Goal: Task Accomplishment & Management: Manage account settings

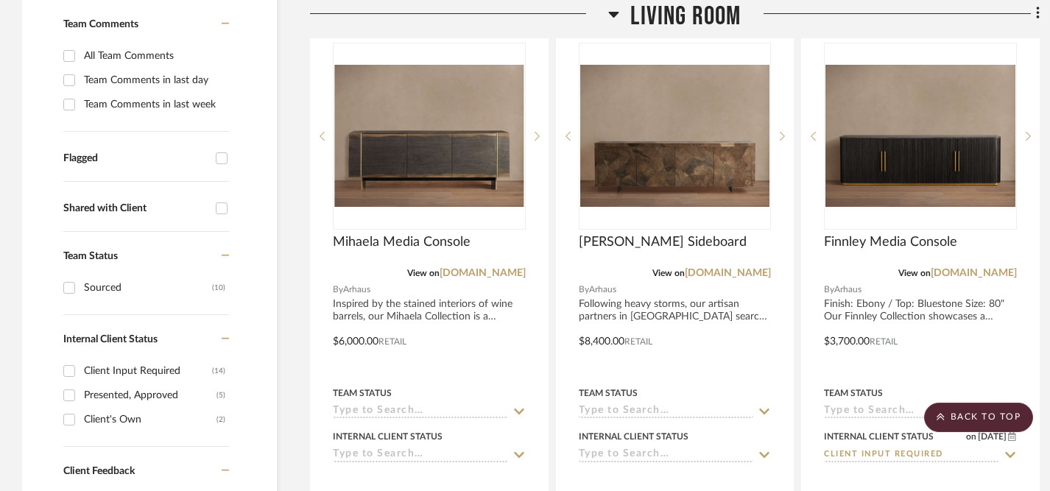
scroll to position [426, 0]
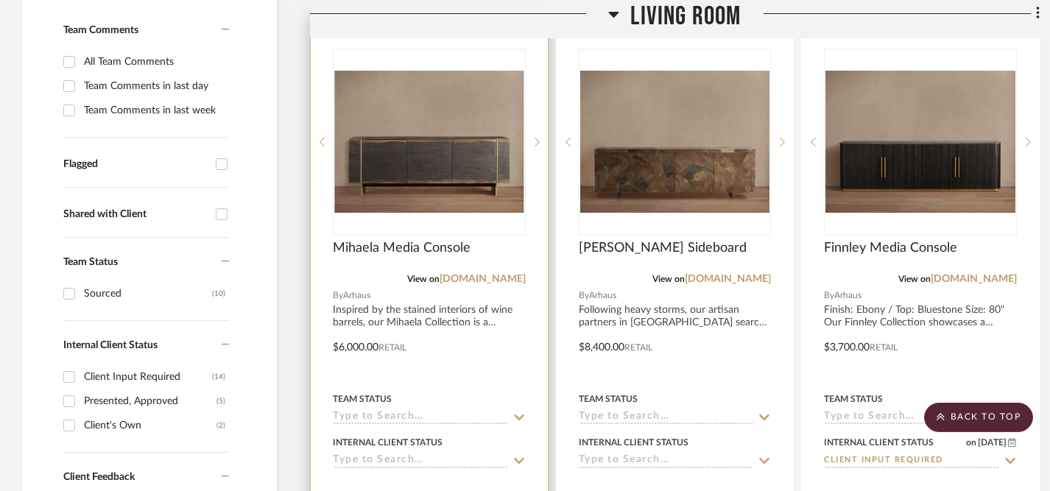
click at [519, 458] on icon at bounding box center [519, 461] width 10 height 6
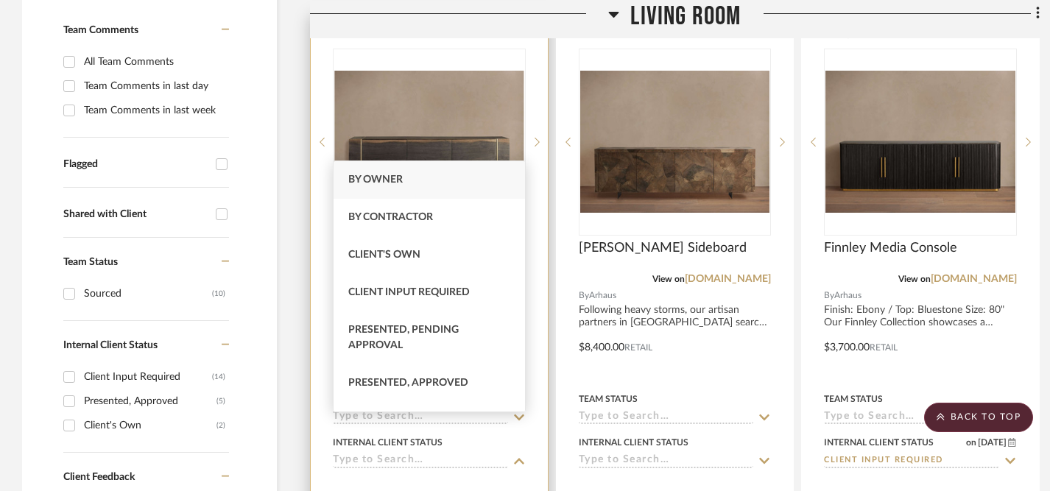
click at [507, 476] on div at bounding box center [429, 490] width 193 height 29
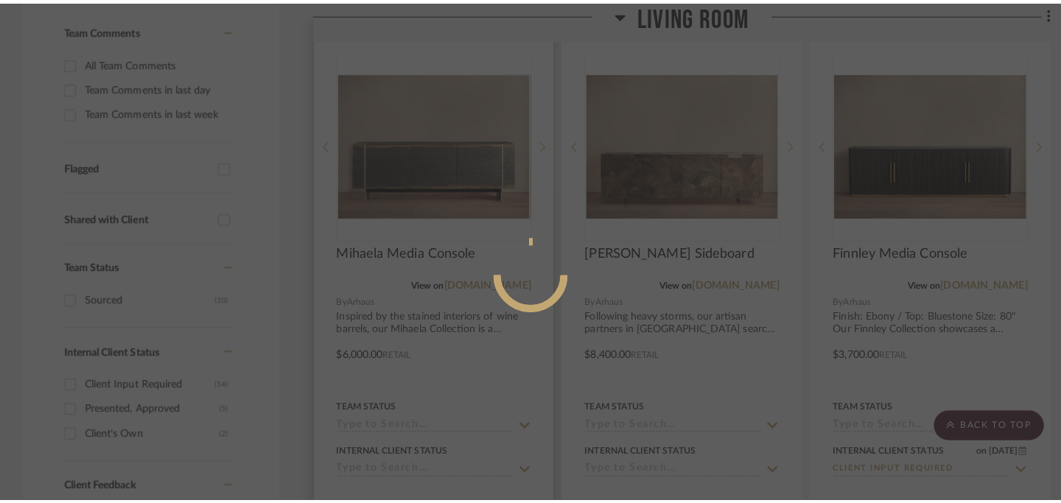
scroll to position [0, 0]
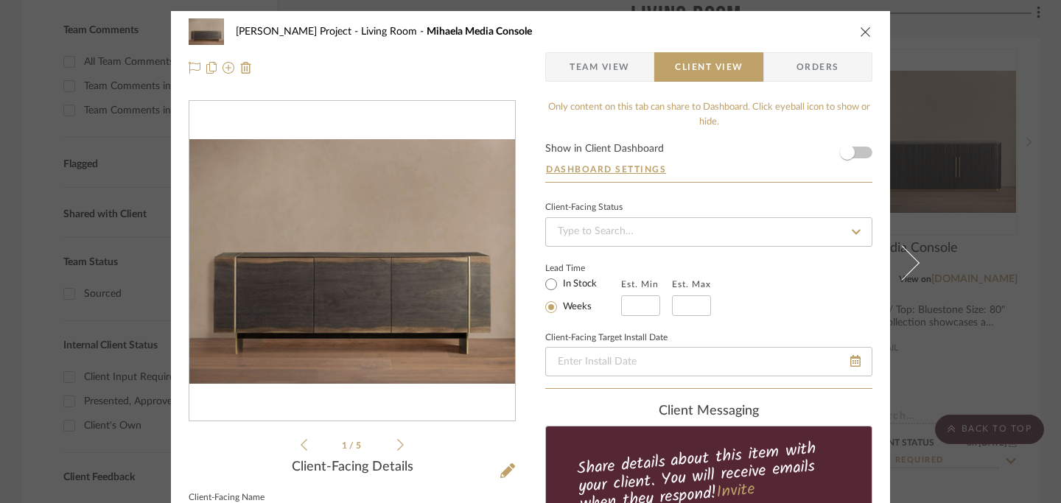
click at [860, 29] on icon "close" at bounding box center [866, 32] width 12 height 12
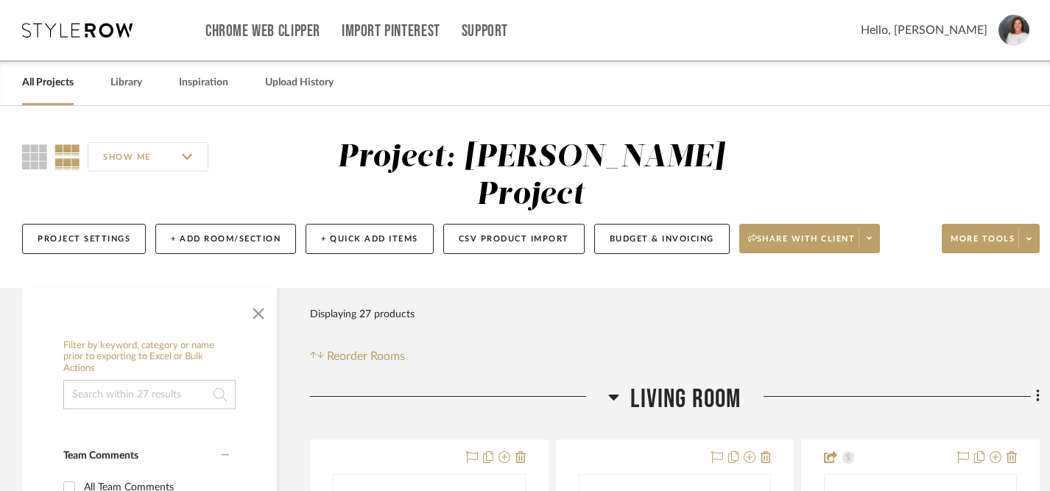
click at [1026, 29] on img at bounding box center [1014, 30] width 31 height 31
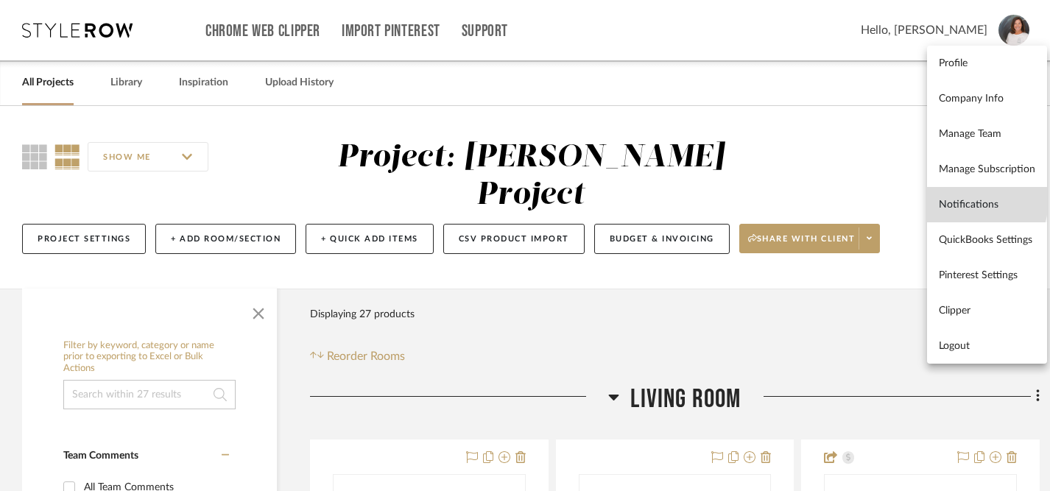
click at [957, 199] on span "Notifications" at bounding box center [987, 205] width 96 height 13
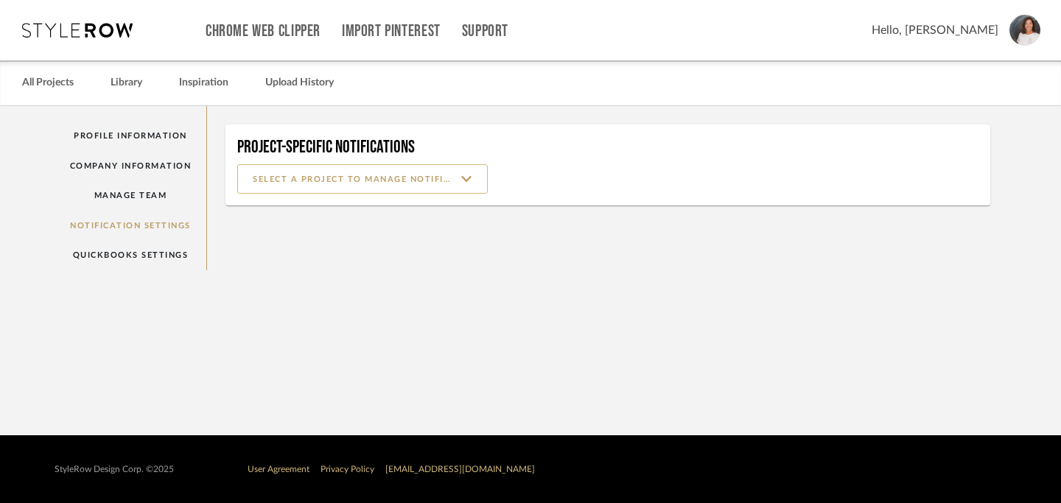
click at [468, 182] on input at bounding box center [362, 178] width 250 height 29
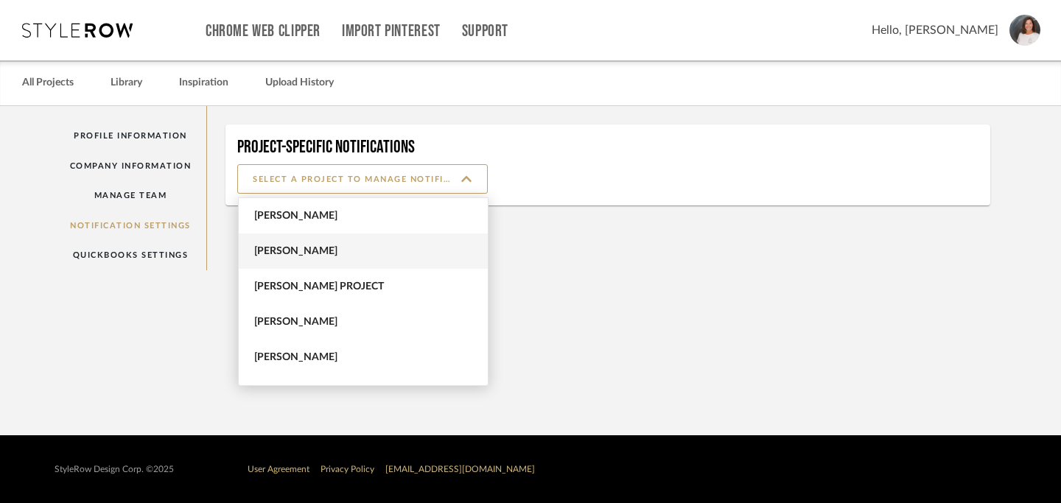
click at [424, 252] on span "Denise Petricka" at bounding box center [365, 251] width 222 height 13
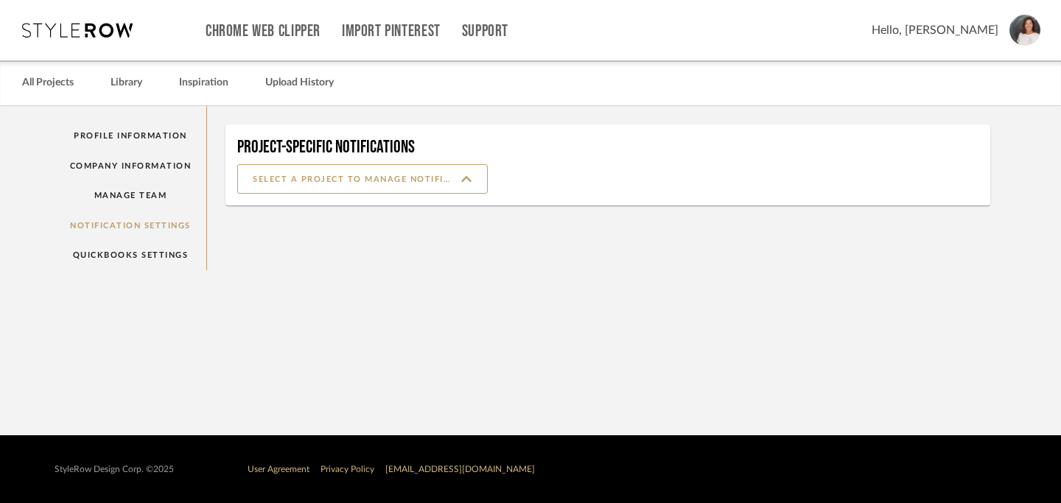
type input "Denise Petricka"
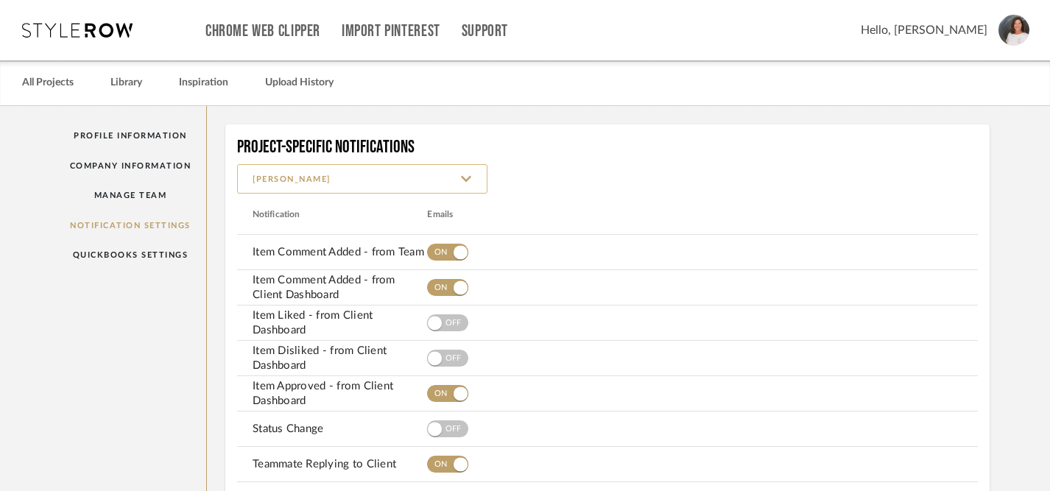
click at [472, 182] on input "Denise Petricka" at bounding box center [362, 178] width 250 height 29
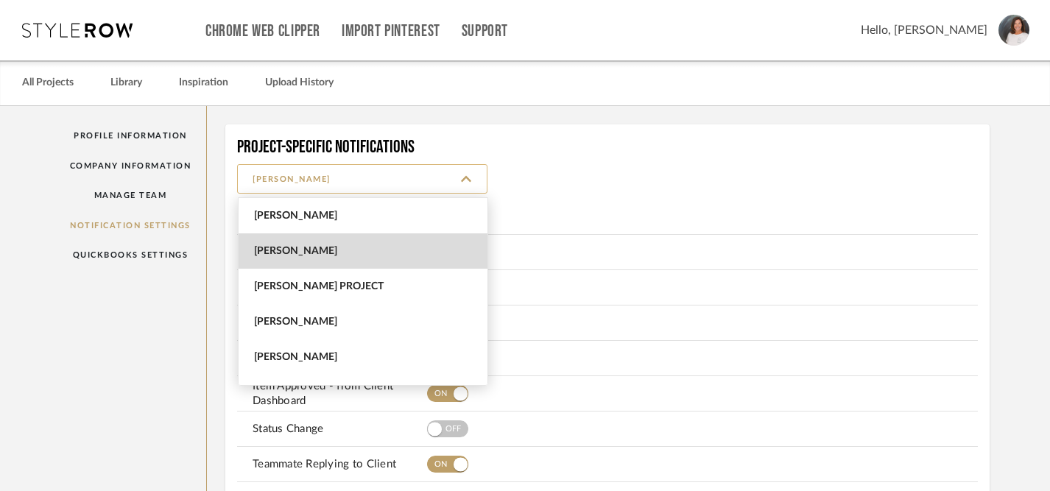
scroll to position [35, 0]
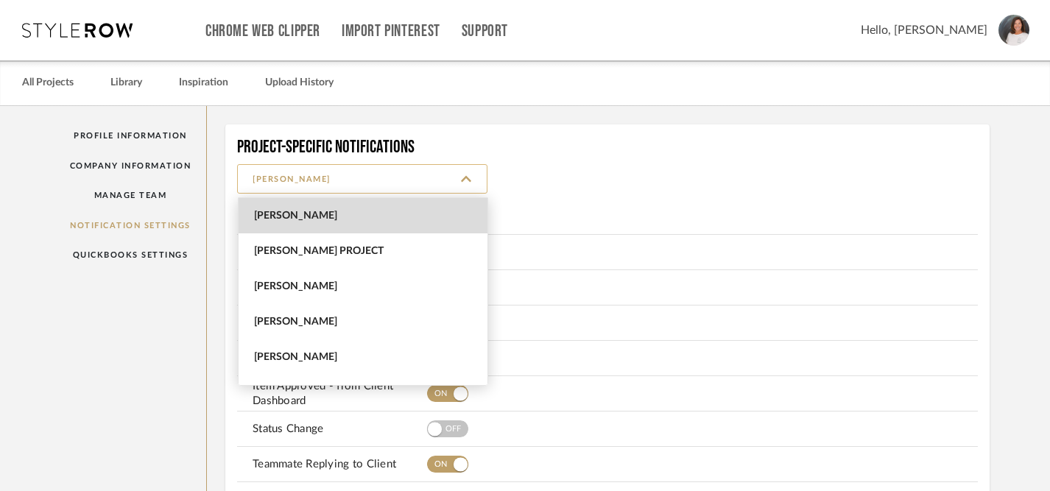
click at [472, 182] on input "Denise Petricka" at bounding box center [362, 178] width 250 height 29
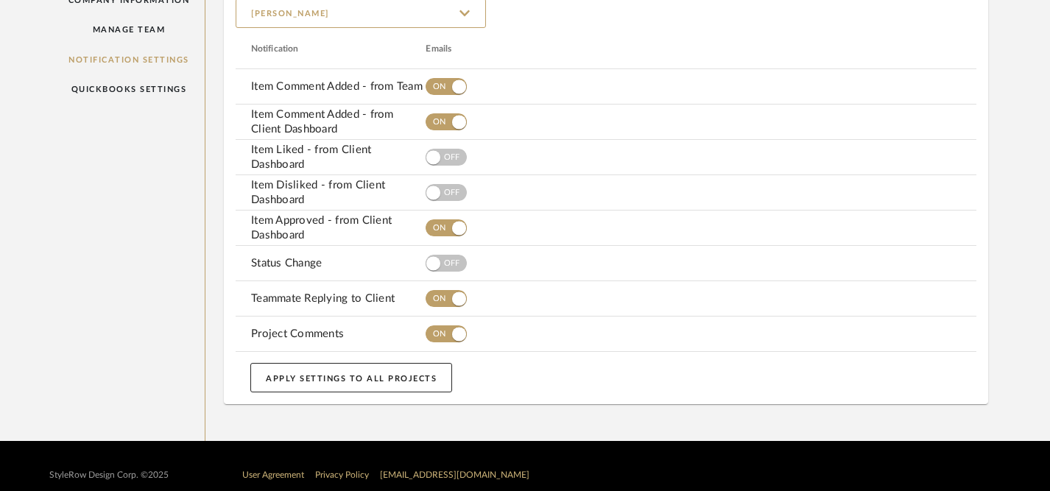
scroll to position [183, 1]
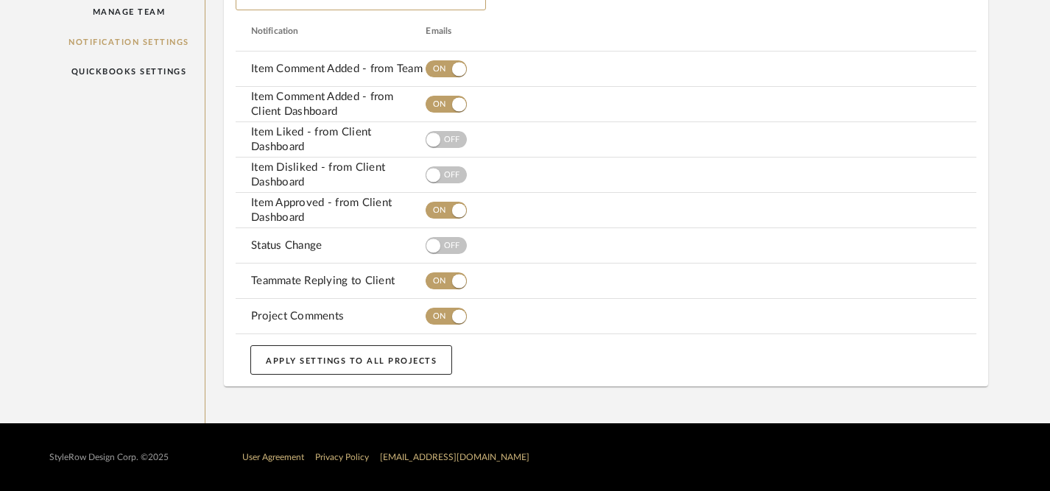
click at [339, 364] on button "APPLY SETTINGS TO ALL PROJECTS" at bounding box center [351, 359] width 202 height 29
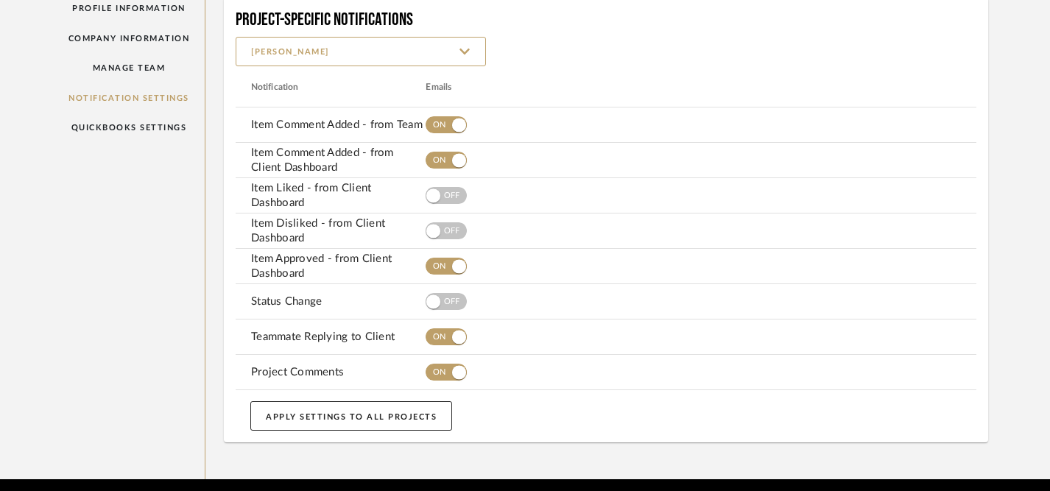
scroll to position [0, 1]
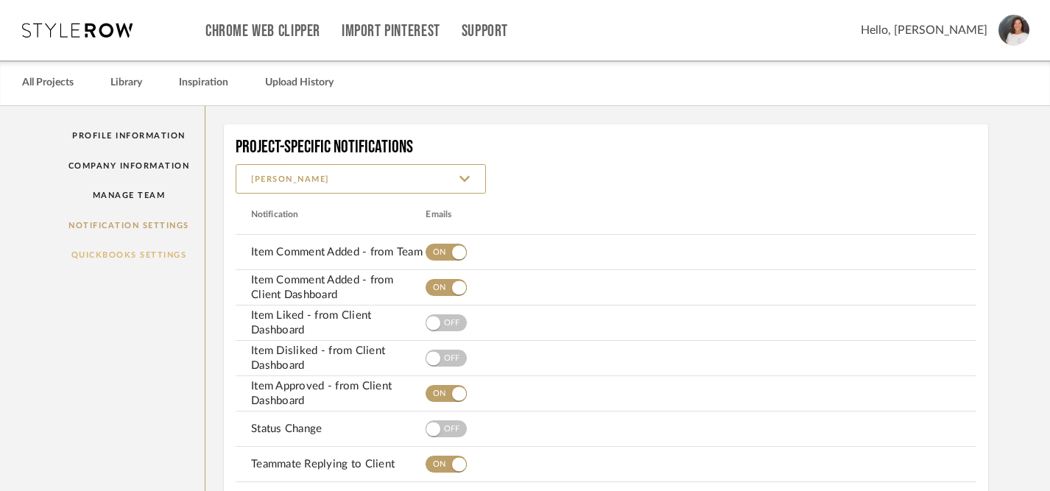
click at [147, 253] on link "QuickBooks Settings" at bounding box center [129, 255] width 152 height 30
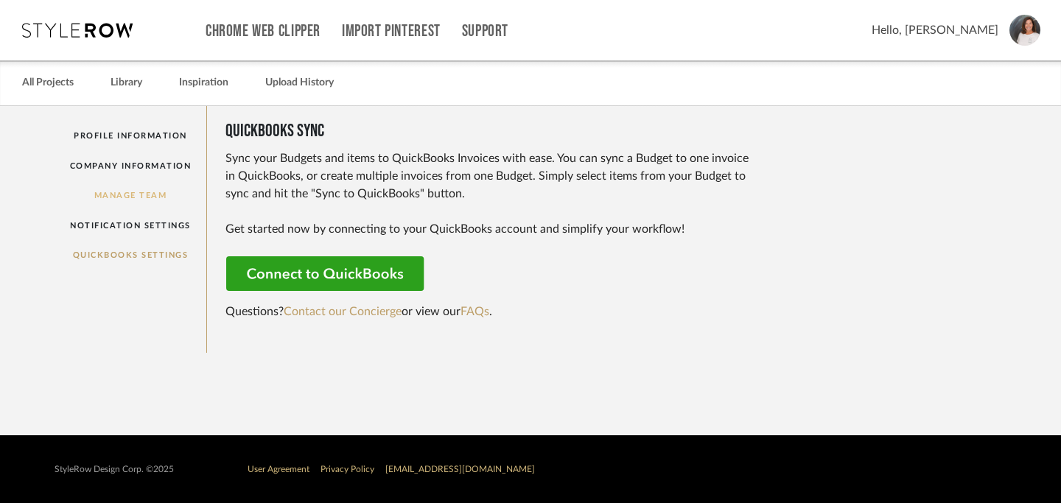
click at [154, 202] on link "Manage Team" at bounding box center [131, 195] width 152 height 30
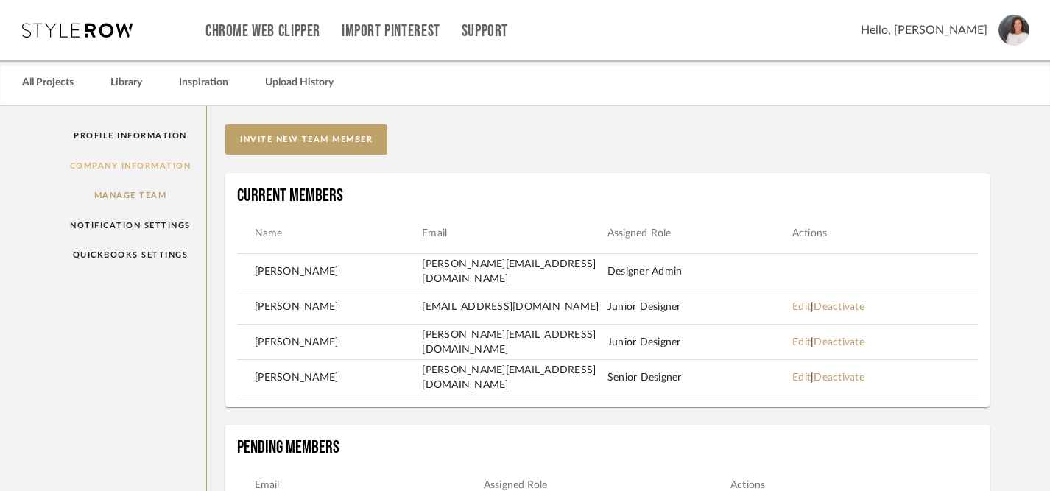
click at [144, 169] on link "Company Information" at bounding box center [131, 166] width 152 height 30
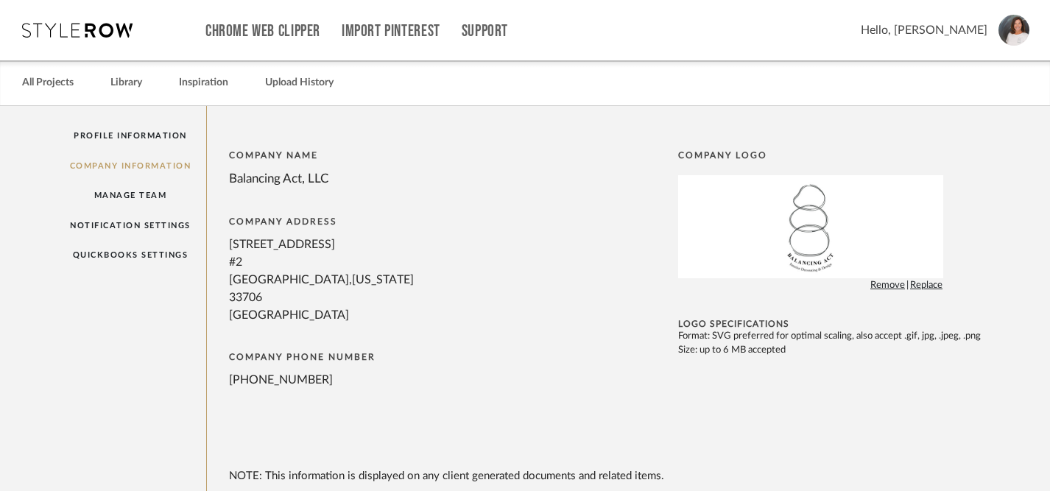
click at [927, 289] on span "Replace" at bounding box center [926, 285] width 32 height 15
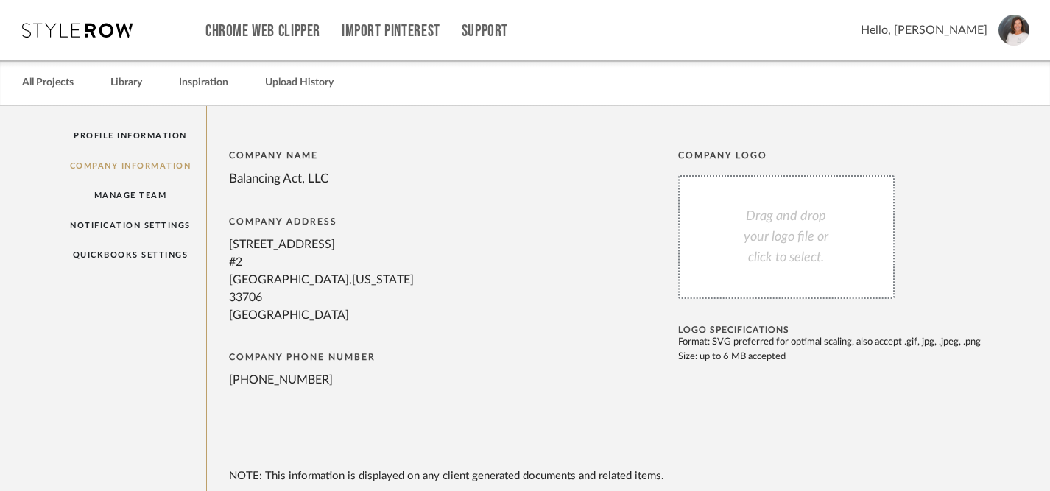
click at [795, 242] on div "Drag and drop your logo file or click to select." at bounding box center [786, 237] width 217 height 124
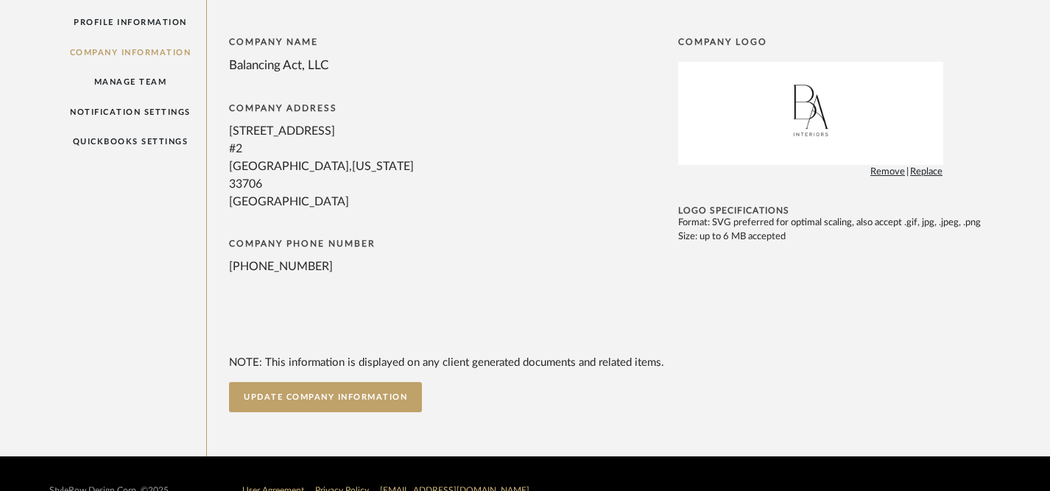
scroll to position [147, 0]
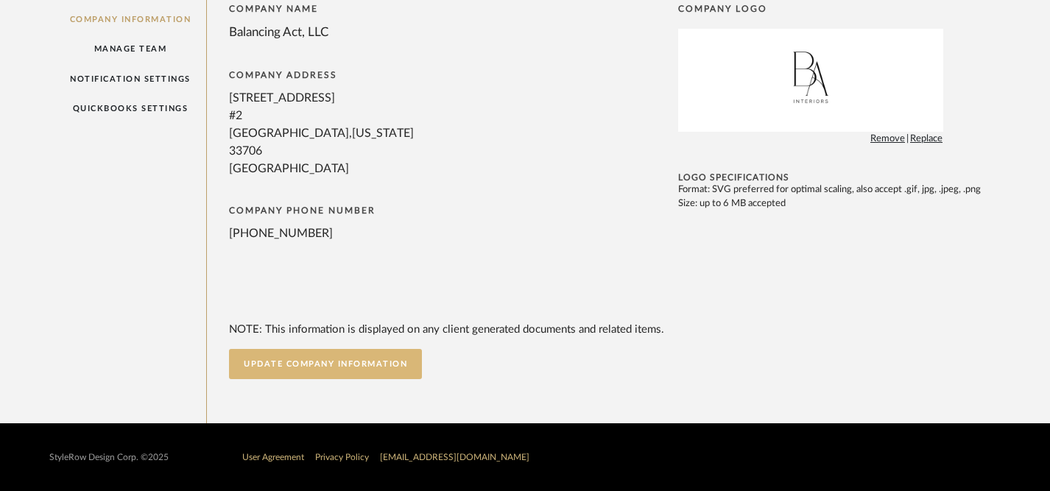
click at [337, 365] on button "UPDATE COMPANY INFORMATION" at bounding box center [325, 364] width 193 height 30
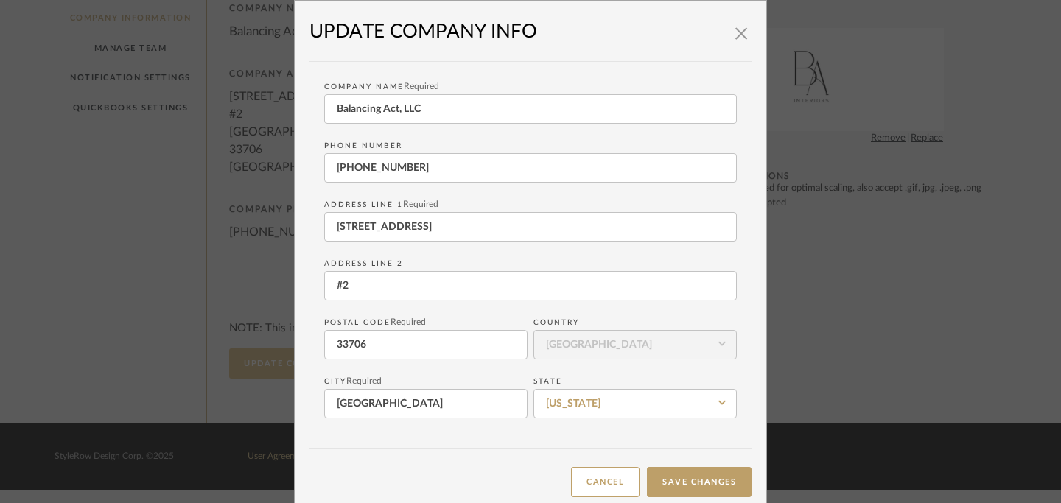
scroll to position [10, 0]
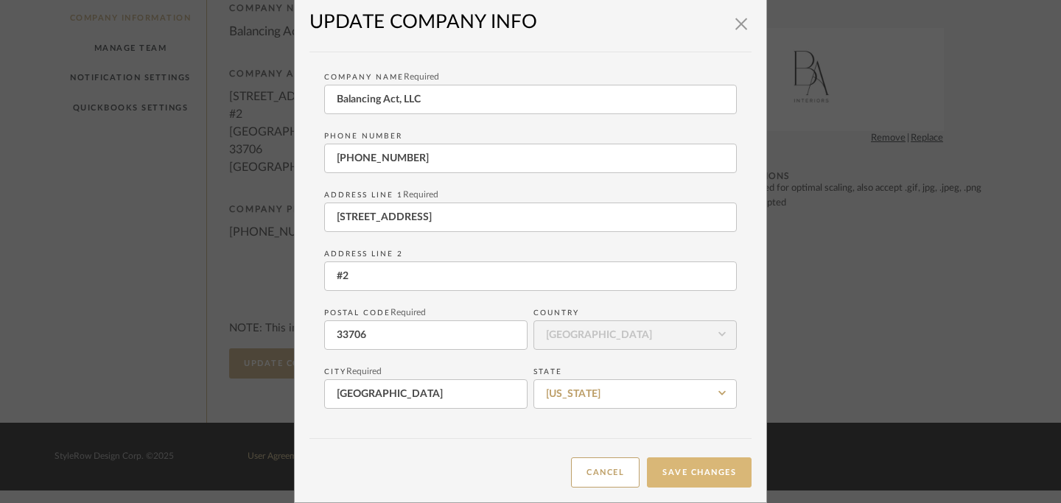
click at [699, 477] on button "Save Changes" at bounding box center [699, 472] width 105 height 30
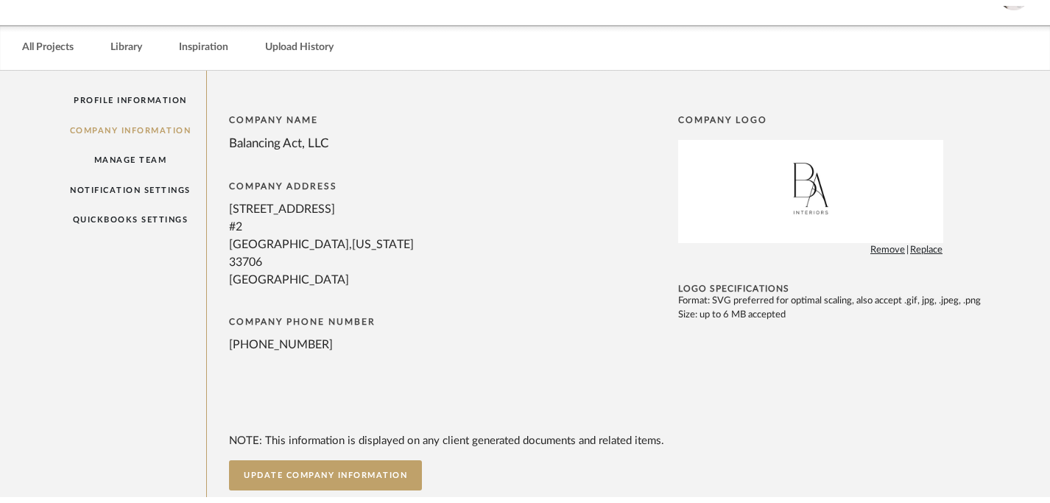
scroll to position [0, 0]
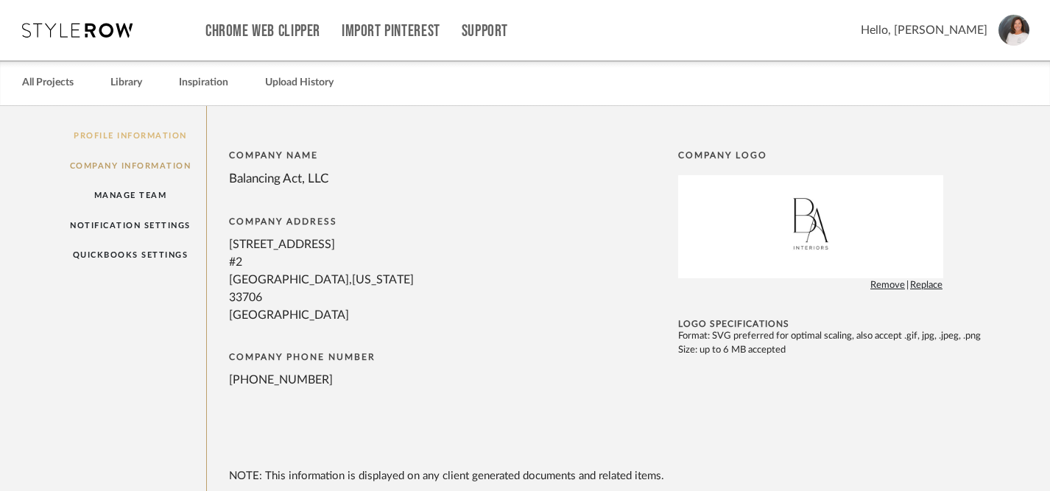
click at [129, 134] on link "Profile Information" at bounding box center [131, 136] width 152 height 30
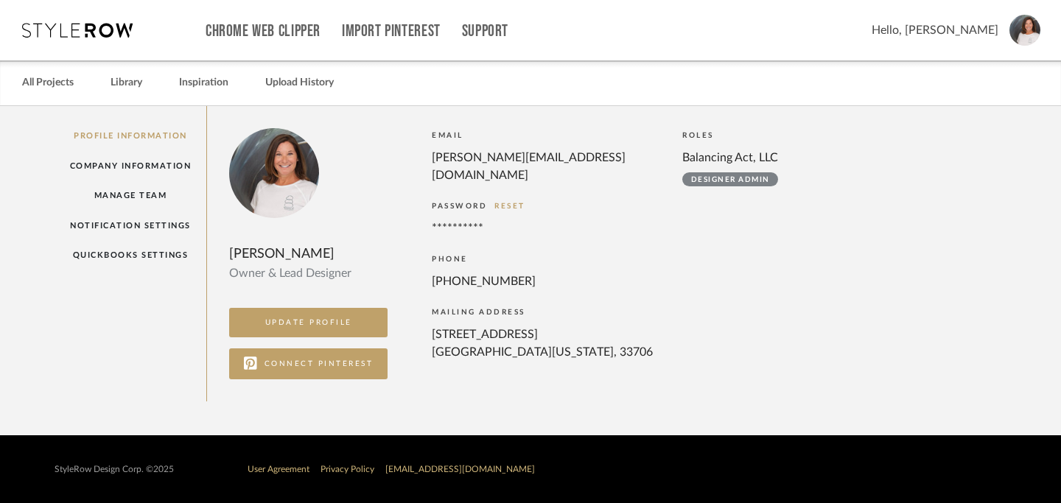
click at [91, 35] on icon at bounding box center [77, 30] width 110 height 15
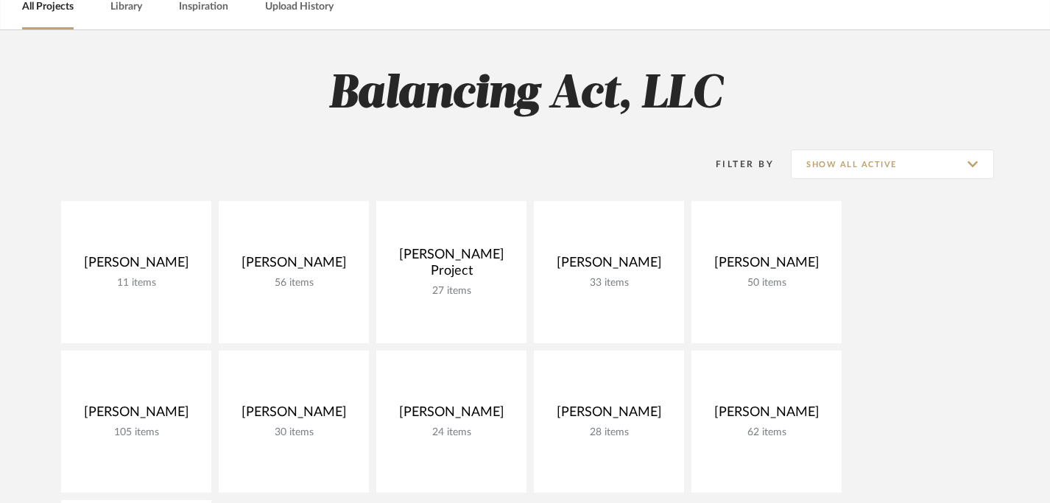
scroll to position [84, 0]
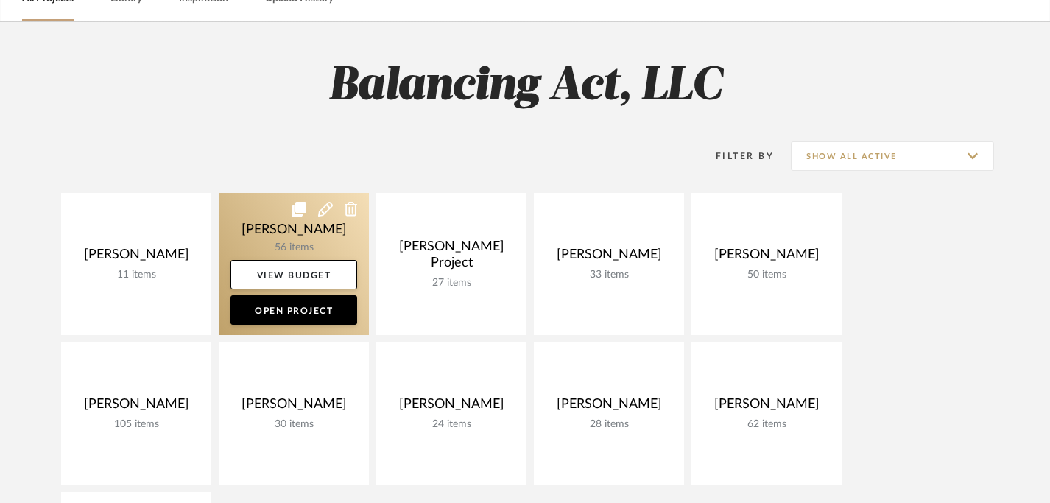
click at [353, 210] on icon at bounding box center [351, 209] width 13 height 15
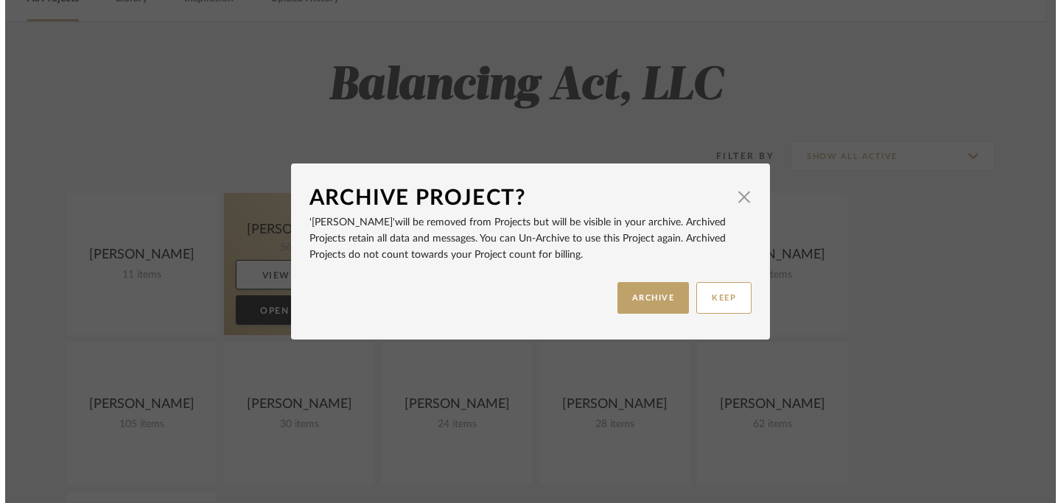
scroll to position [0, 0]
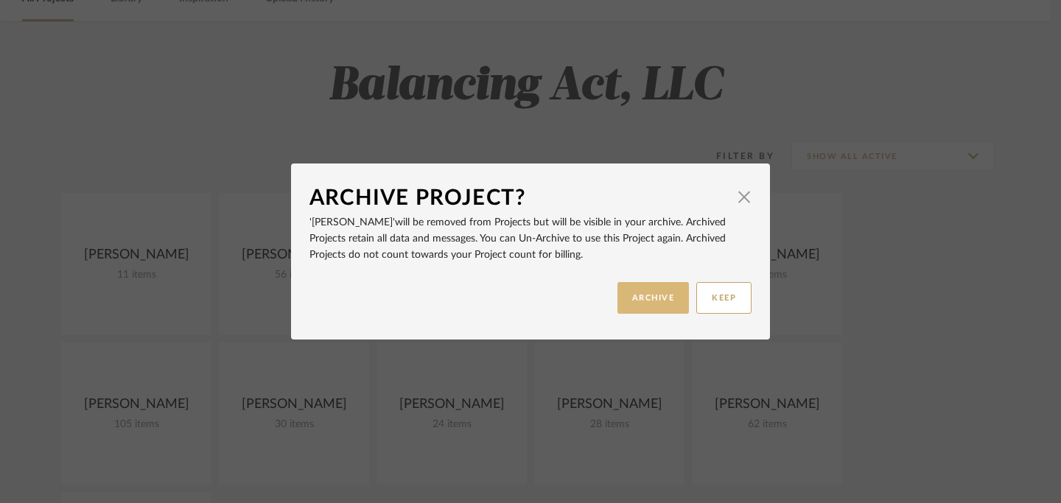
click at [650, 298] on button "ARCHIVE" at bounding box center [653, 298] width 72 height 32
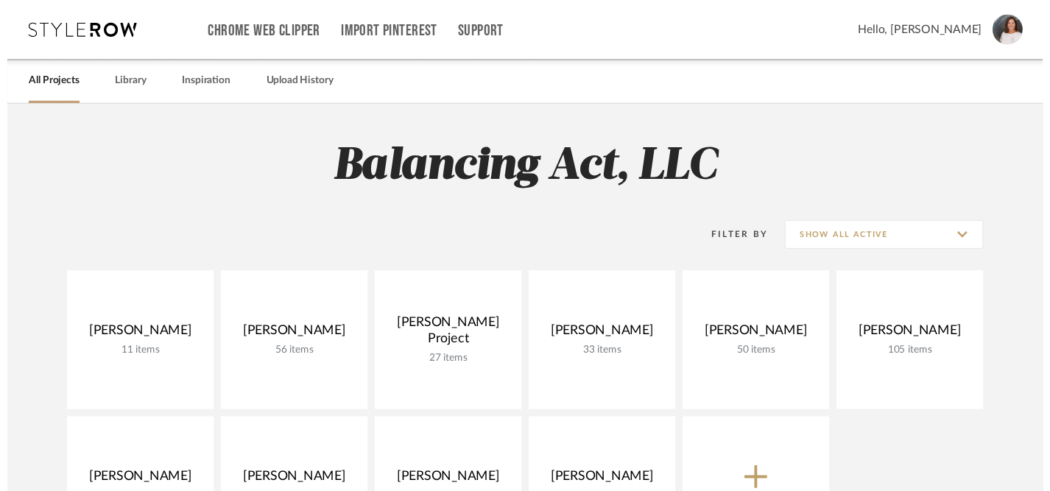
scroll to position [84, 0]
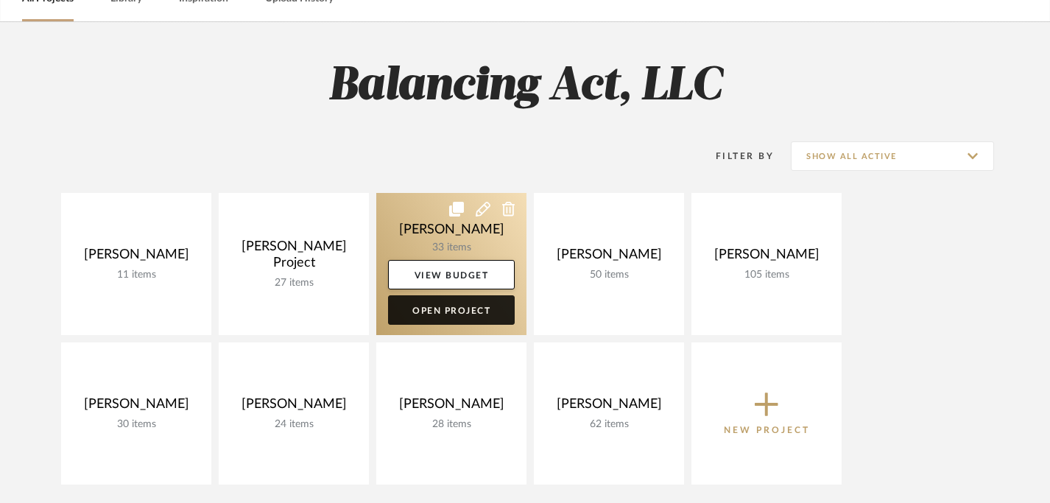
click at [465, 310] on link "Open Project" at bounding box center [451, 309] width 127 height 29
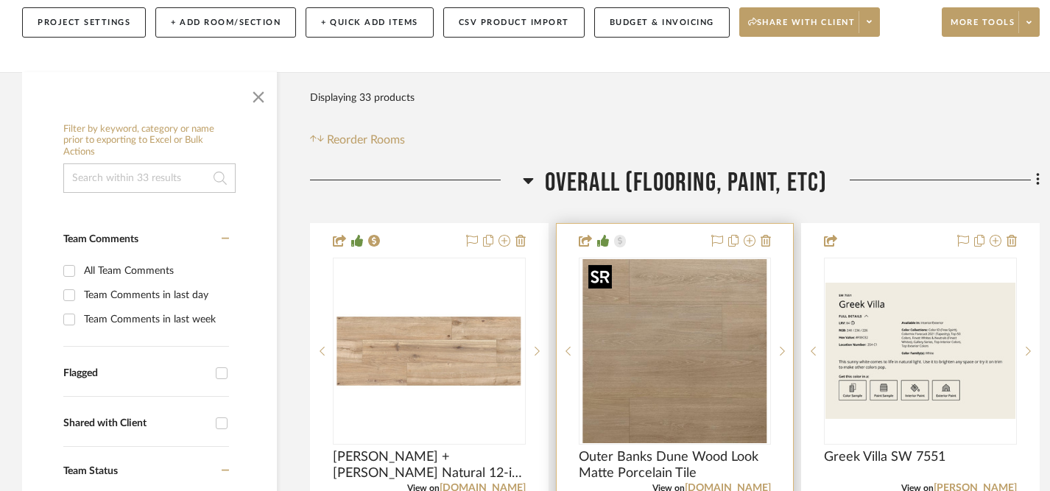
scroll to position [197, 0]
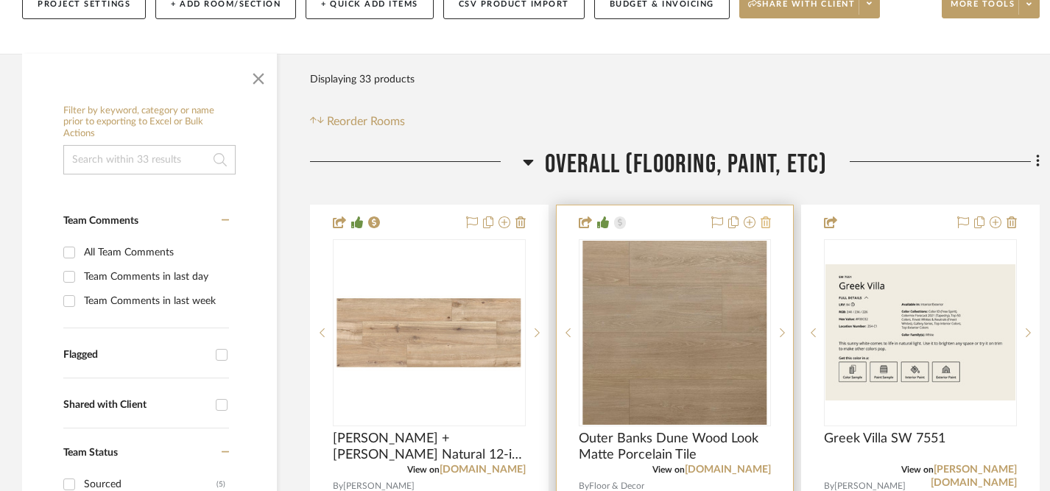
click at [767, 224] on icon at bounding box center [766, 223] width 10 height 12
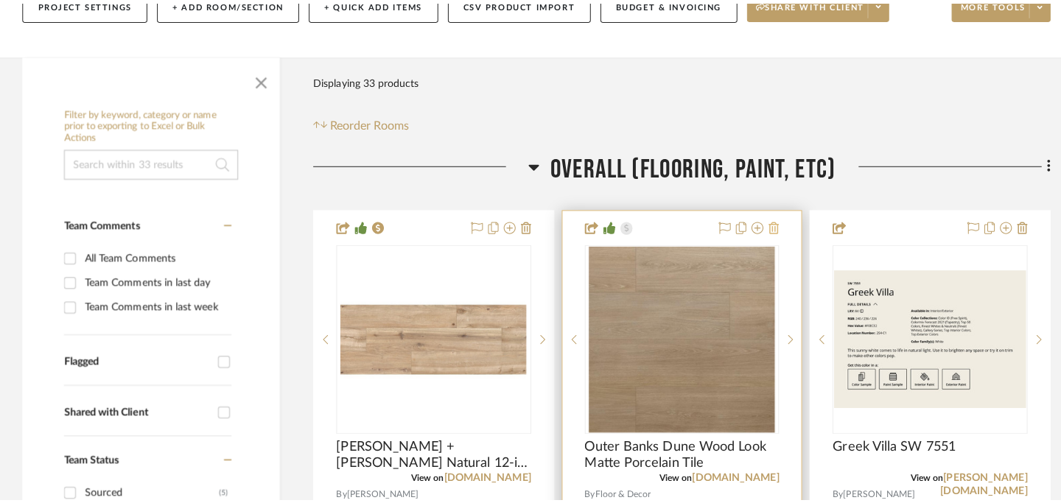
scroll to position [0, 0]
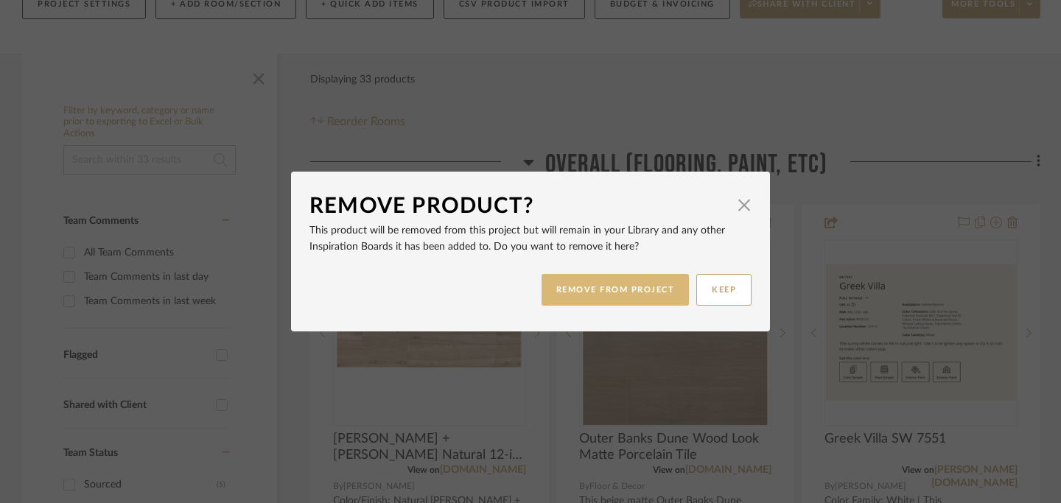
click at [635, 292] on button "REMOVE FROM PROJECT" at bounding box center [615, 290] width 148 height 32
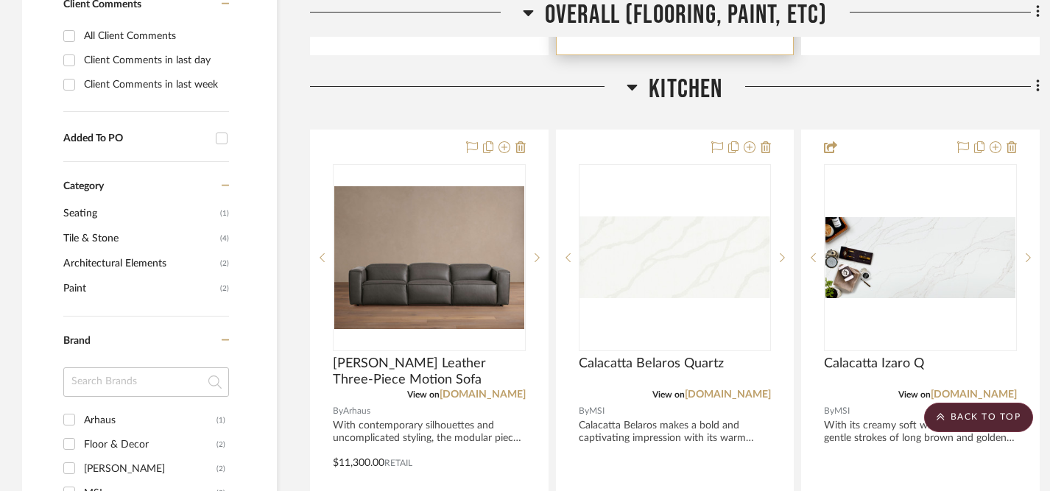
scroll to position [998, 0]
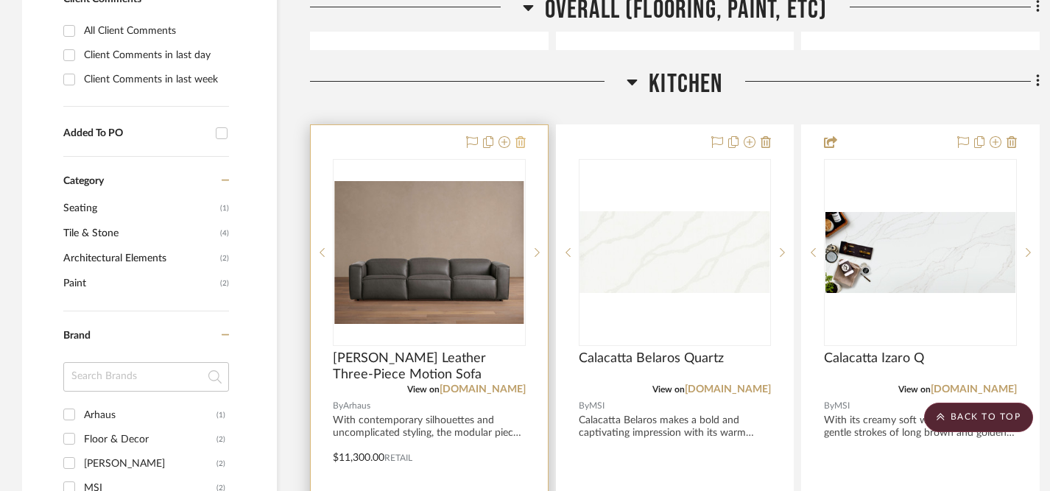
click at [521, 141] on icon at bounding box center [521, 142] width 10 height 12
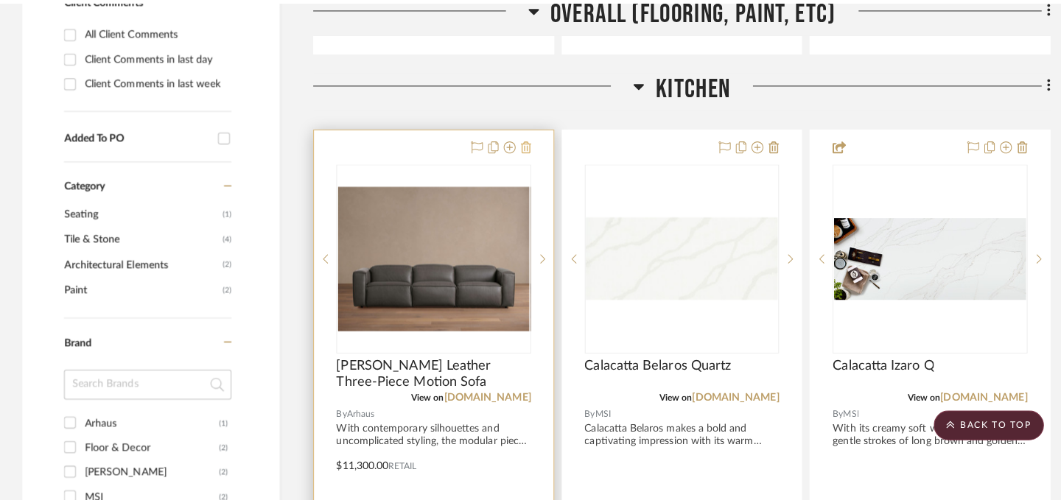
scroll to position [0, 0]
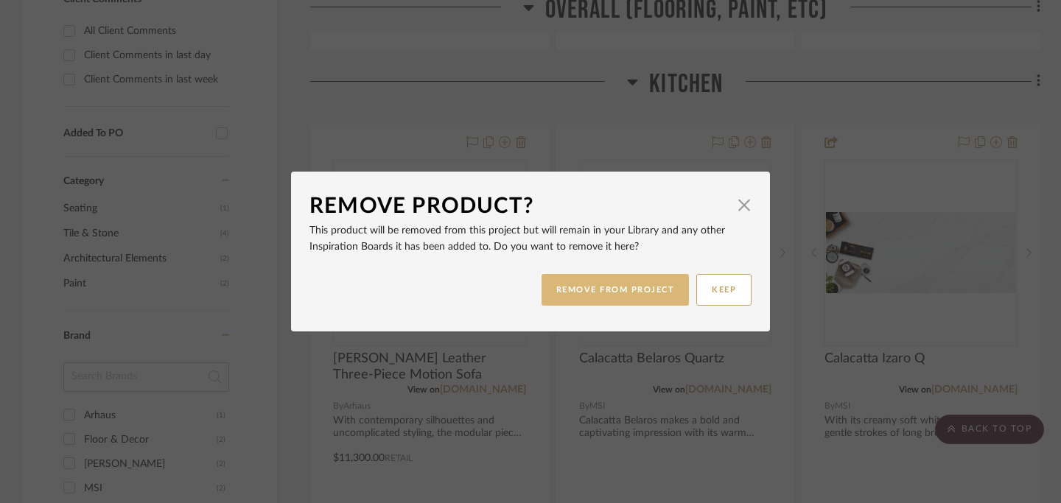
click at [568, 289] on button "REMOVE FROM PROJECT" at bounding box center [615, 290] width 148 height 32
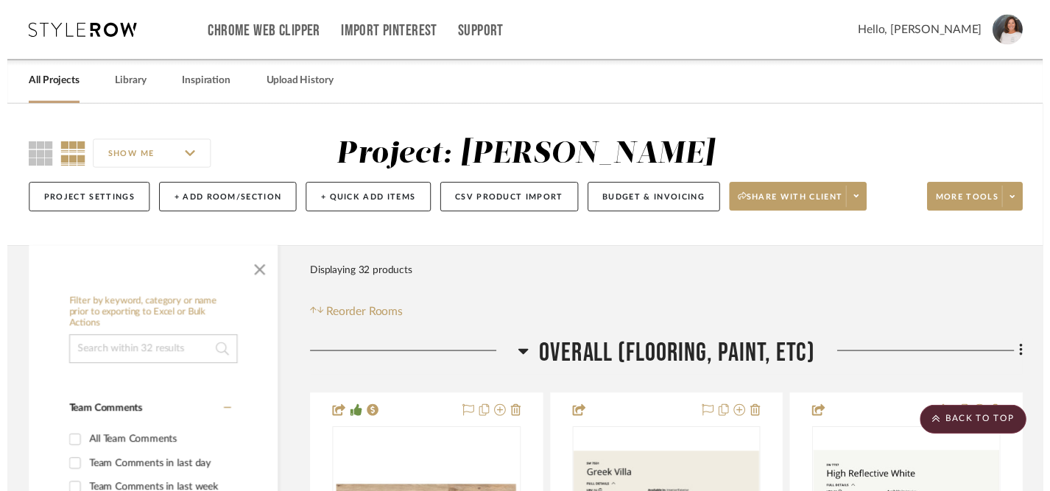
scroll to position [998, 0]
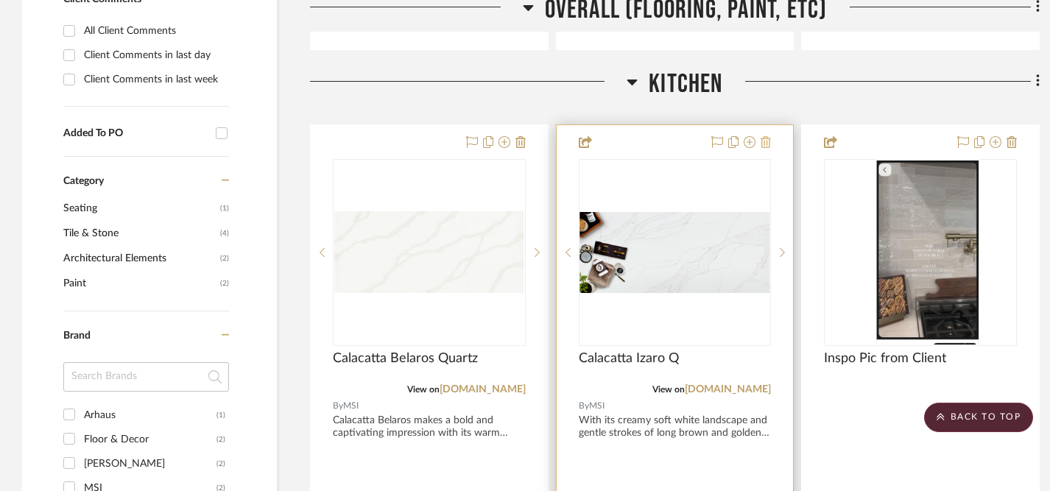
click at [768, 141] on icon at bounding box center [766, 142] width 10 height 12
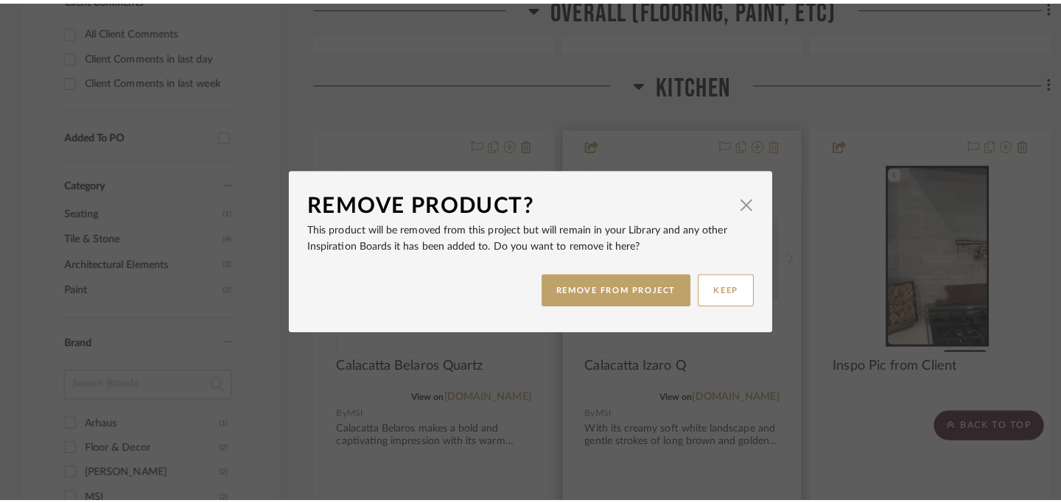
scroll to position [0, 0]
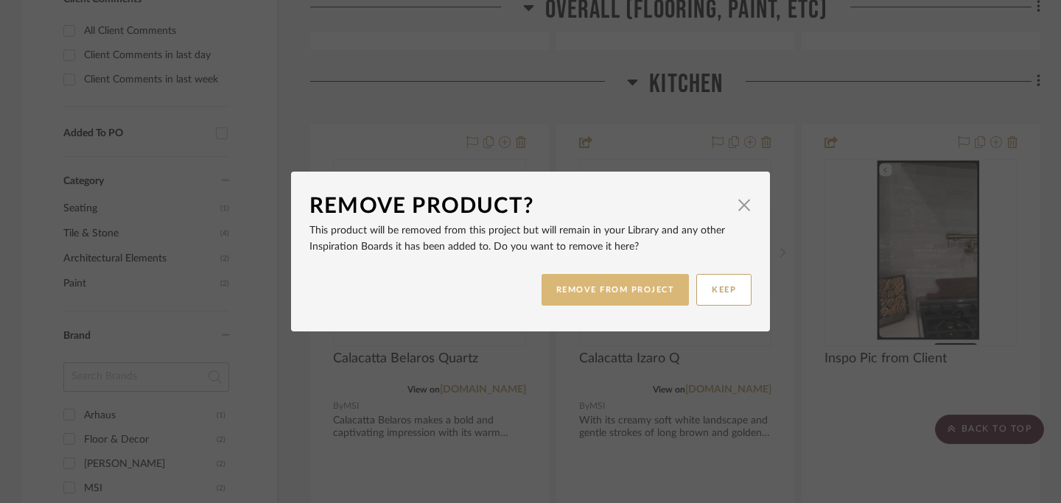
click at [650, 287] on button "REMOVE FROM PROJECT" at bounding box center [615, 290] width 148 height 32
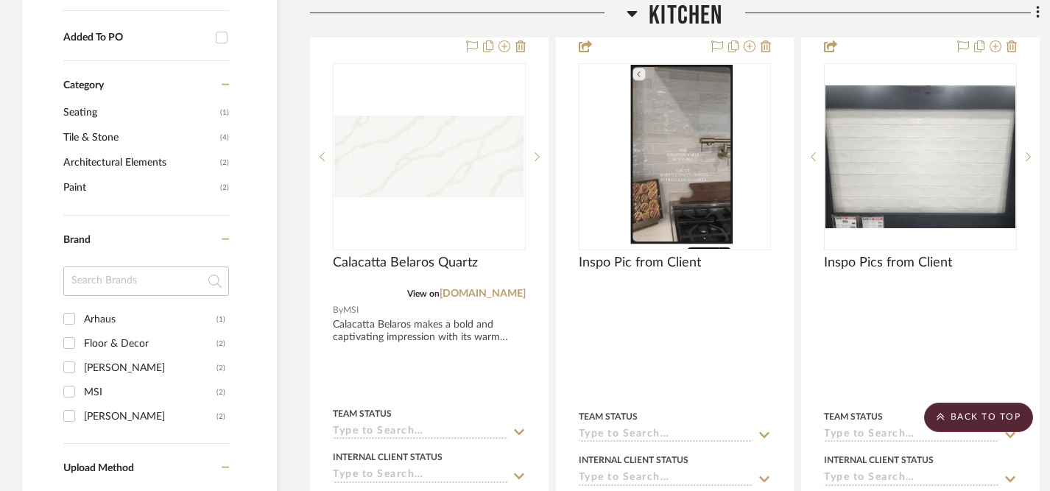
scroll to position [1094, 0]
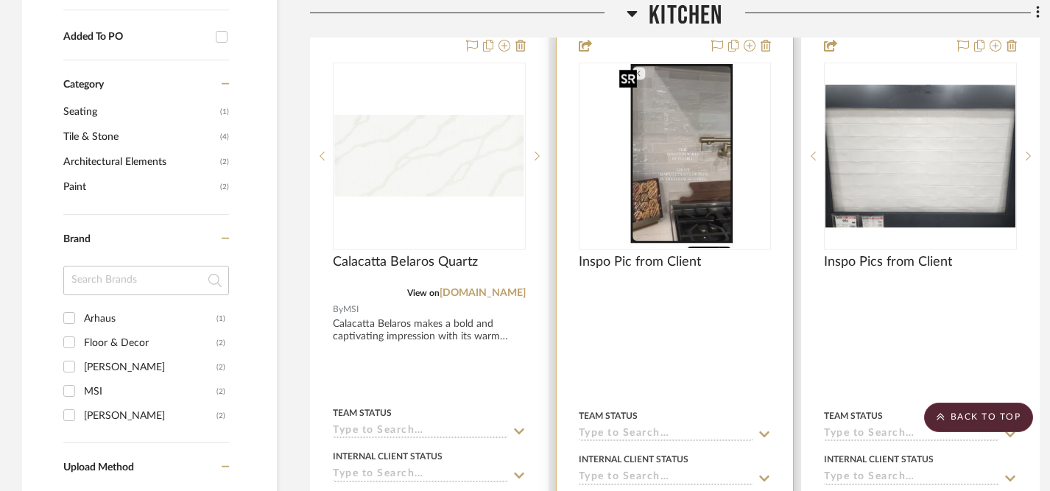
click at [0, 0] on img at bounding box center [0, 0] width 0 height 0
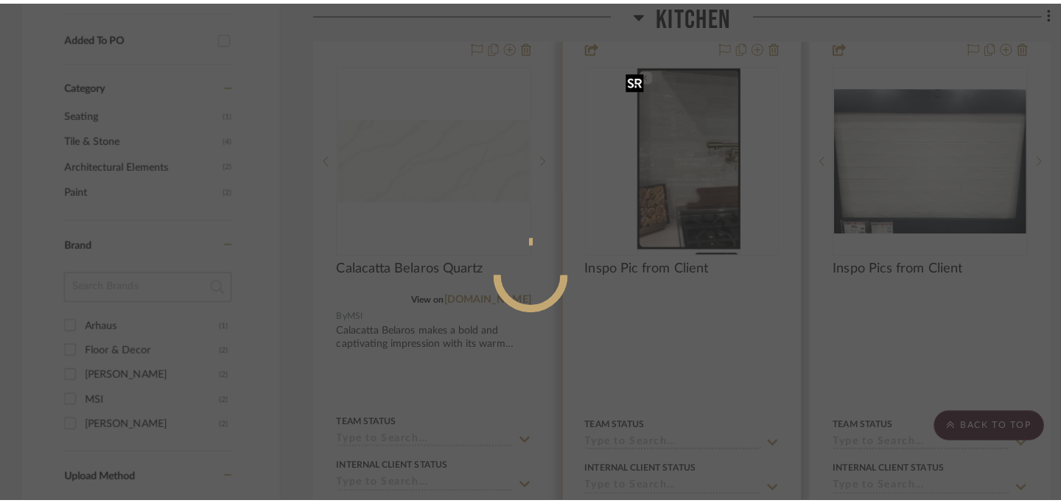
scroll to position [0, 0]
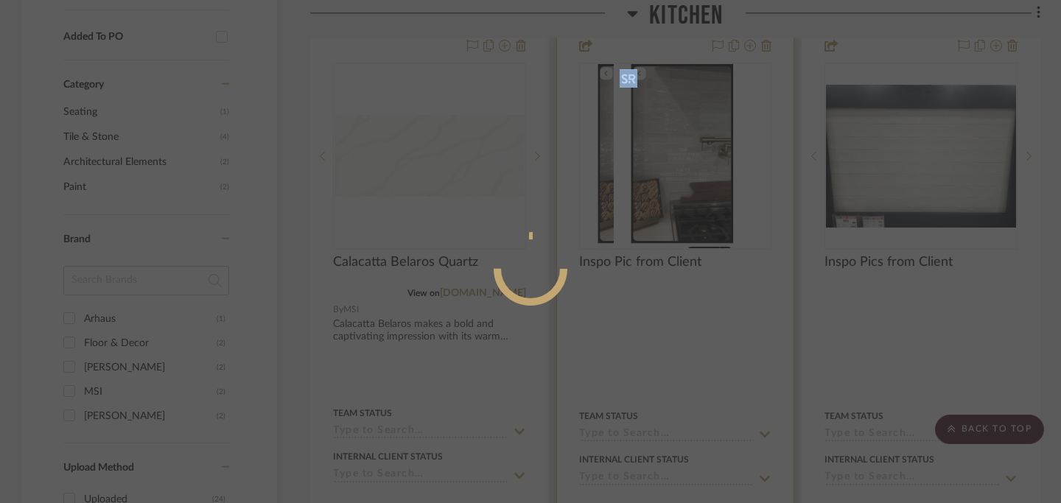
click at [670, 191] on div at bounding box center [530, 251] width 1061 height 503
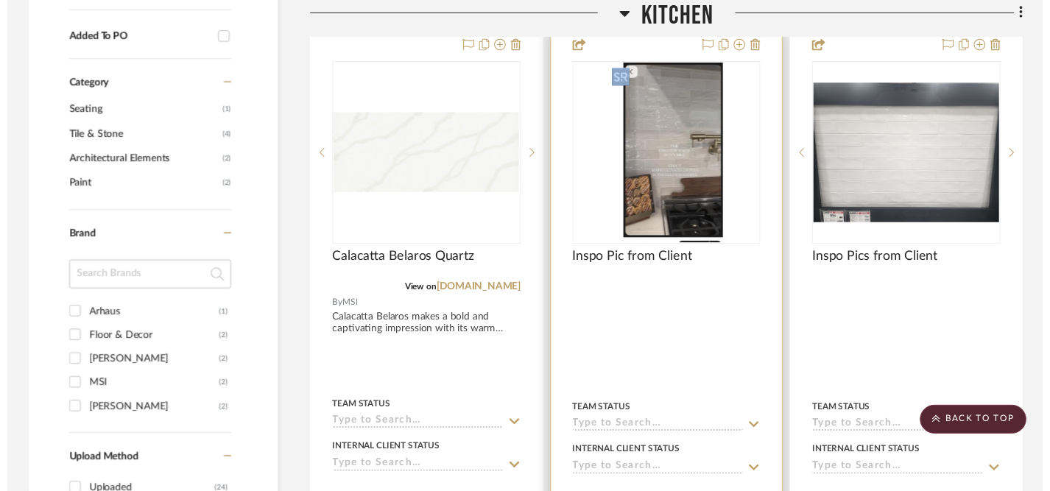
scroll to position [1094, 0]
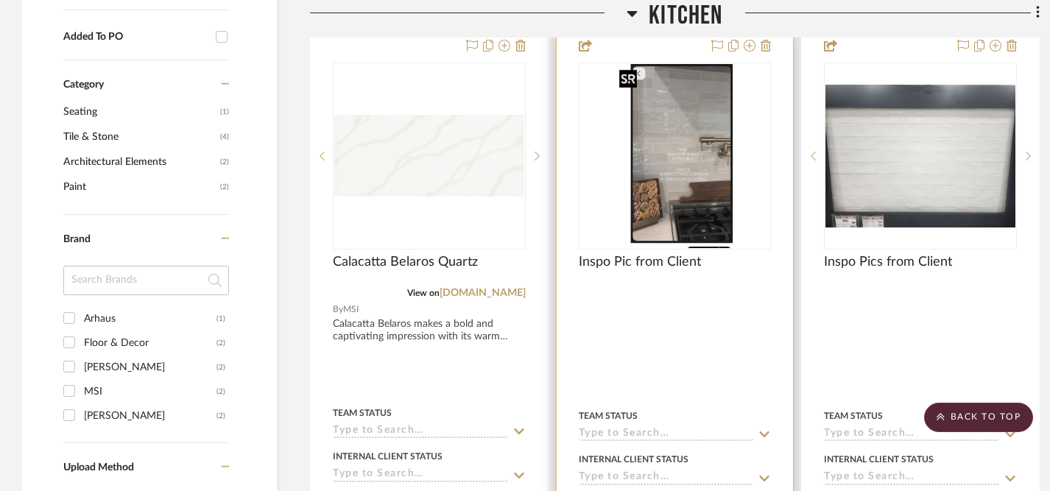
click at [670, 191] on img "0" at bounding box center [675, 156] width 123 height 184
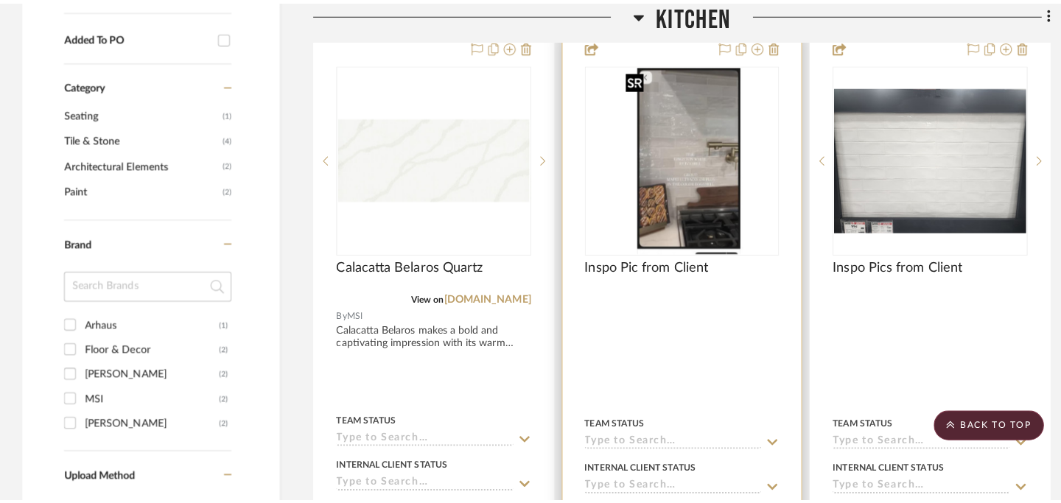
scroll to position [0, 0]
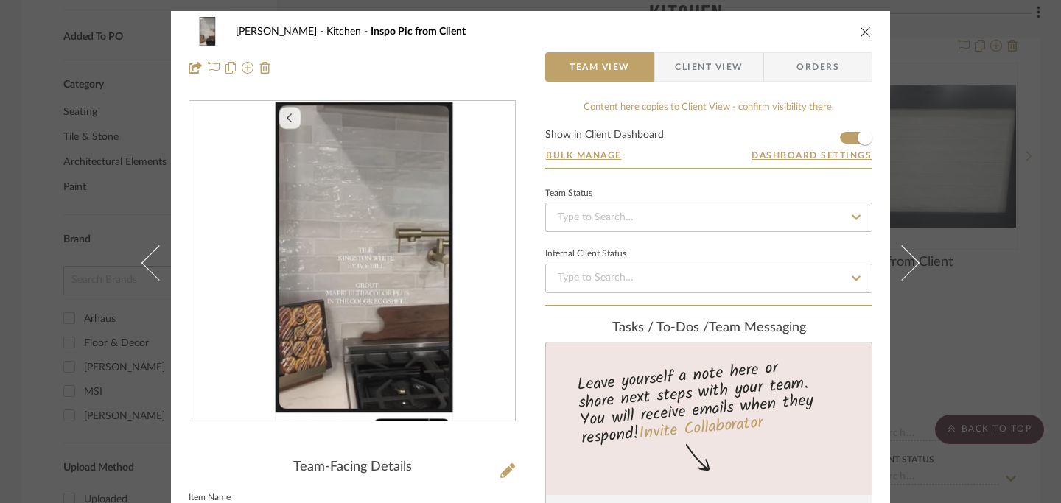
click at [857, 41] on div "Jill Ferguson Kitchen Inspo Pic from Client" at bounding box center [531, 31] width 684 height 29
click at [860, 35] on icon "close" at bounding box center [866, 32] width 12 height 12
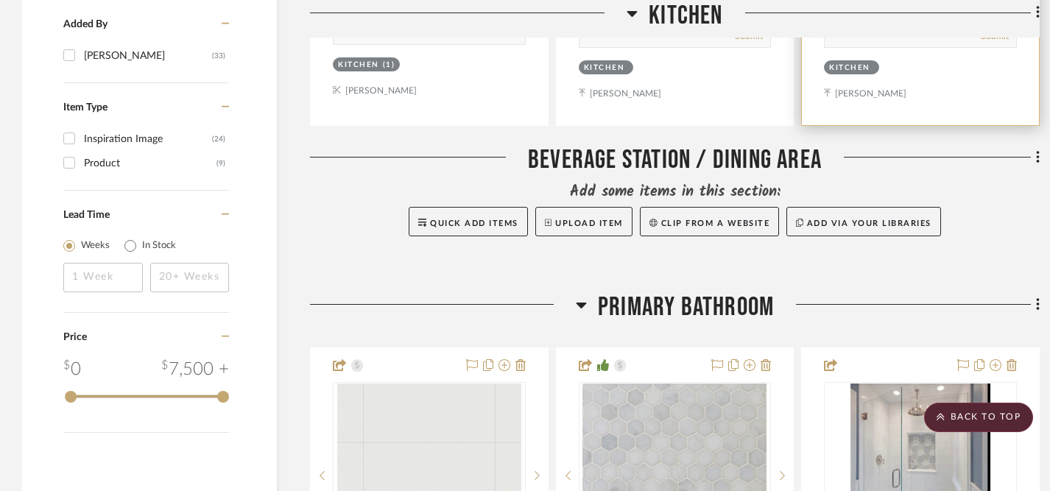
scroll to position [1652, 0]
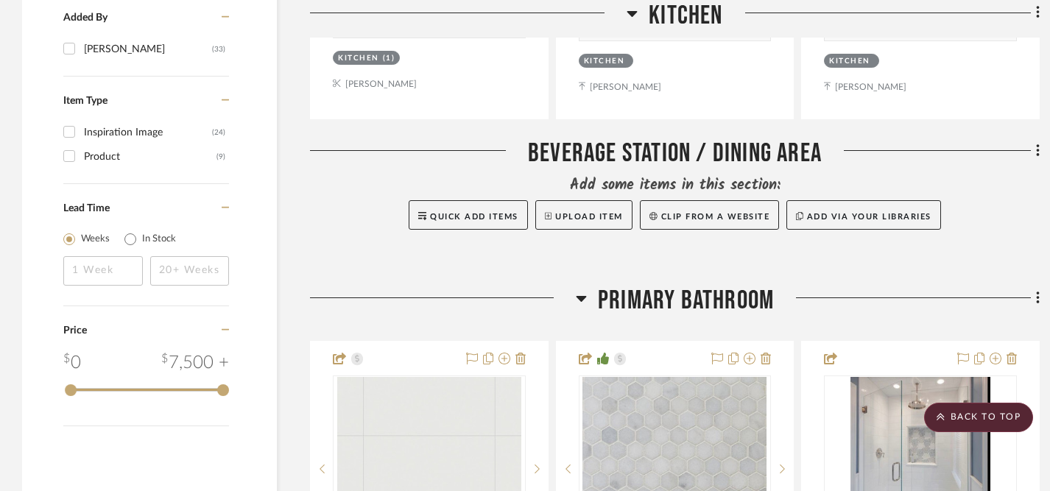
click at [970, 193] on div "Add some items in this section:" at bounding box center [675, 185] width 730 height 21
click at [1037, 151] on icon at bounding box center [1038, 151] width 4 height 16
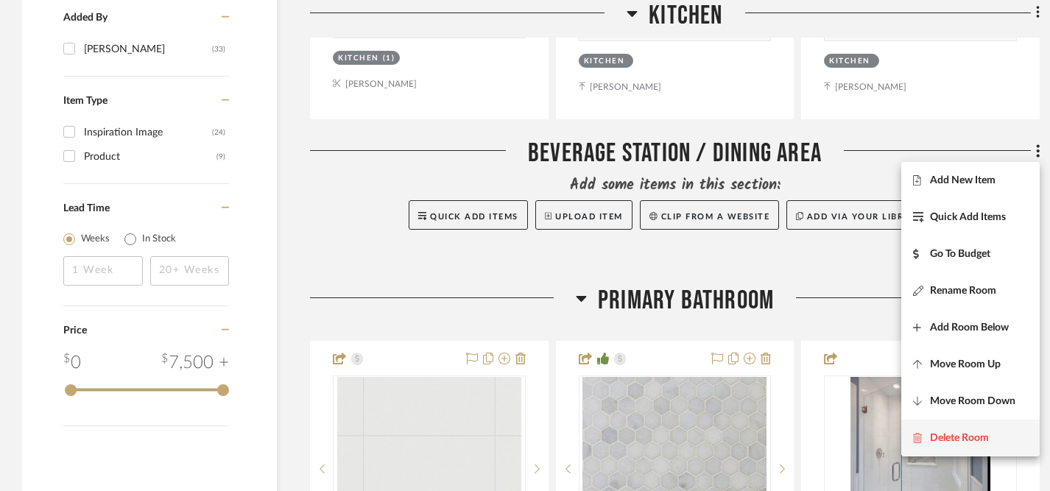
click at [935, 440] on span "Delete Room" at bounding box center [959, 438] width 59 height 13
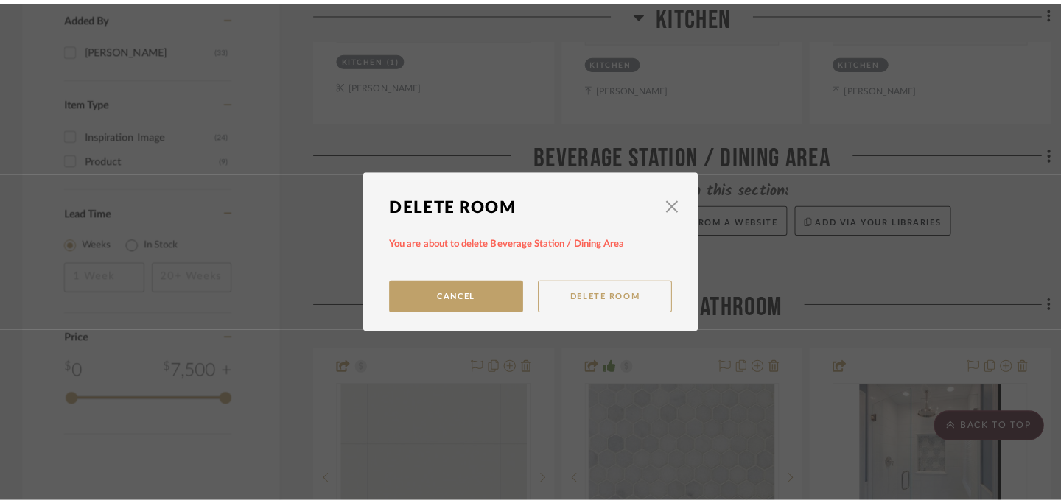
scroll to position [0, 0]
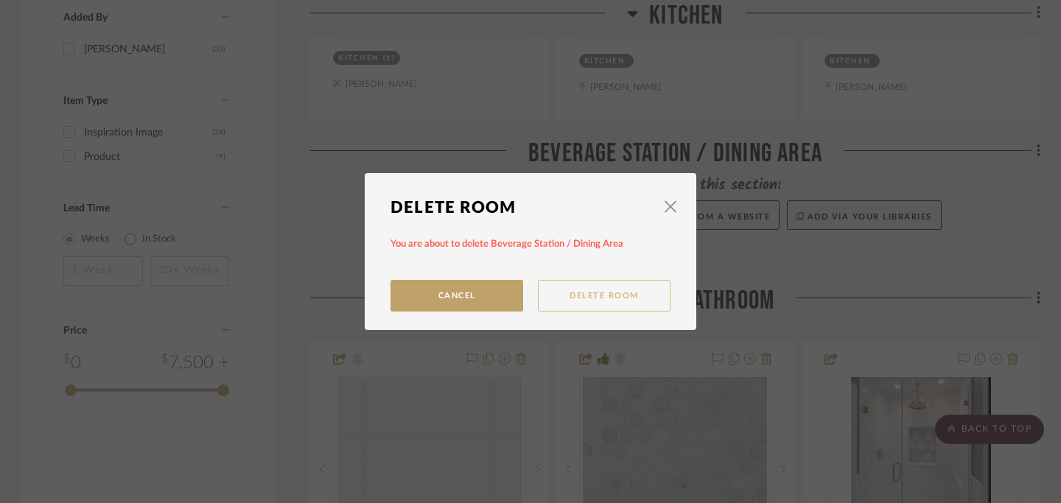
click at [591, 303] on button "Delete Room" at bounding box center [604, 296] width 133 height 32
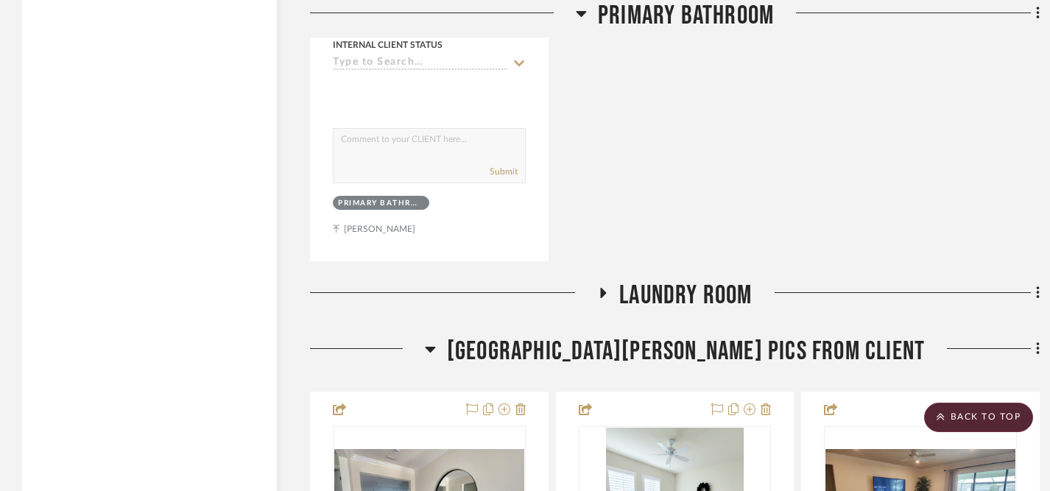
scroll to position [2895, 0]
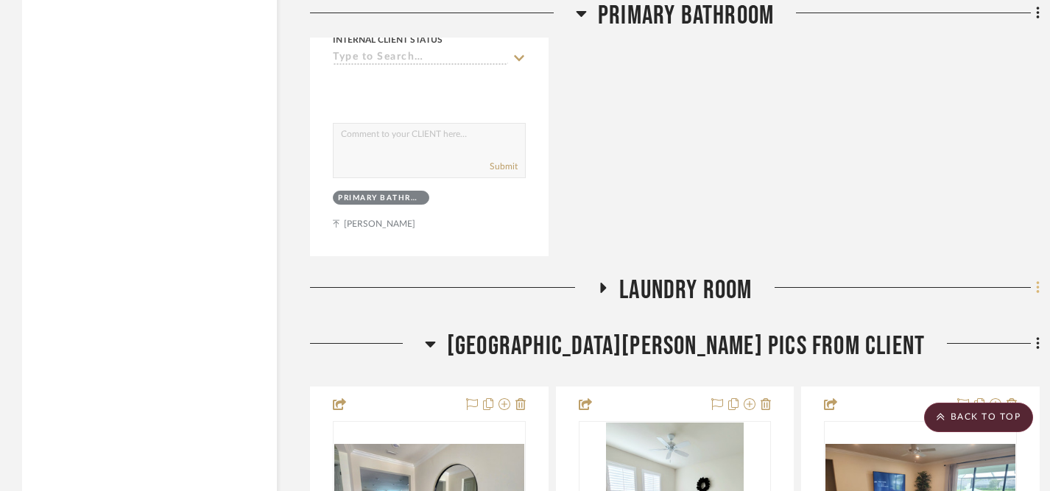
click at [1038, 283] on icon at bounding box center [1037, 287] width 3 height 13
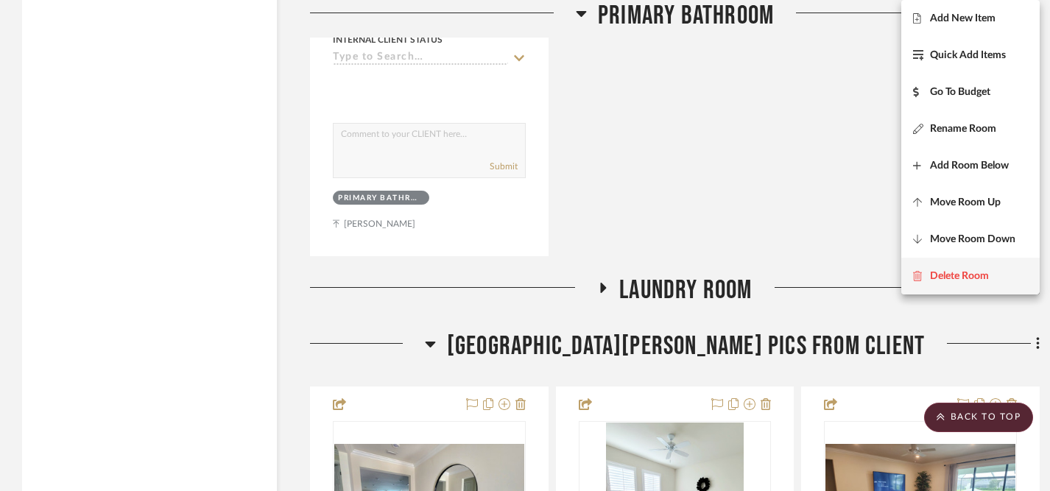
click at [971, 275] on span "Delete Room" at bounding box center [959, 276] width 59 height 13
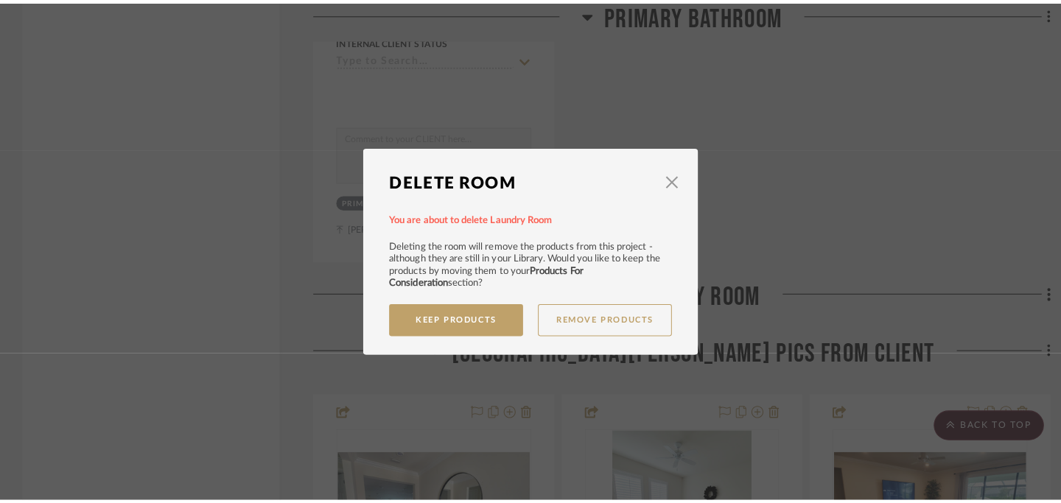
scroll to position [0, 0]
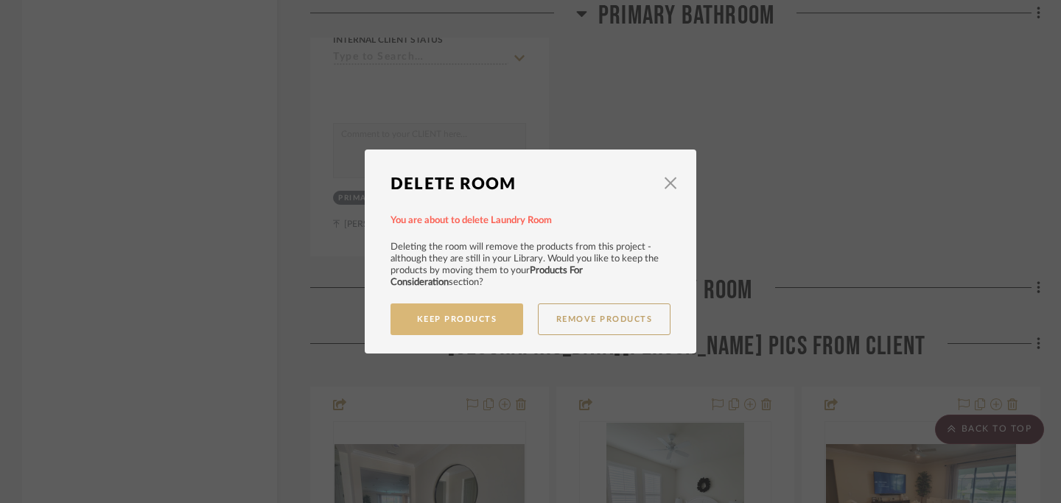
click at [462, 322] on button "Keep Products" at bounding box center [456, 319] width 133 height 32
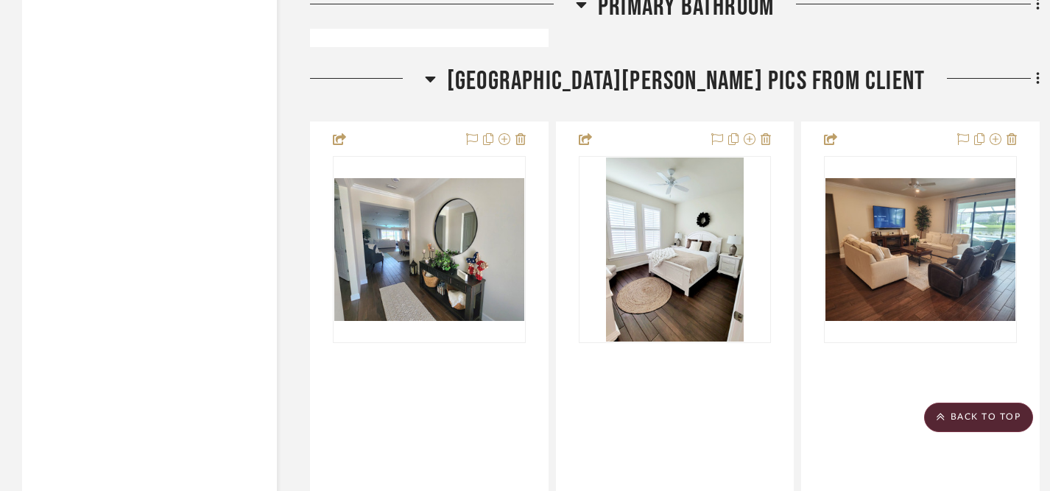
scroll to position [3107, 0]
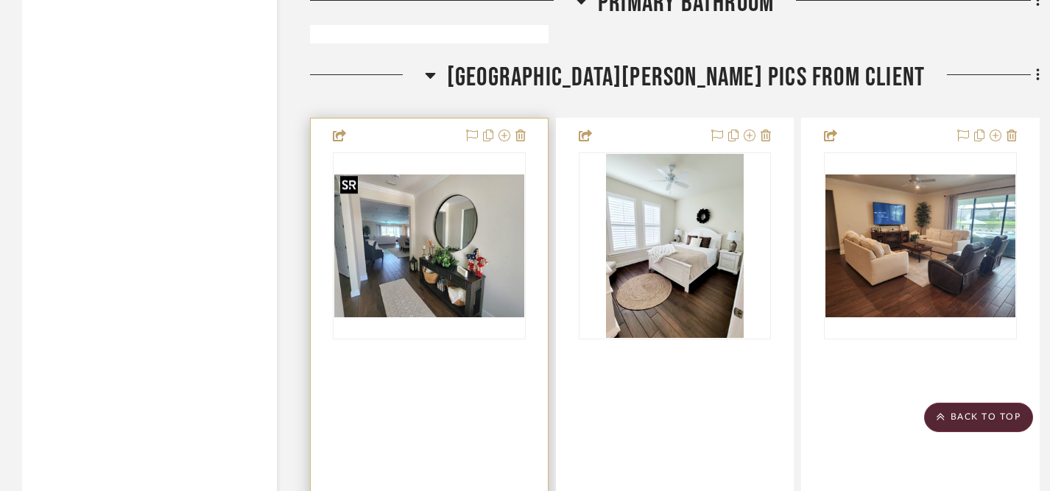
click at [463, 273] on img "0" at bounding box center [429, 246] width 190 height 143
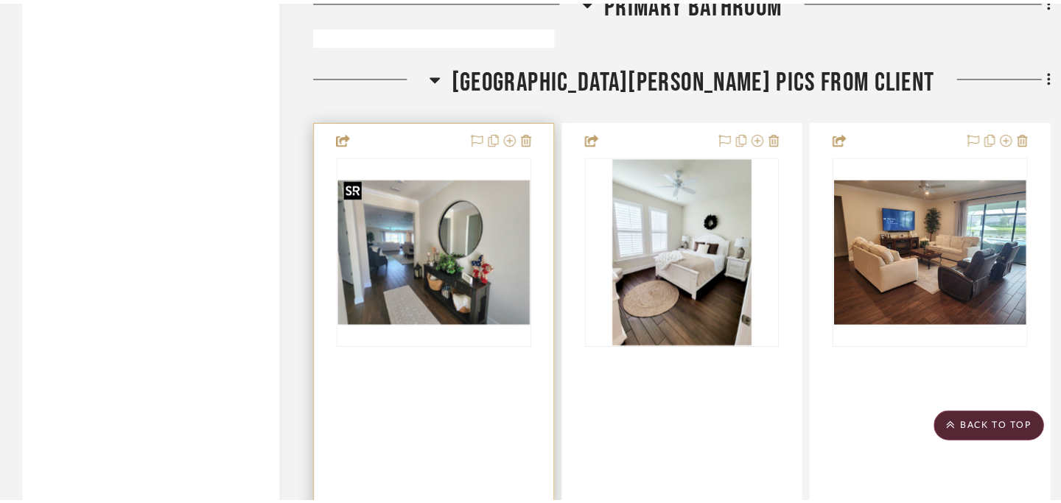
scroll to position [0, 0]
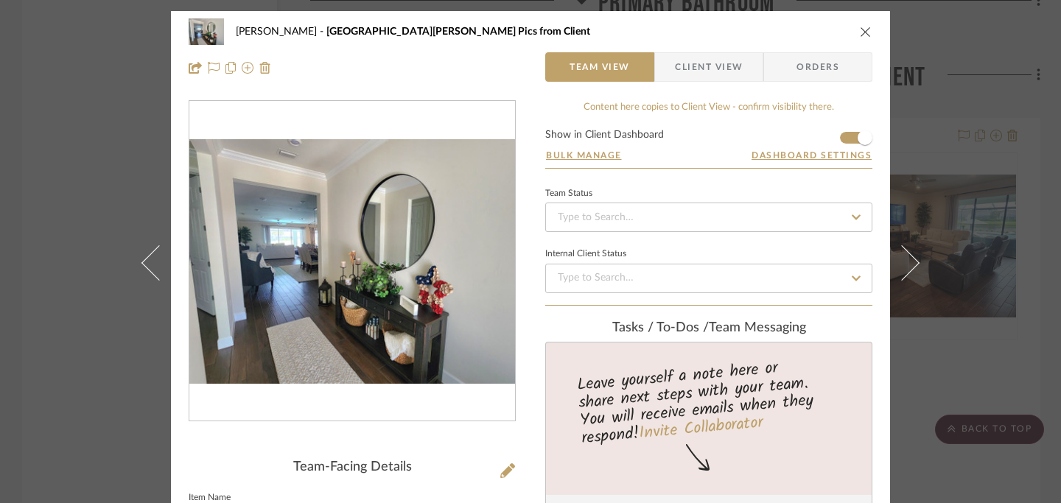
click at [860, 30] on icon "close" at bounding box center [866, 32] width 12 height 12
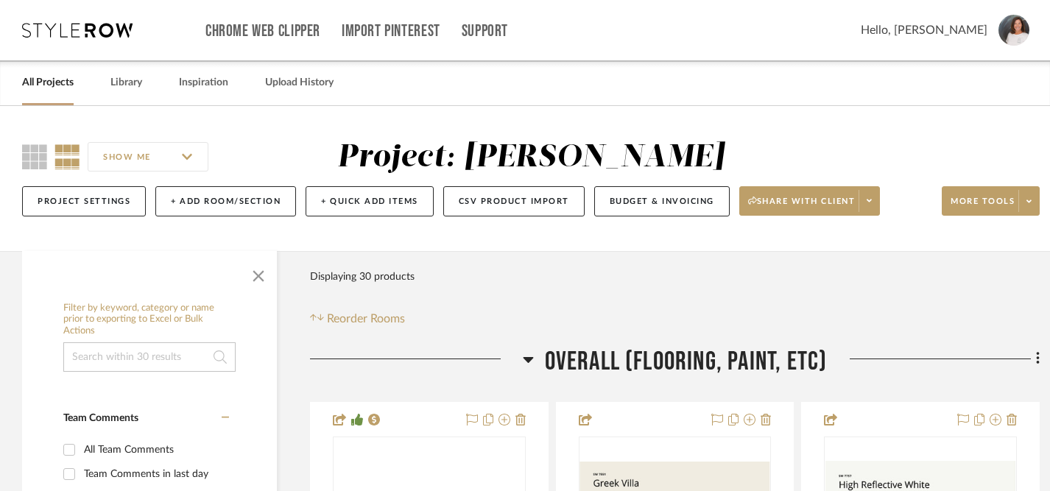
click at [102, 25] on icon at bounding box center [77, 30] width 110 height 15
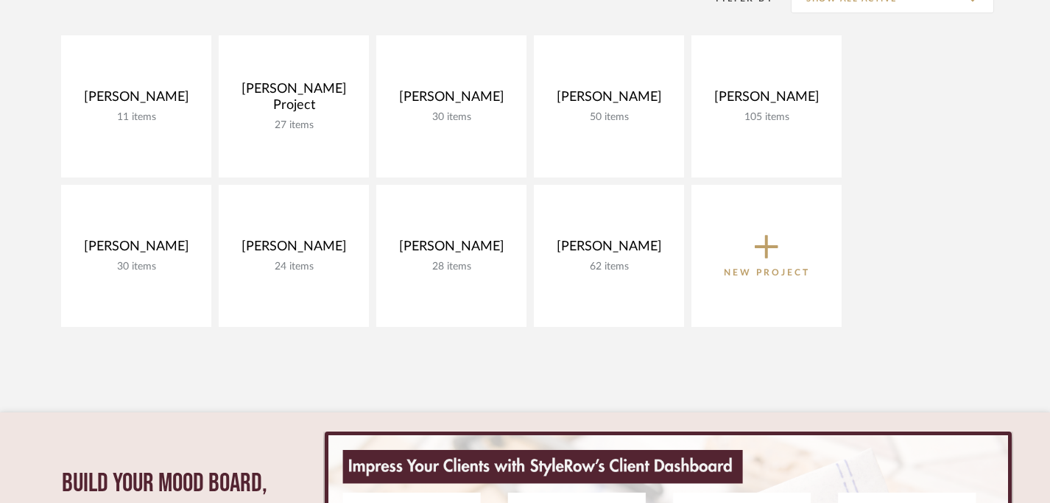
scroll to position [246, 0]
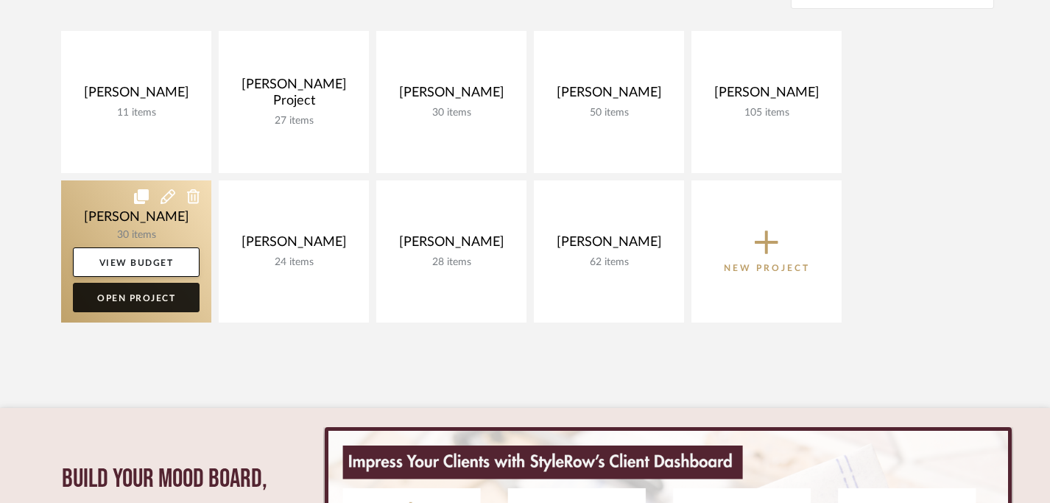
click at [157, 299] on link "Open Project" at bounding box center [136, 297] width 127 height 29
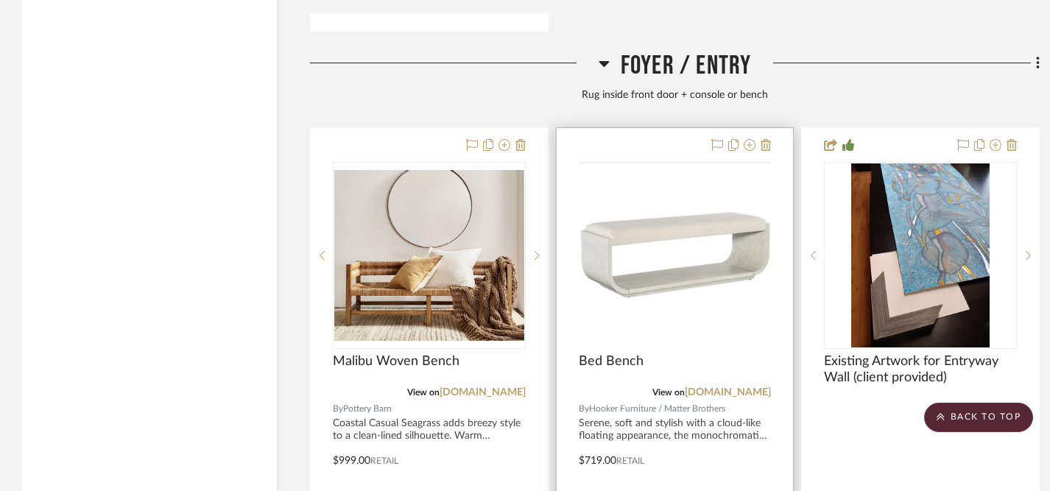
scroll to position [3720, 0]
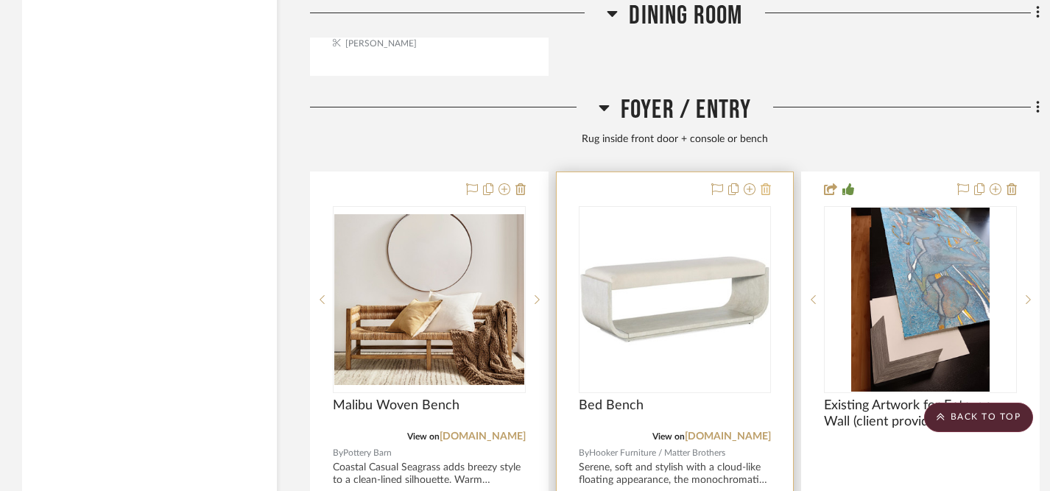
click at [768, 184] on icon at bounding box center [766, 189] width 10 height 12
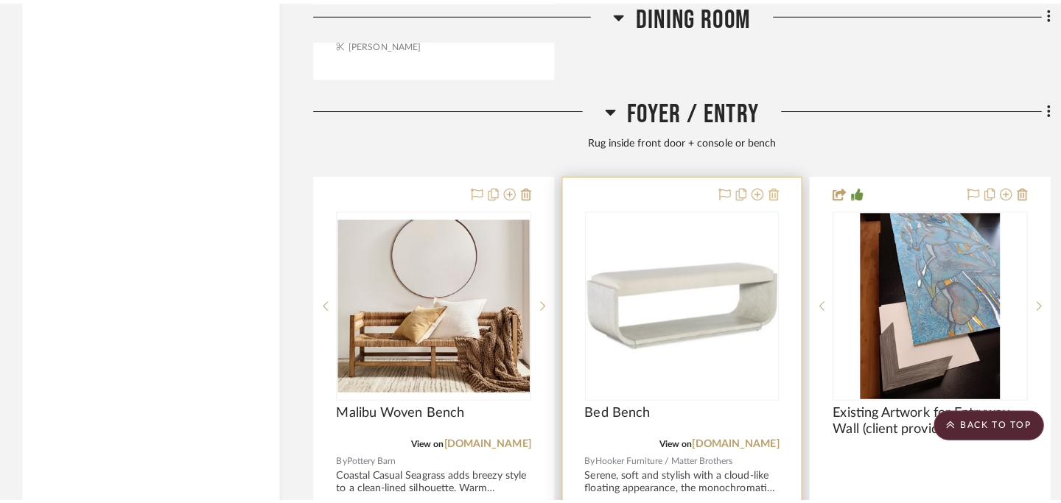
scroll to position [0, 0]
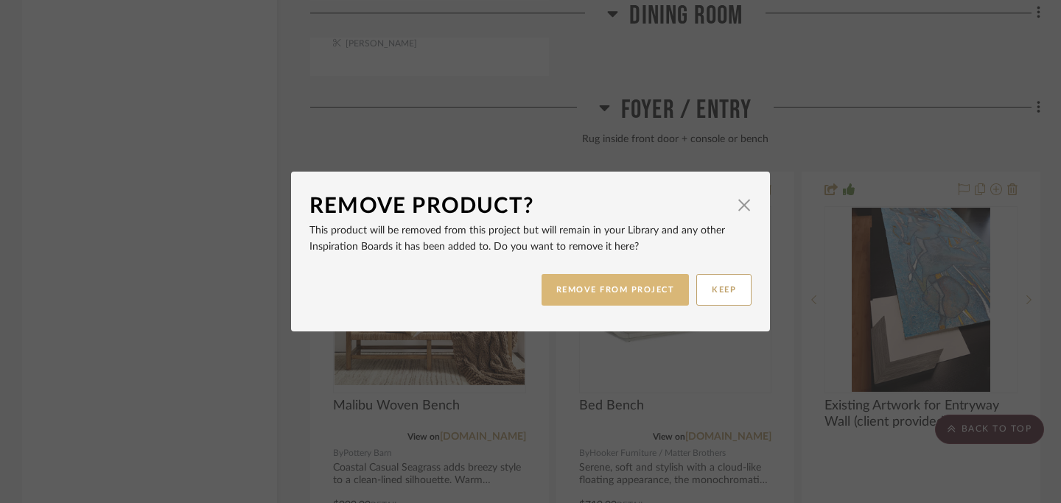
click at [655, 292] on button "REMOVE FROM PROJECT" at bounding box center [615, 290] width 148 height 32
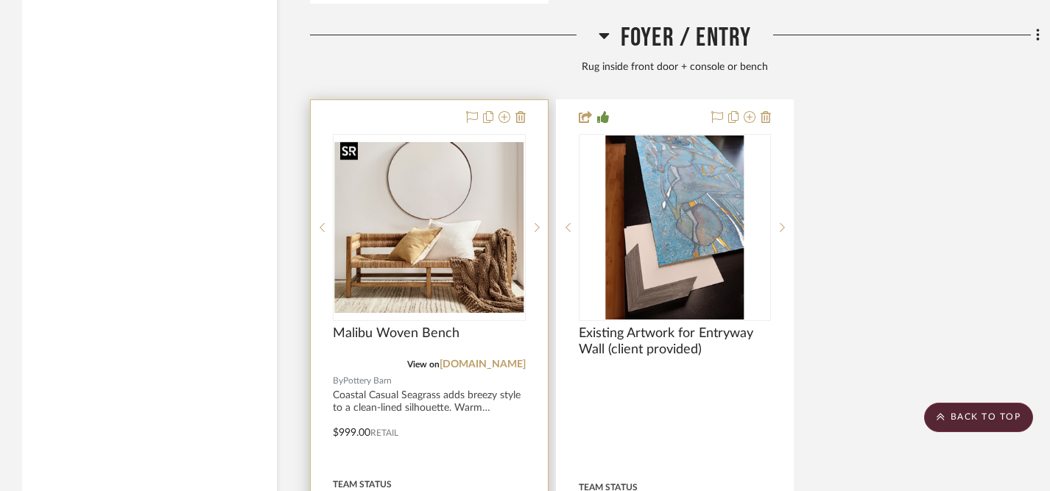
scroll to position [3809, 0]
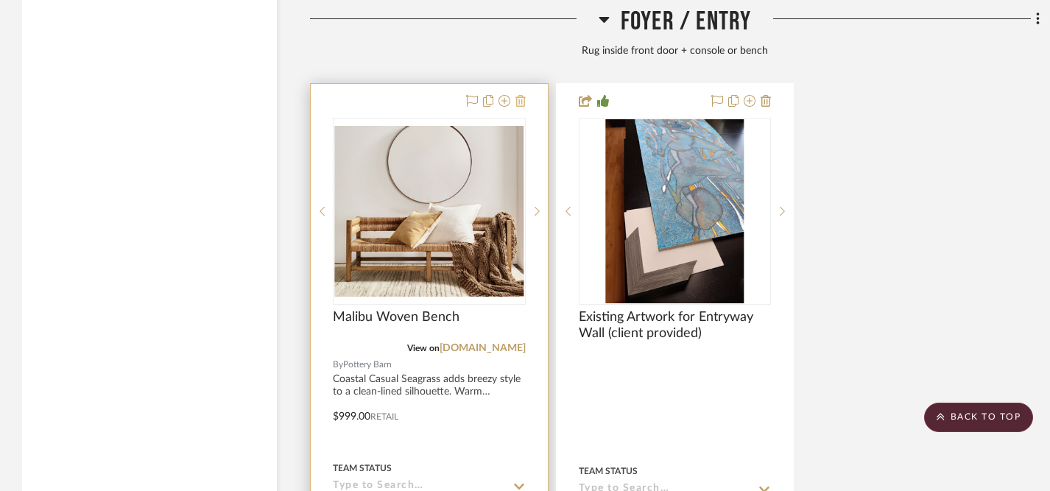
click at [521, 96] on icon at bounding box center [521, 101] width 10 height 12
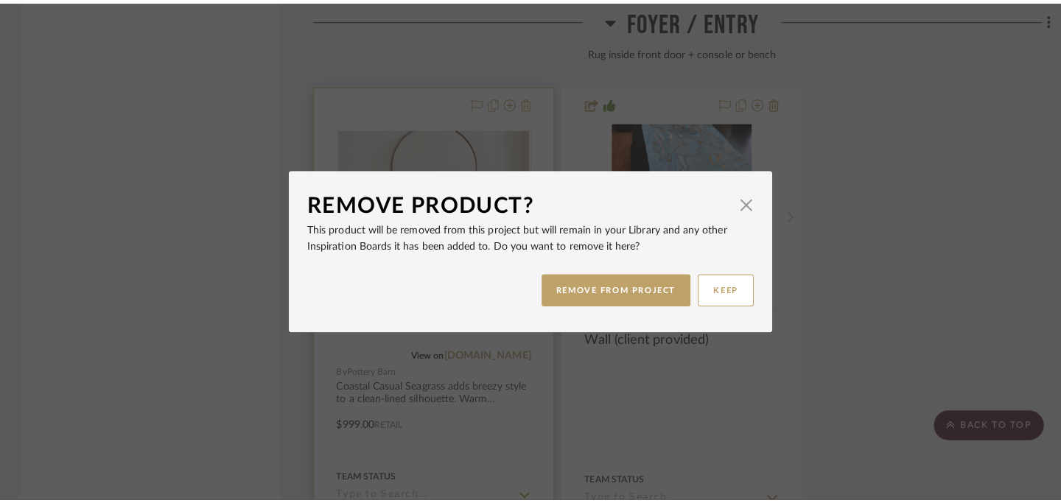
scroll to position [0, 0]
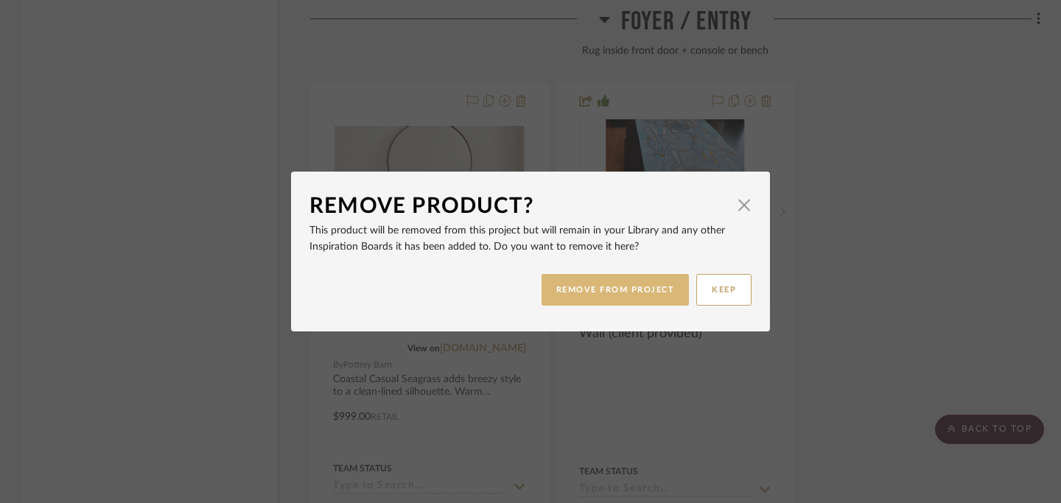
click at [597, 295] on button "REMOVE FROM PROJECT" at bounding box center [615, 290] width 148 height 32
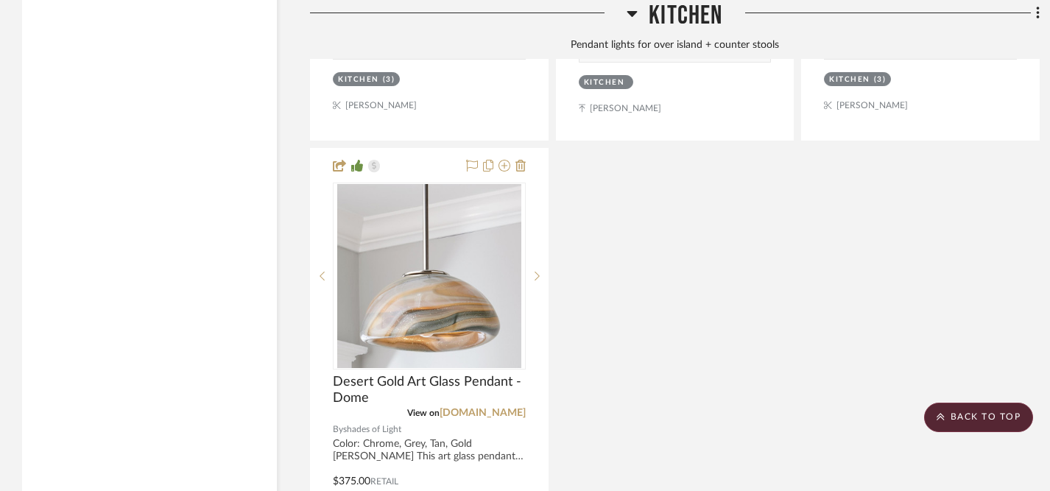
scroll to position [5146, 0]
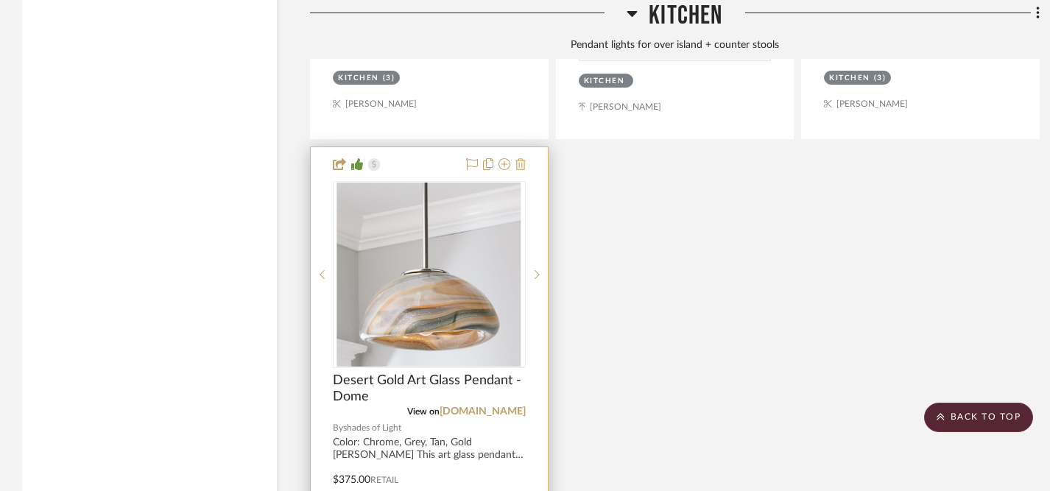
click at [524, 158] on icon at bounding box center [521, 164] width 10 height 12
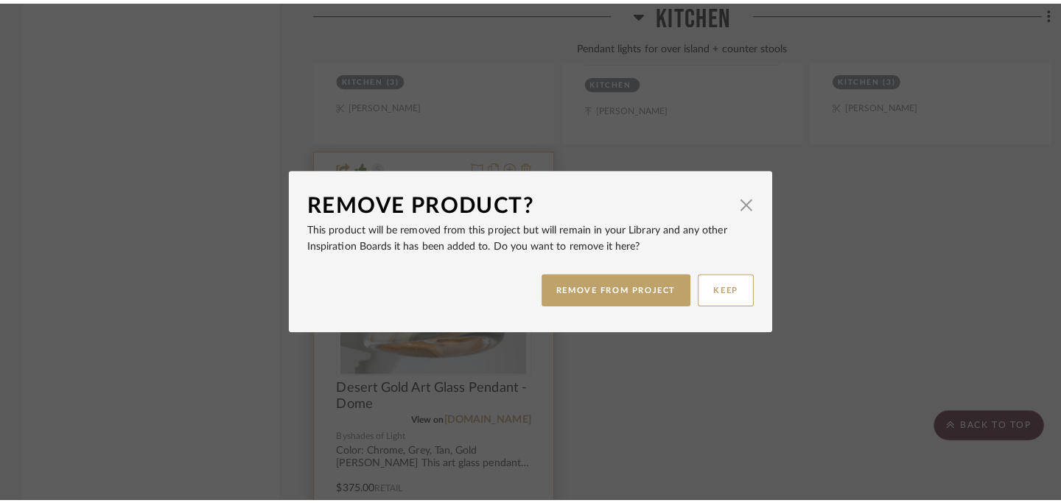
scroll to position [0, 0]
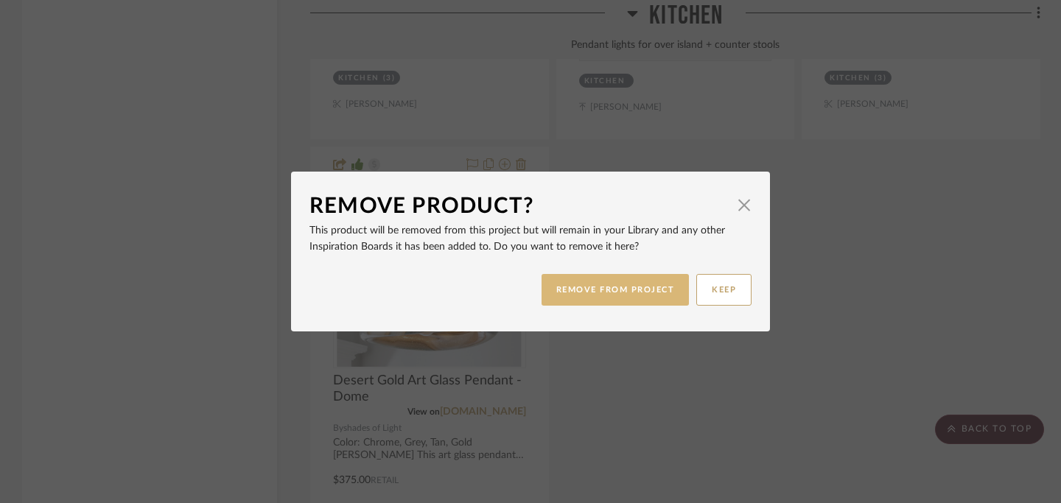
click at [597, 289] on button "REMOVE FROM PROJECT" at bounding box center [615, 290] width 148 height 32
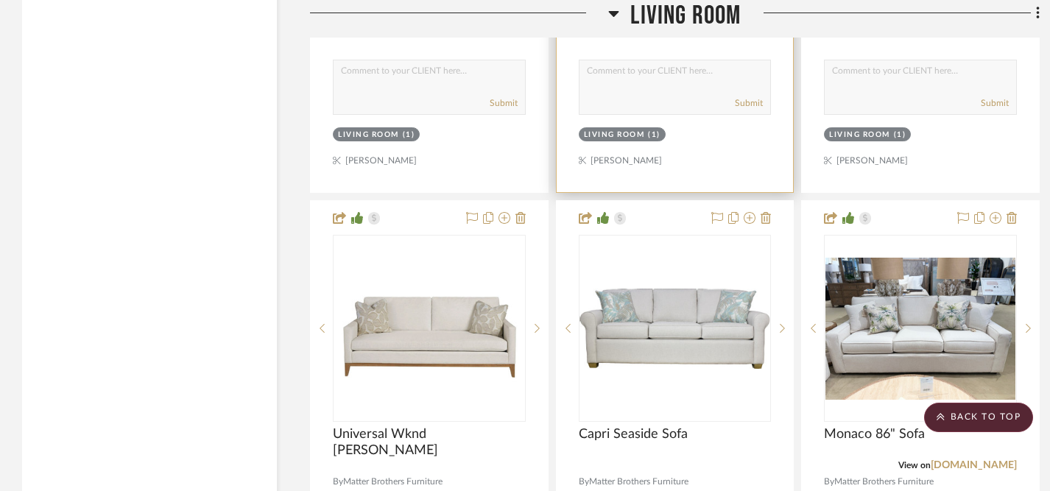
scroll to position [5815, 0]
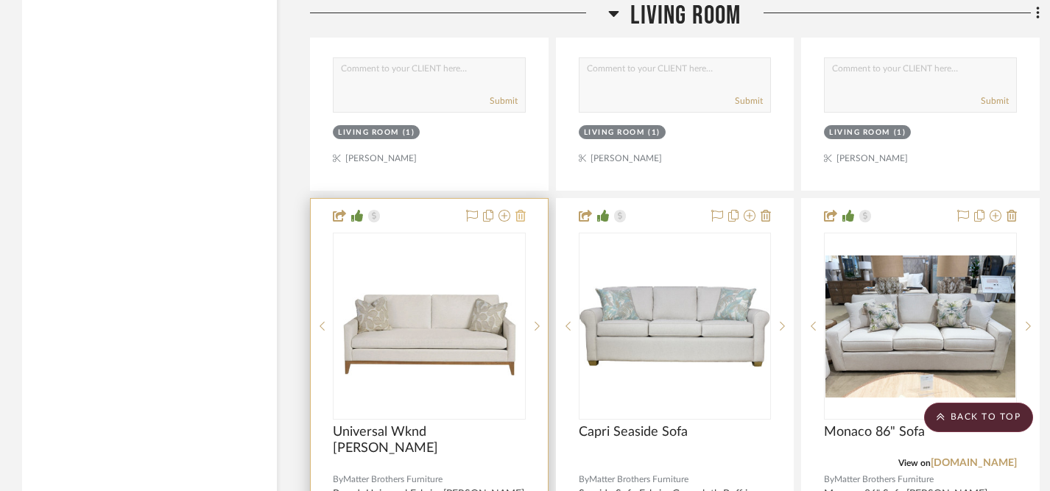
click at [521, 210] on icon at bounding box center [521, 216] width 10 height 12
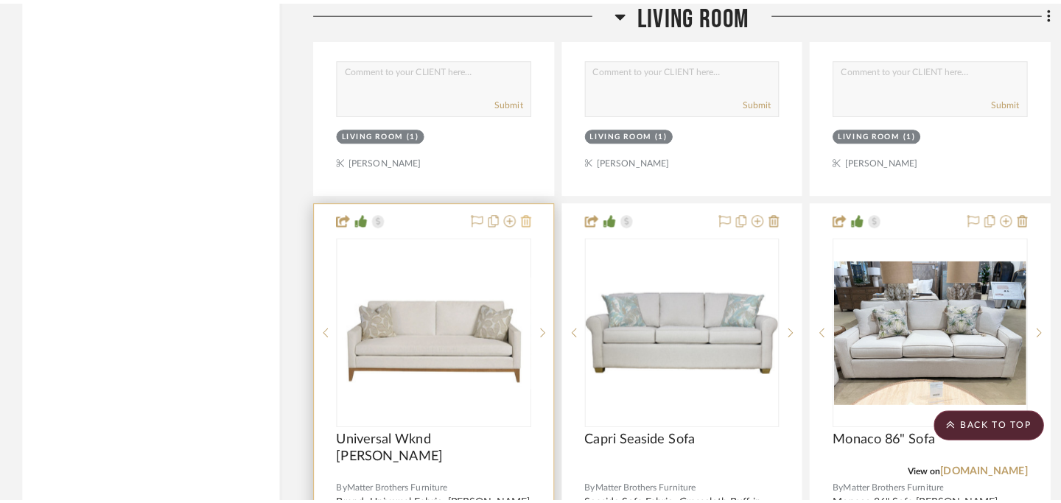
scroll to position [0, 0]
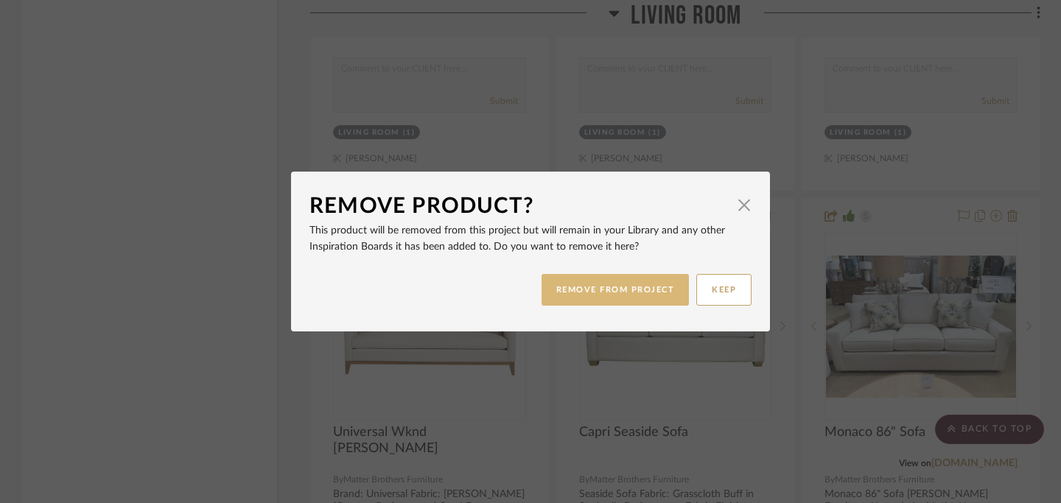
click at [580, 293] on button "REMOVE FROM PROJECT" at bounding box center [615, 290] width 148 height 32
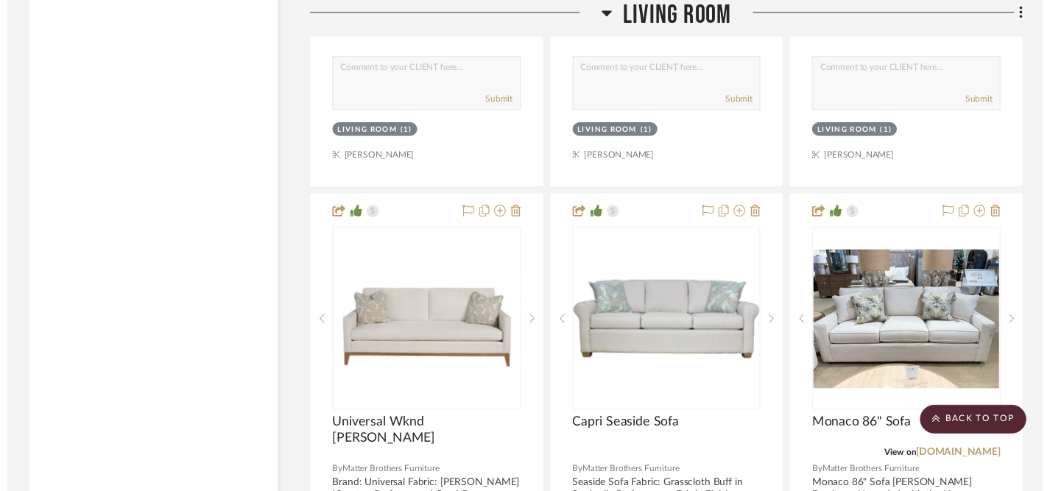
scroll to position [5815, 0]
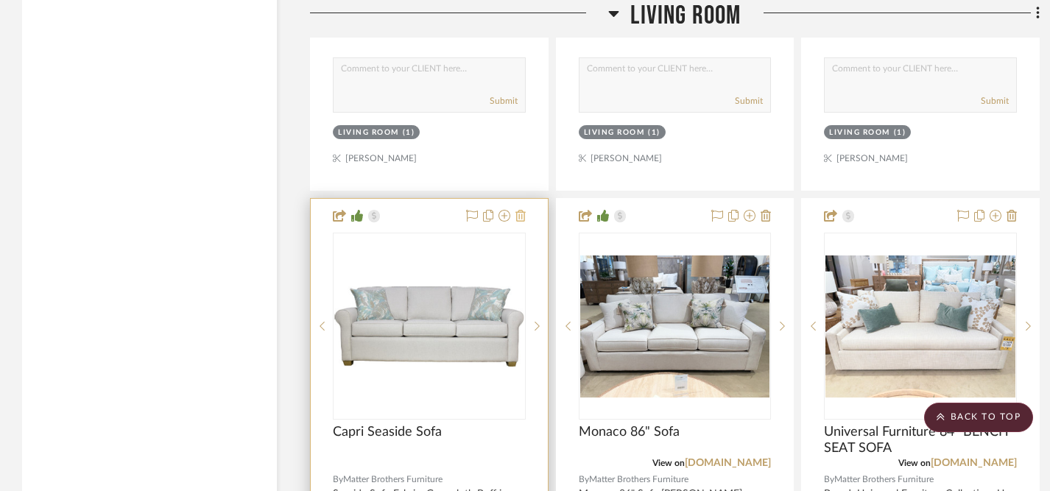
click at [520, 210] on icon at bounding box center [521, 216] width 10 height 12
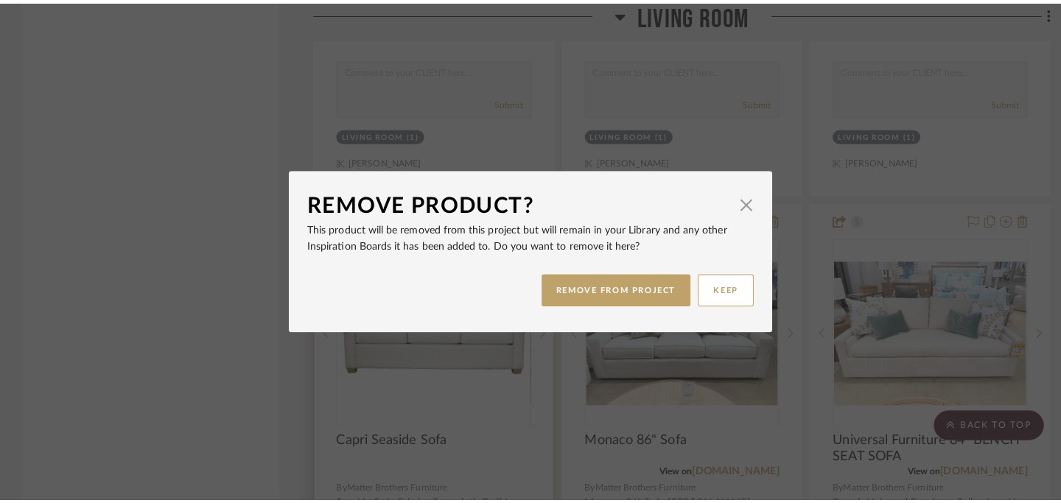
scroll to position [0, 0]
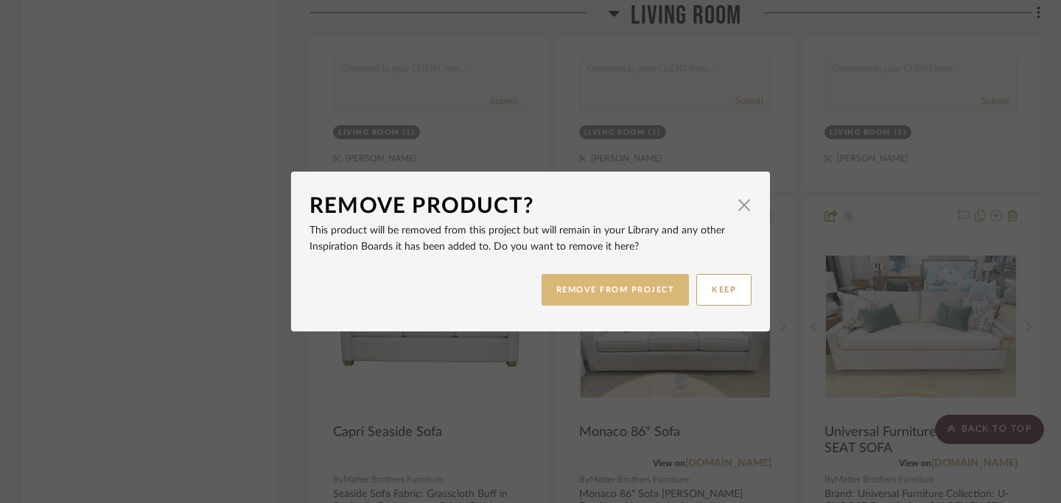
click at [588, 287] on button "REMOVE FROM PROJECT" at bounding box center [615, 290] width 148 height 32
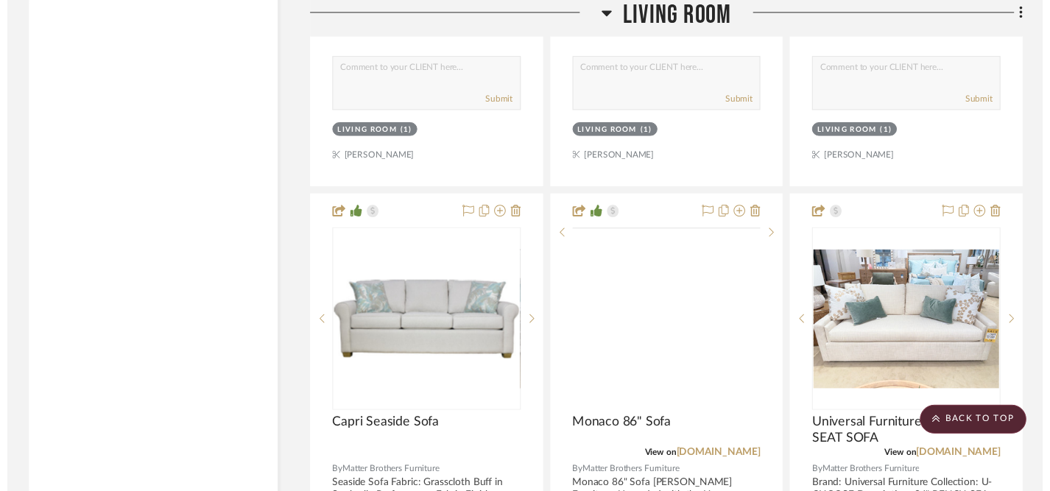
scroll to position [5815, 0]
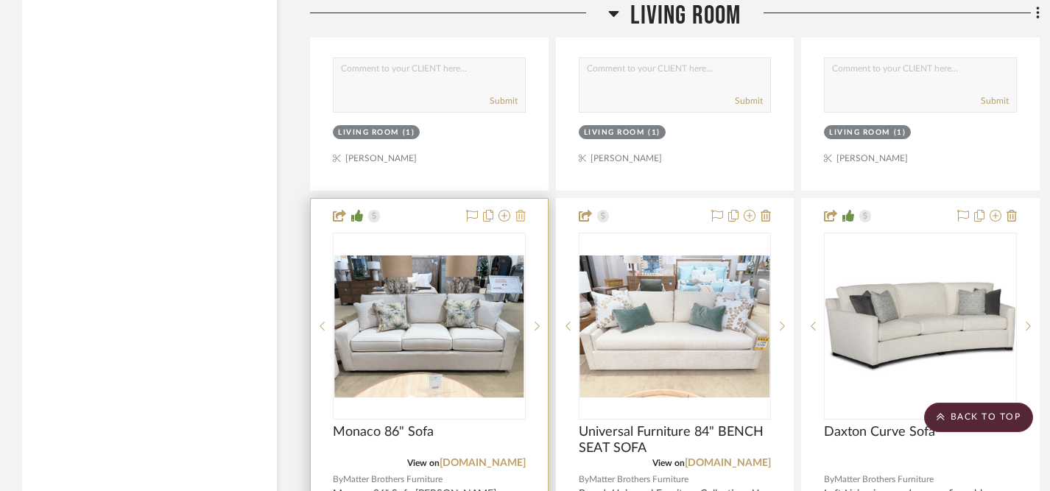
click at [522, 210] on icon at bounding box center [521, 216] width 10 height 12
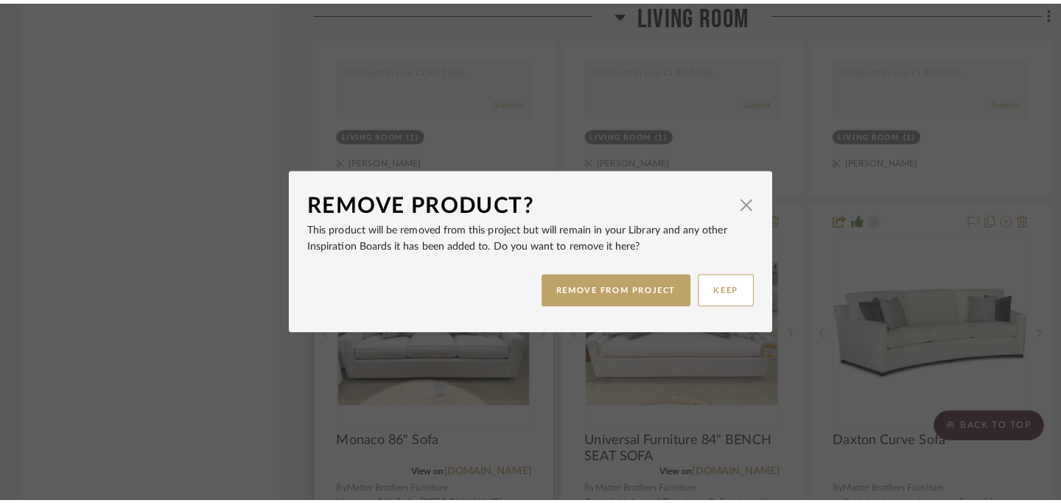
scroll to position [0, 0]
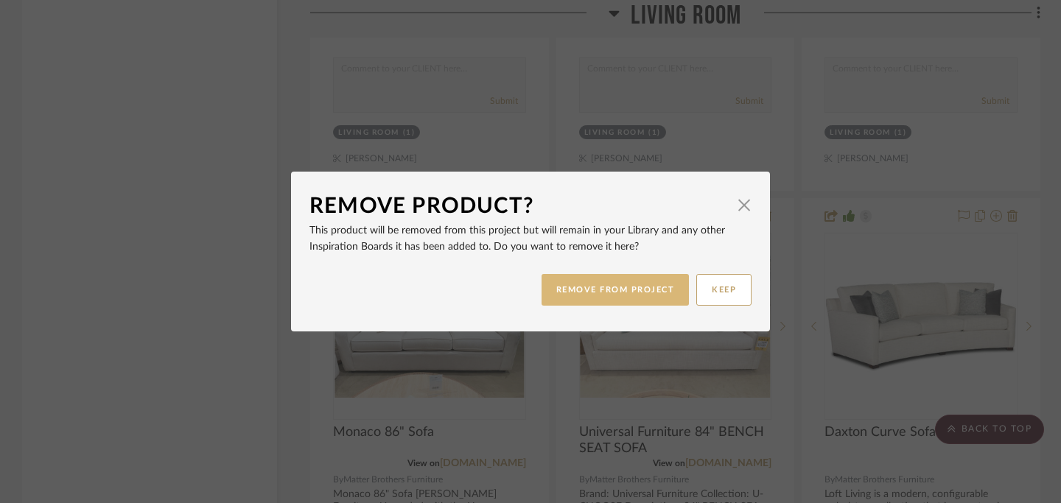
click at [572, 287] on button "REMOVE FROM PROJECT" at bounding box center [615, 290] width 148 height 32
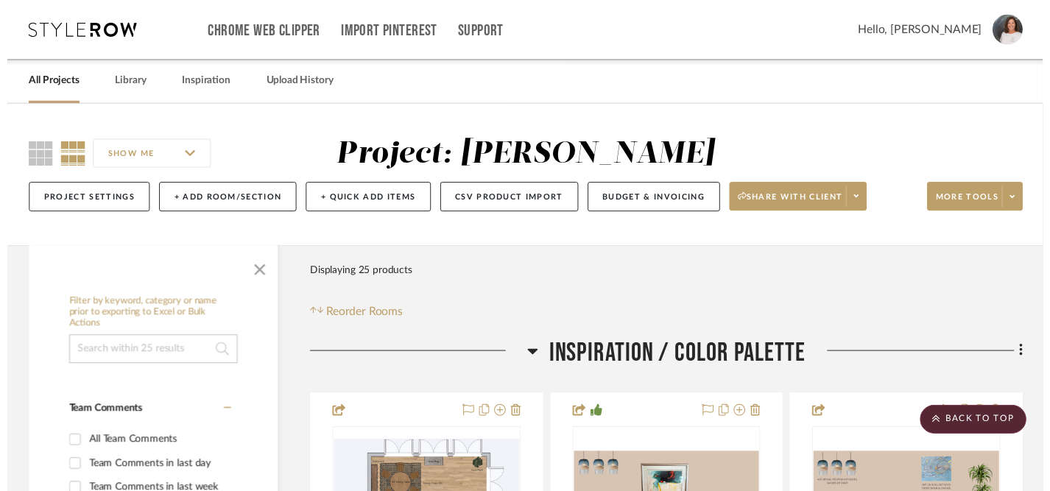
scroll to position [5815, 0]
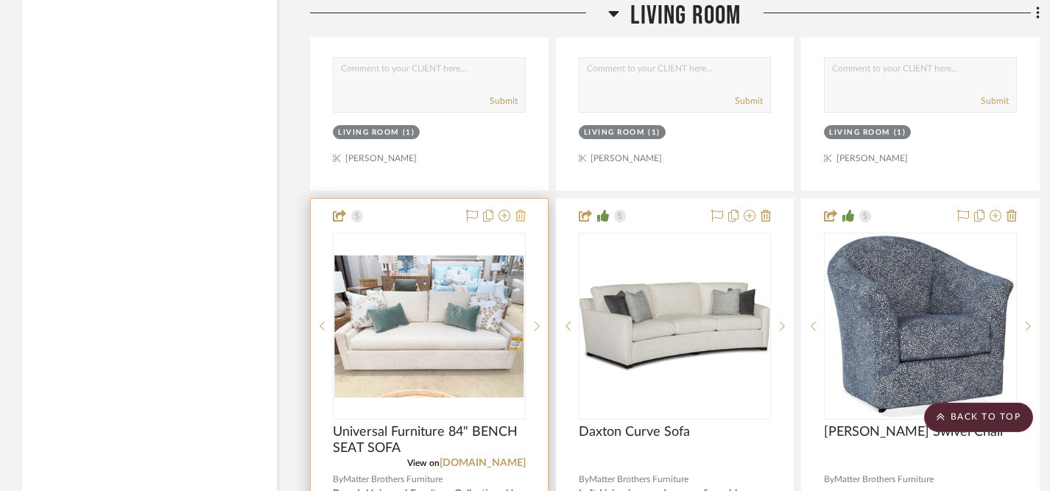
click at [520, 210] on icon at bounding box center [521, 216] width 10 height 12
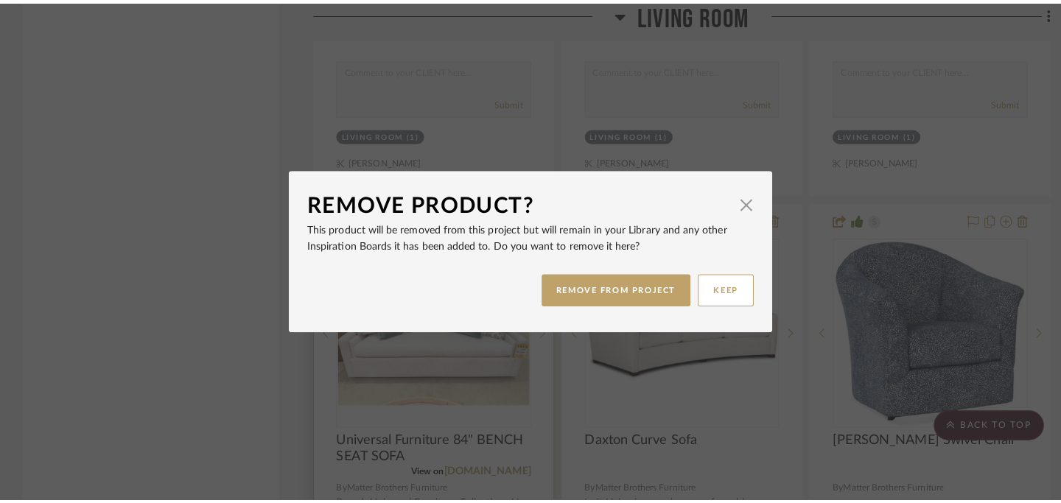
scroll to position [0, 0]
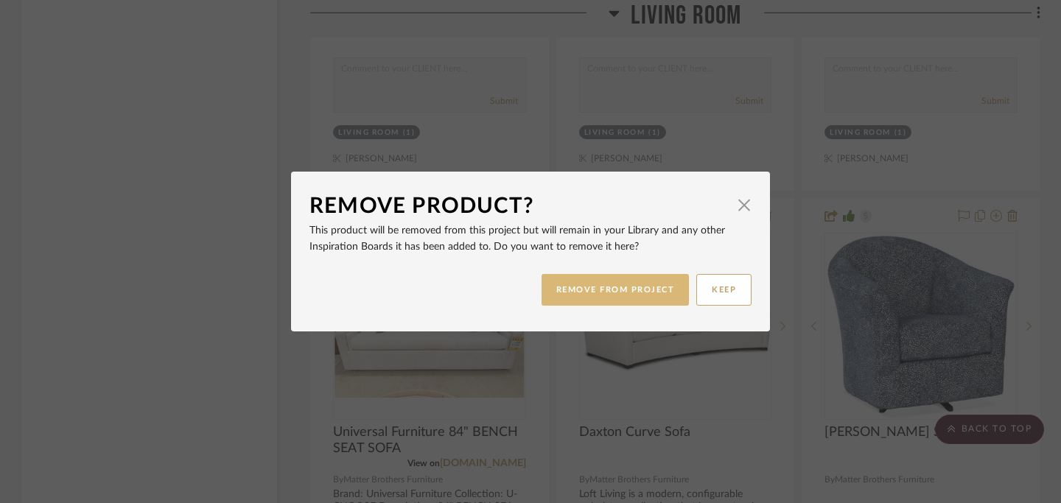
click at [586, 296] on button "REMOVE FROM PROJECT" at bounding box center [615, 290] width 148 height 32
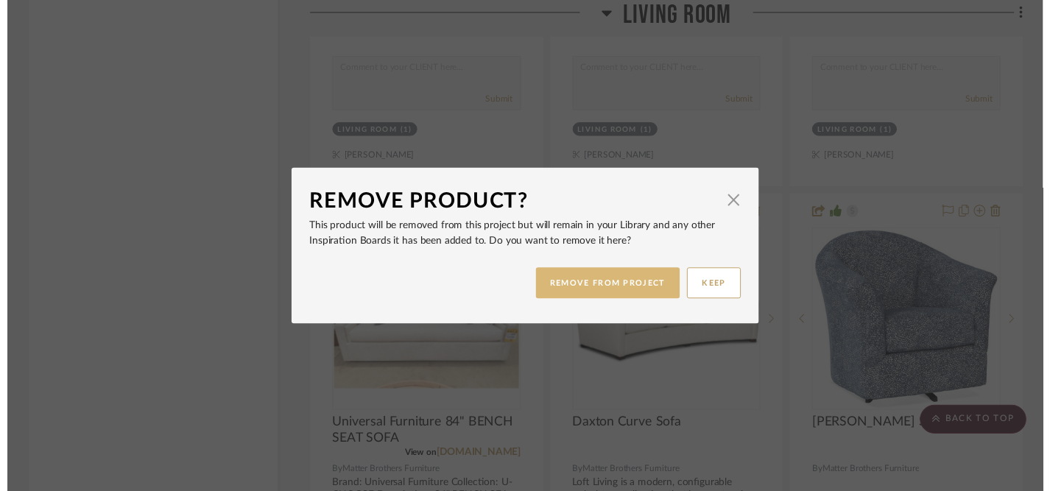
scroll to position [5815, 0]
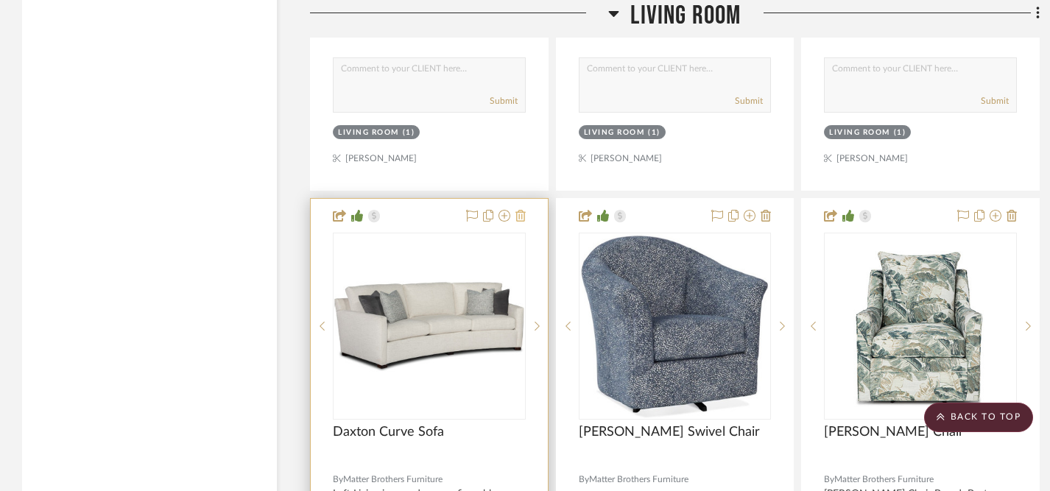
click at [520, 210] on icon at bounding box center [521, 216] width 10 height 12
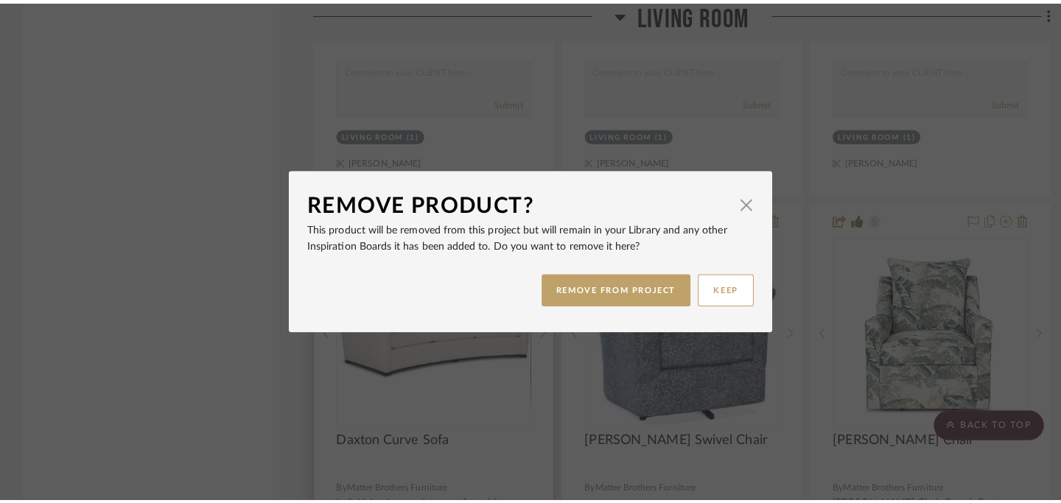
scroll to position [0, 0]
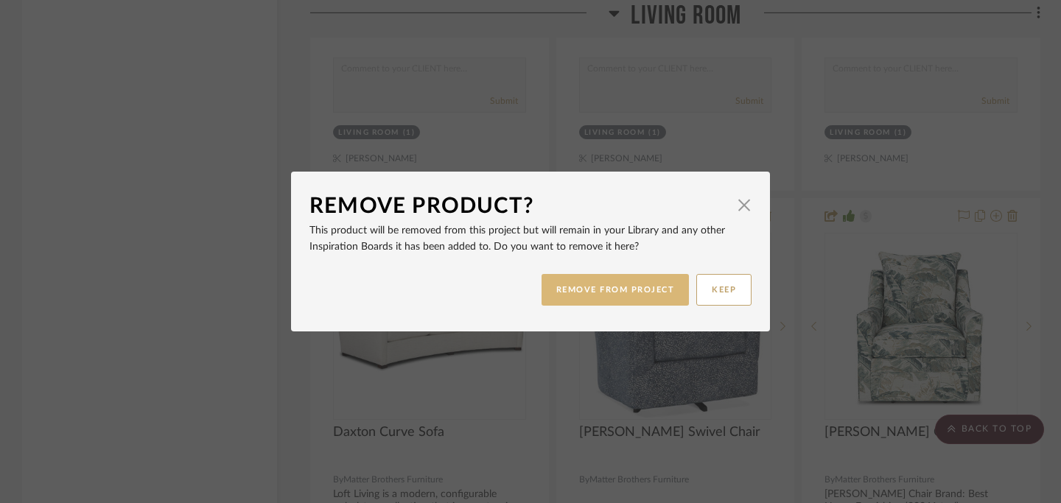
click at [572, 287] on button "REMOVE FROM PROJECT" at bounding box center [615, 290] width 148 height 32
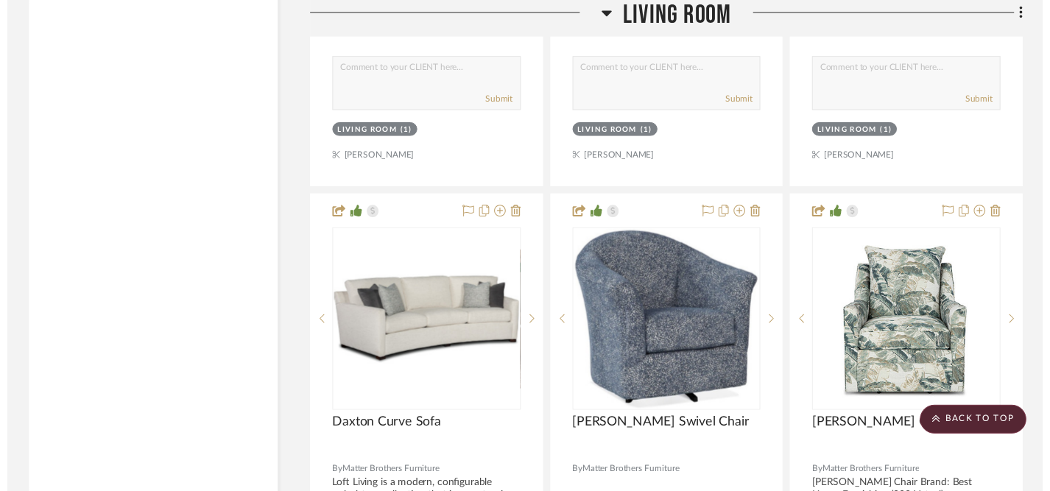
scroll to position [5815, 0]
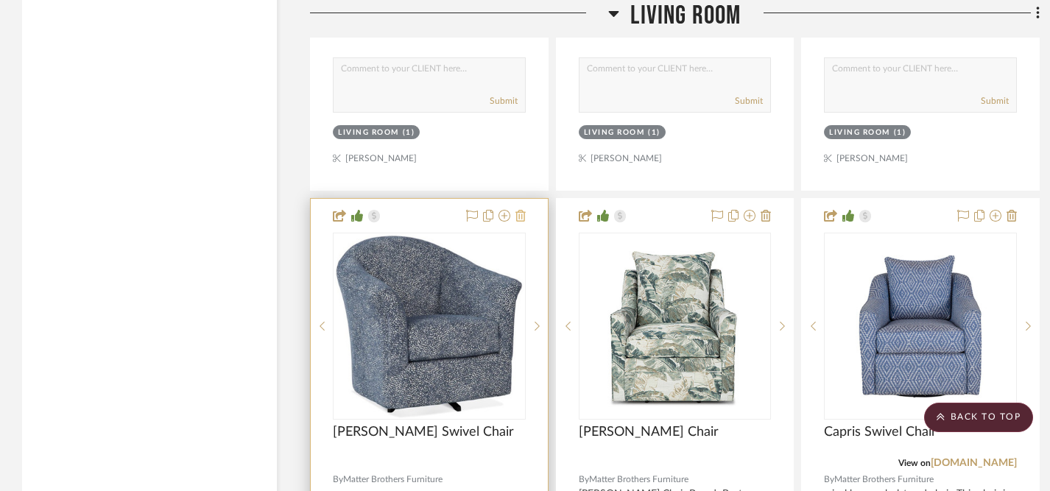
click at [523, 210] on icon at bounding box center [521, 216] width 10 height 12
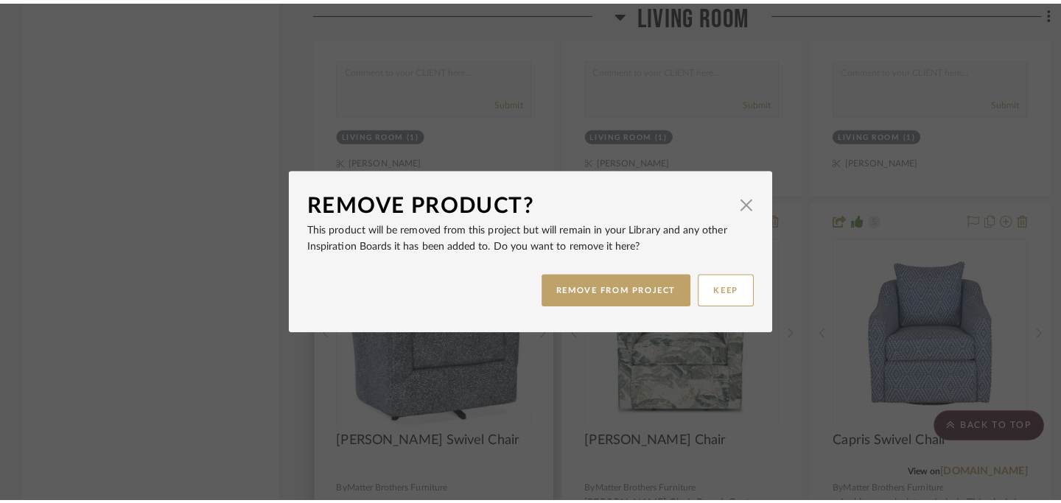
scroll to position [0, 0]
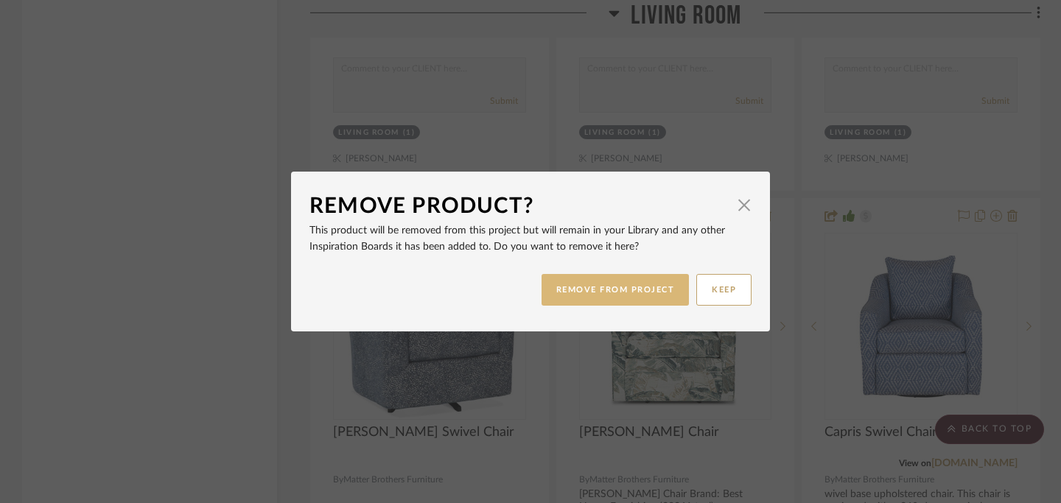
click at [556, 285] on button "REMOVE FROM PROJECT" at bounding box center [615, 290] width 148 height 32
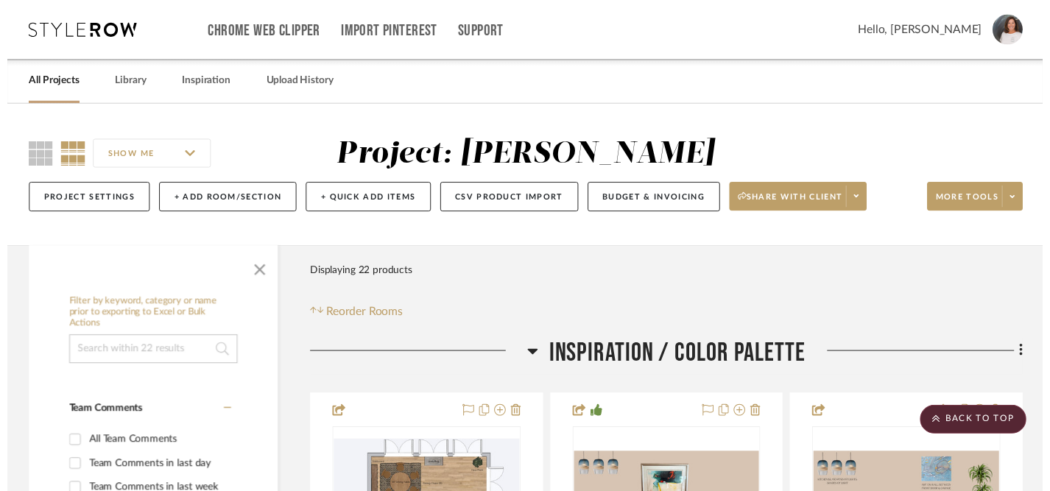
scroll to position [5815, 0]
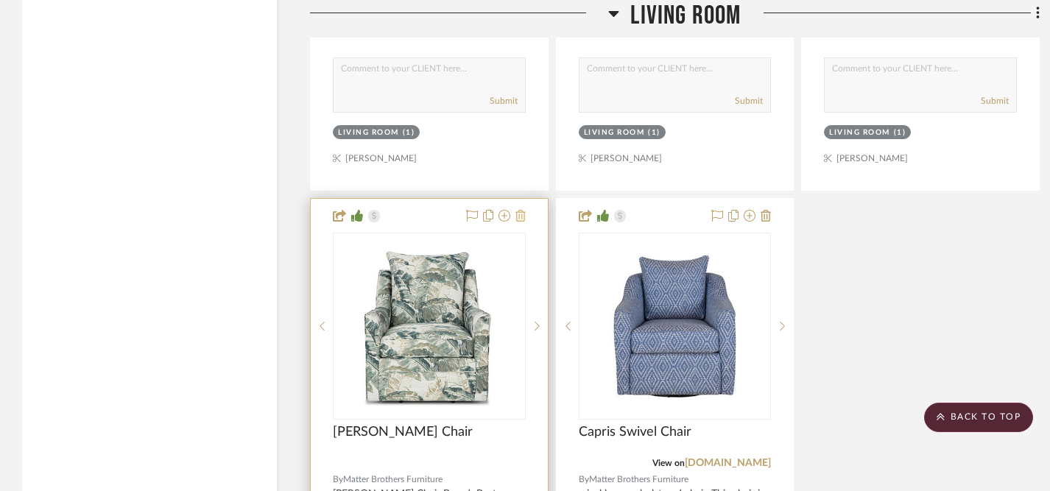
click at [521, 210] on icon at bounding box center [521, 216] width 10 height 12
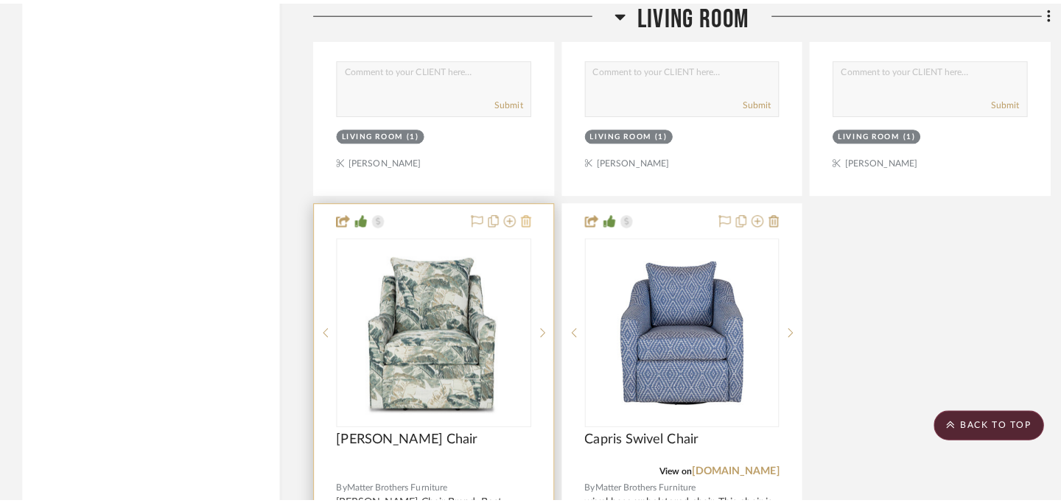
scroll to position [0, 0]
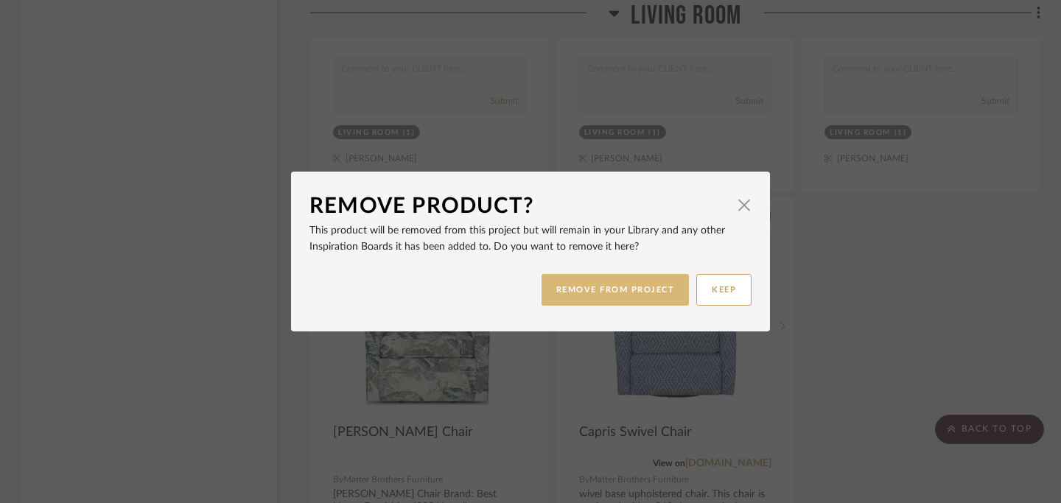
click at [574, 288] on button "REMOVE FROM PROJECT" at bounding box center [615, 290] width 148 height 32
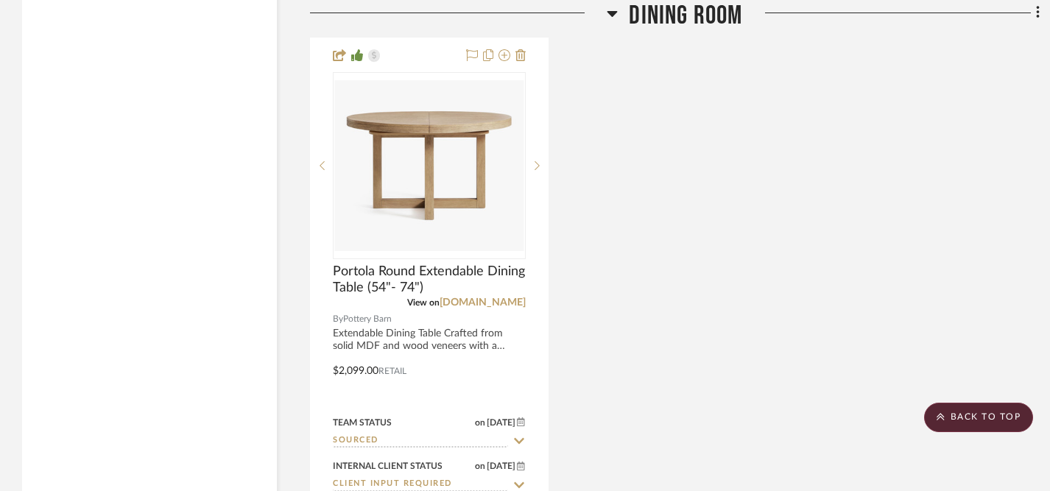
scroll to position [3116, 0]
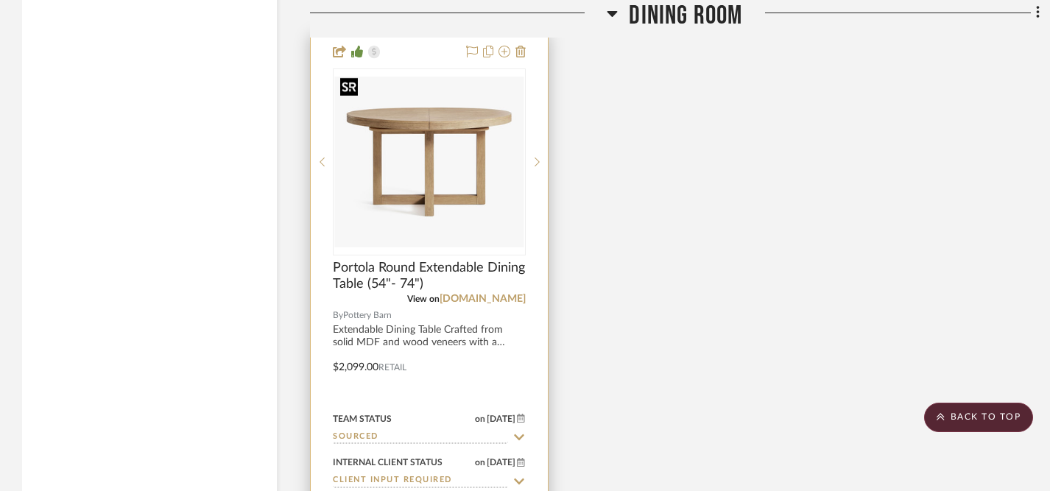
click at [465, 184] on img "0" at bounding box center [429, 162] width 190 height 171
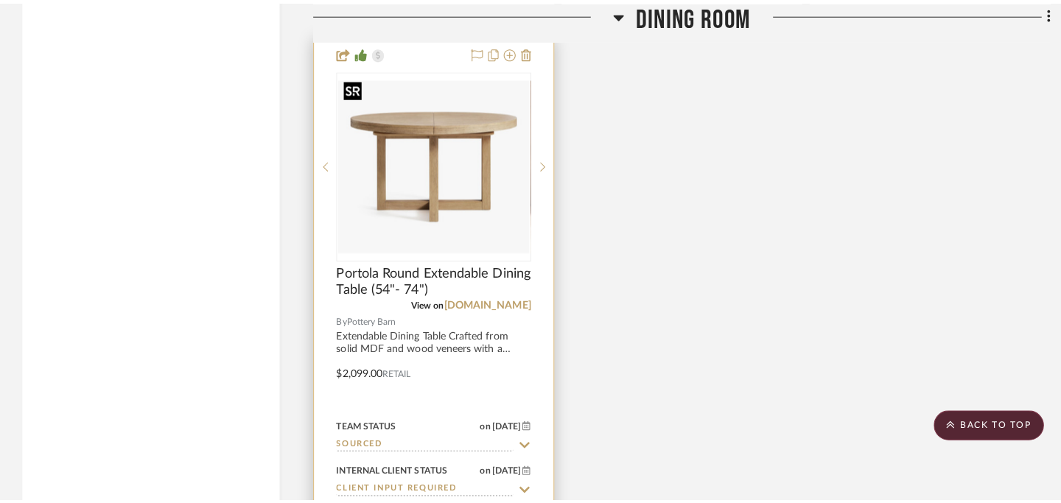
scroll to position [0, 0]
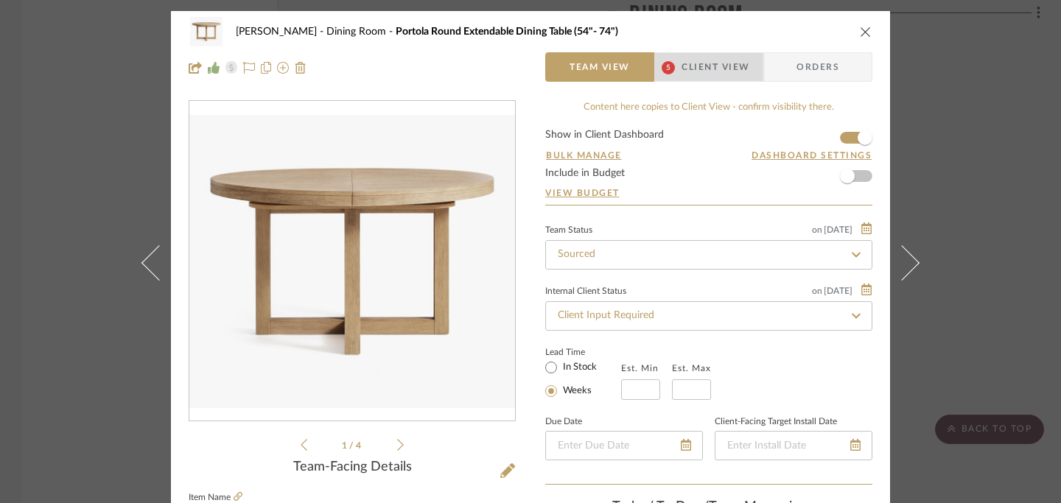
click at [700, 64] on span "Client View" at bounding box center [715, 66] width 68 height 29
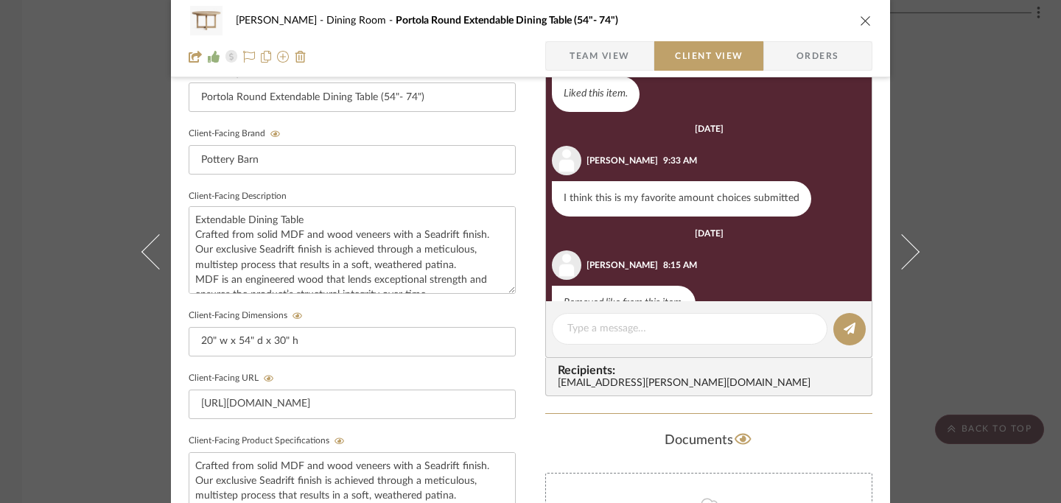
click at [860, 21] on icon "close" at bounding box center [866, 21] width 12 height 12
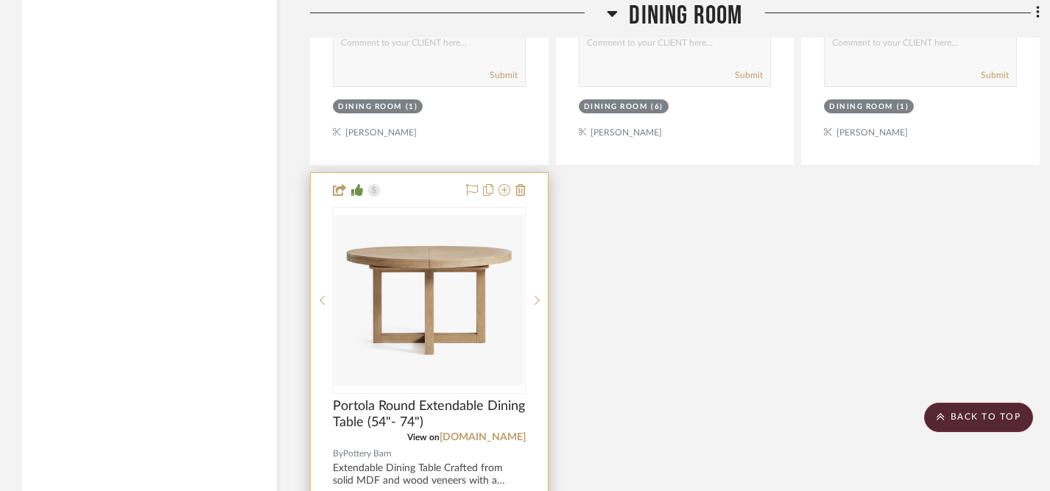
scroll to position [2979, 0]
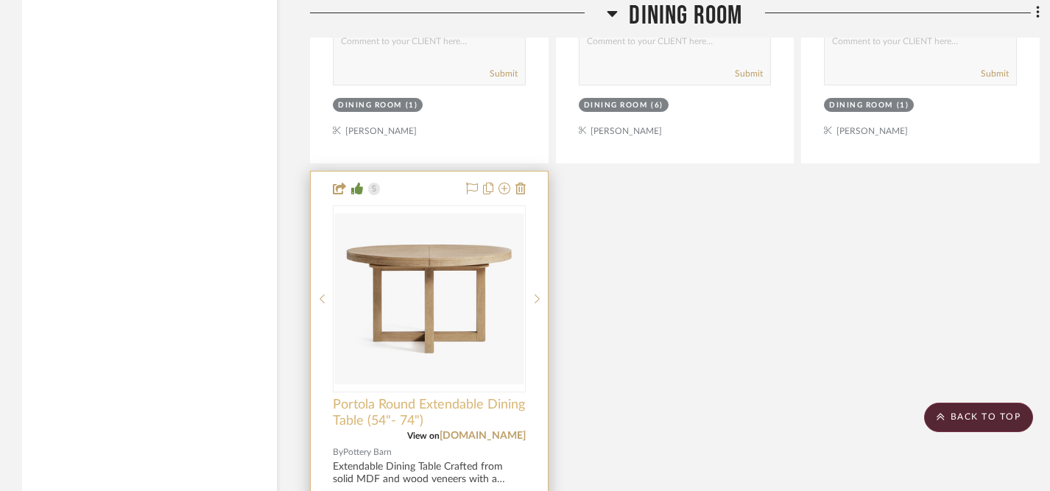
click at [446, 397] on span "Portola Round Extendable Dining Table (54"- 74")" at bounding box center [429, 413] width 193 height 32
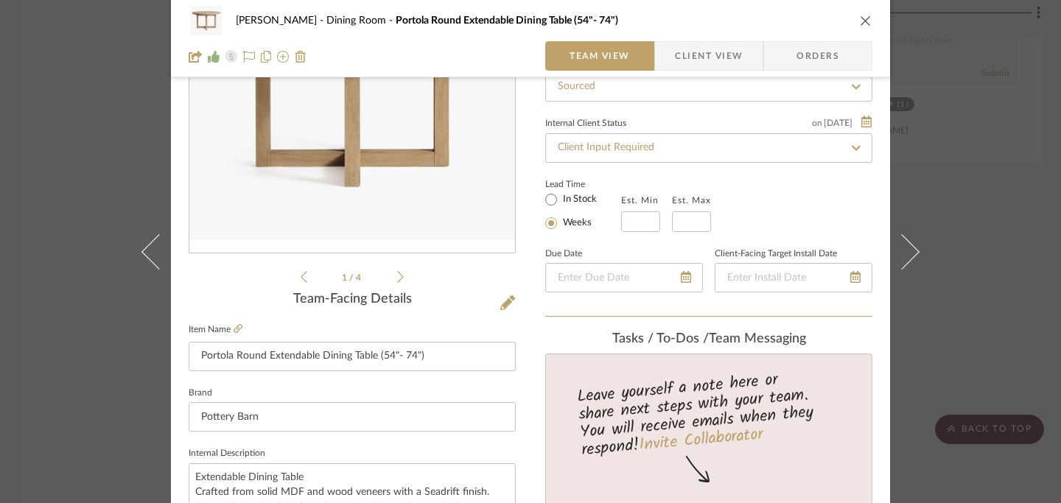
scroll to position [189, 0]
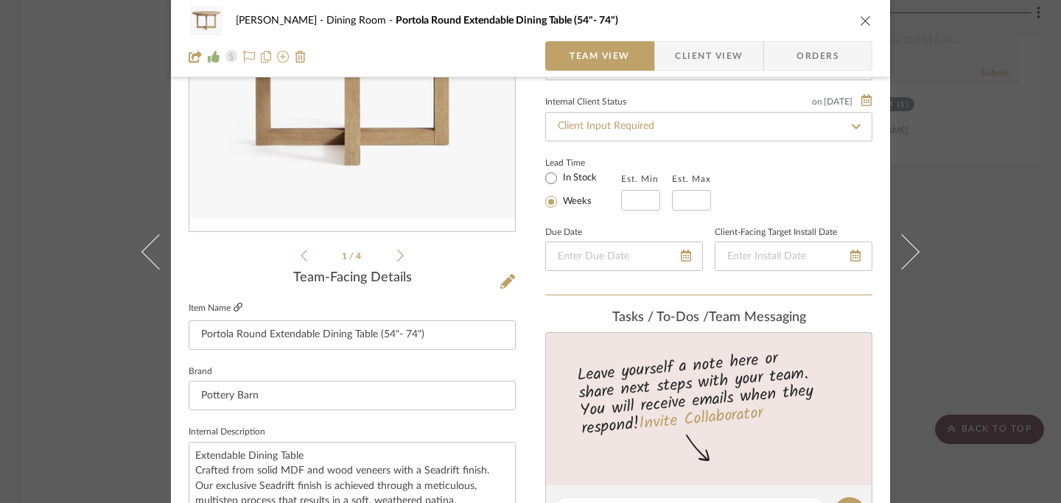
click at [233, 306] on icon at bounding box center [237, 307] width 9 height 9
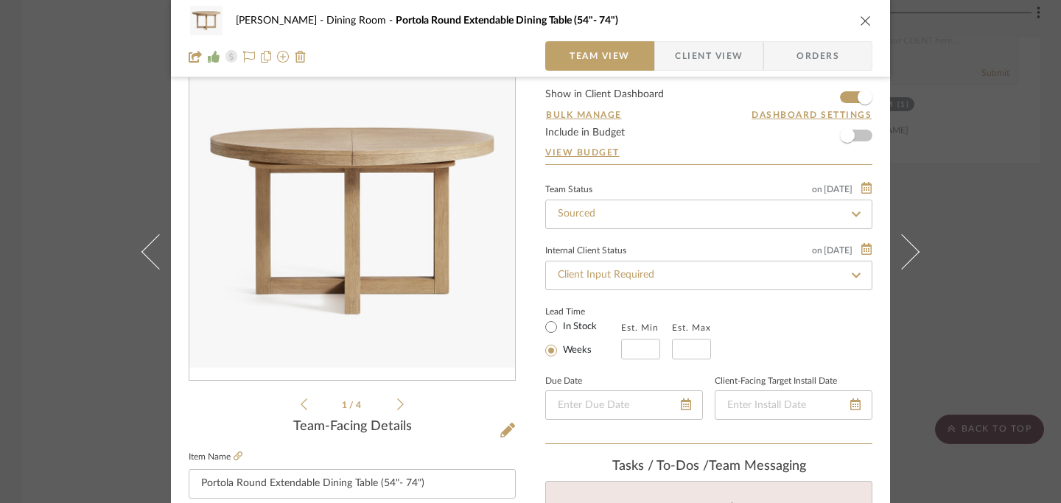
scroll to position [47, 0]
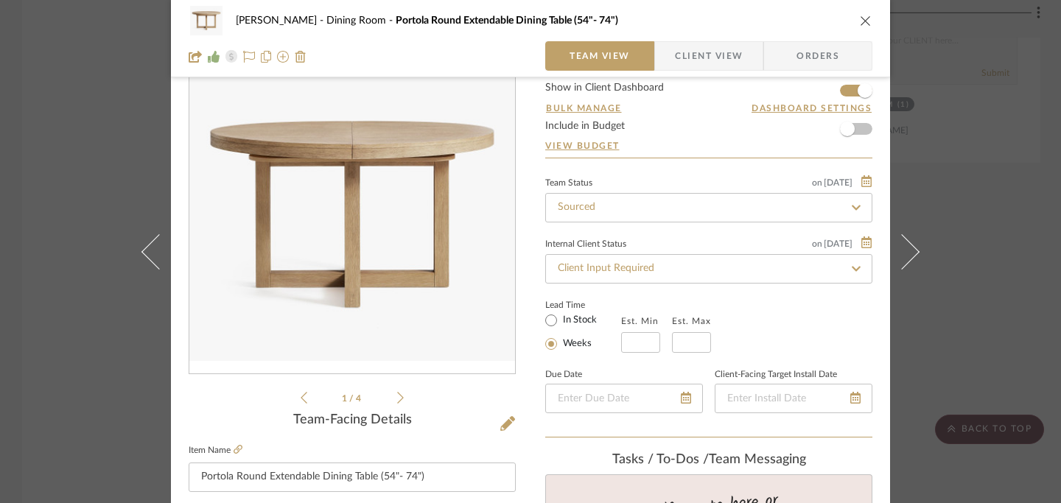
click at [397, 396] on icon at bounding box center [400, 397] width 7 height 13
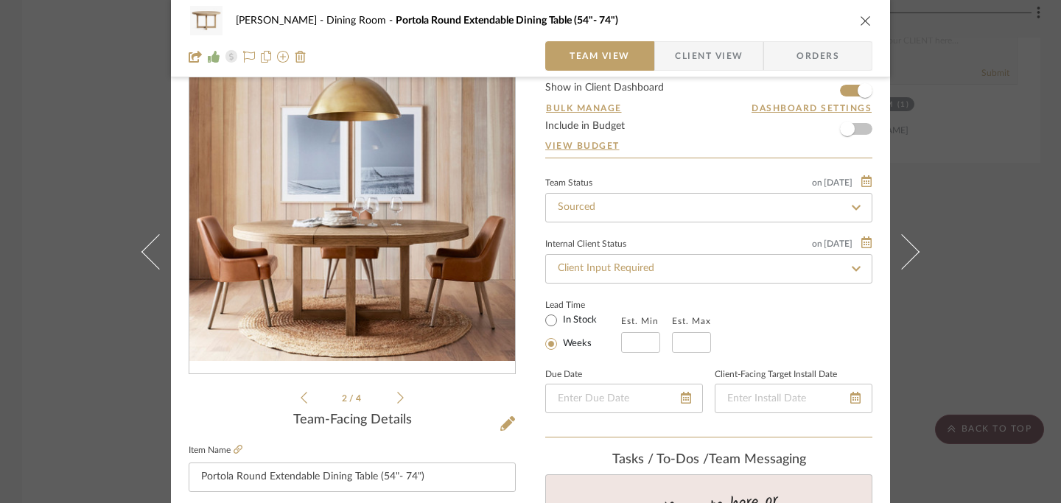
click at [397, 396] on icon at bounding box center [400, 397] width 7 height 13
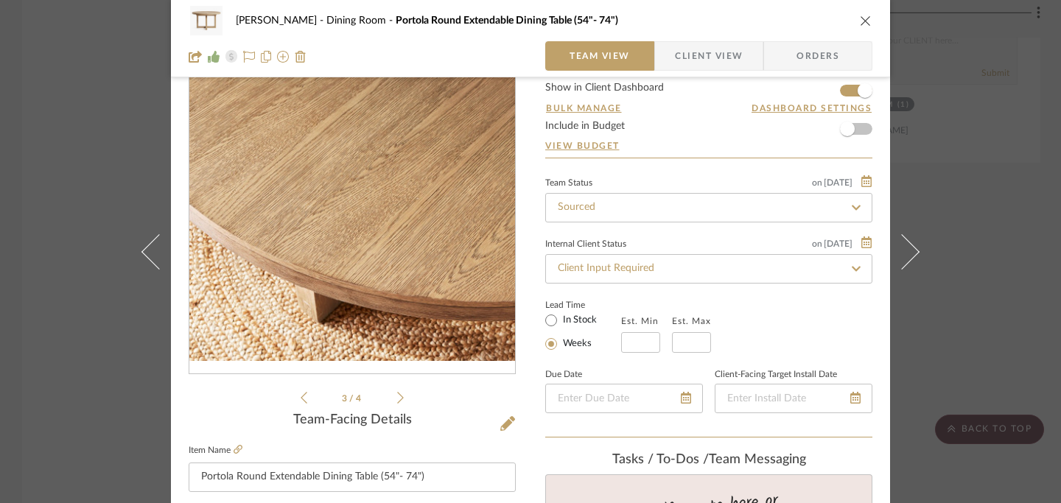
click at [397, 396] on icon at bounding box center [400, 397] width 7 height 13
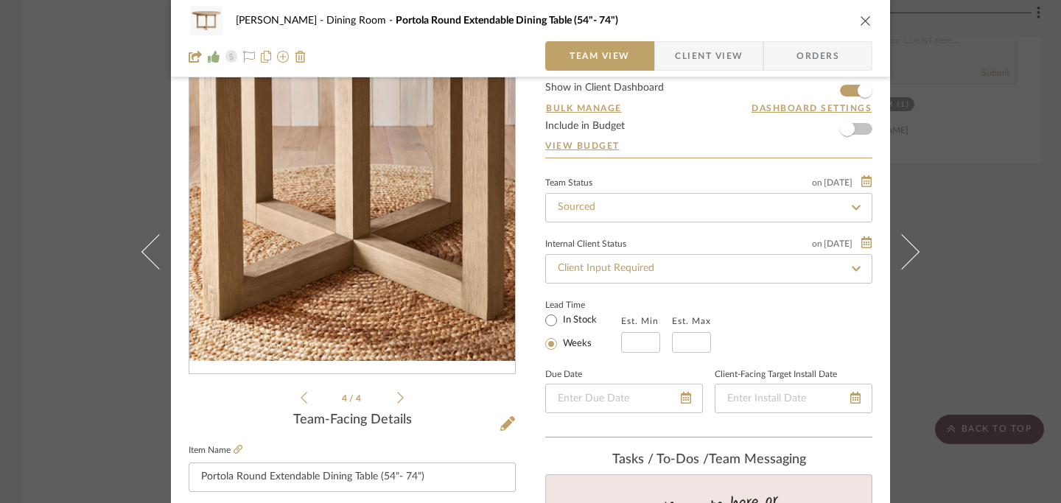
click at [397, 397] on icon at bounding box center [400, 398] width 7 height 12
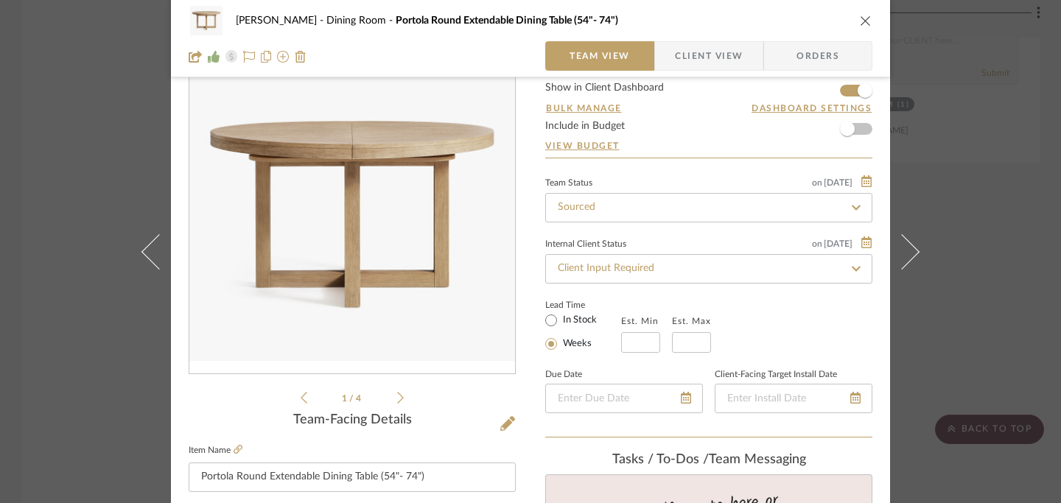
click at [397, 398] on icon at bounding box center [400, 397] width 7 height 13
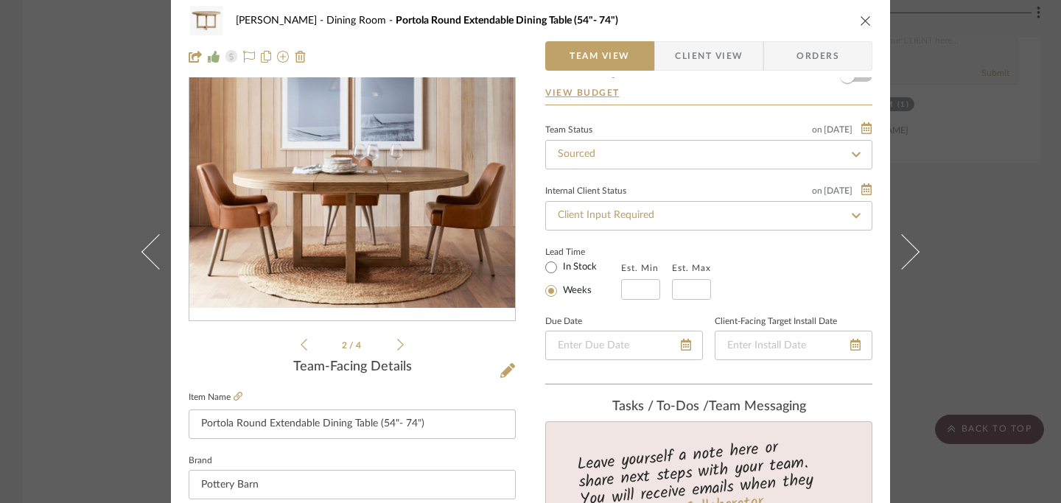
scroll to position [0, 0]
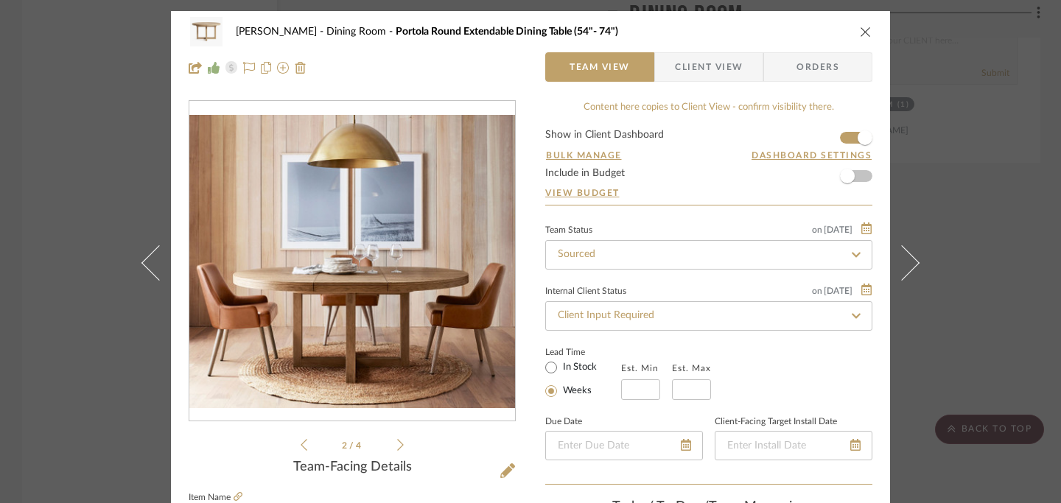
click at [860, 31] on icon "close" at bounding box center [866, 32] width 12 height 12
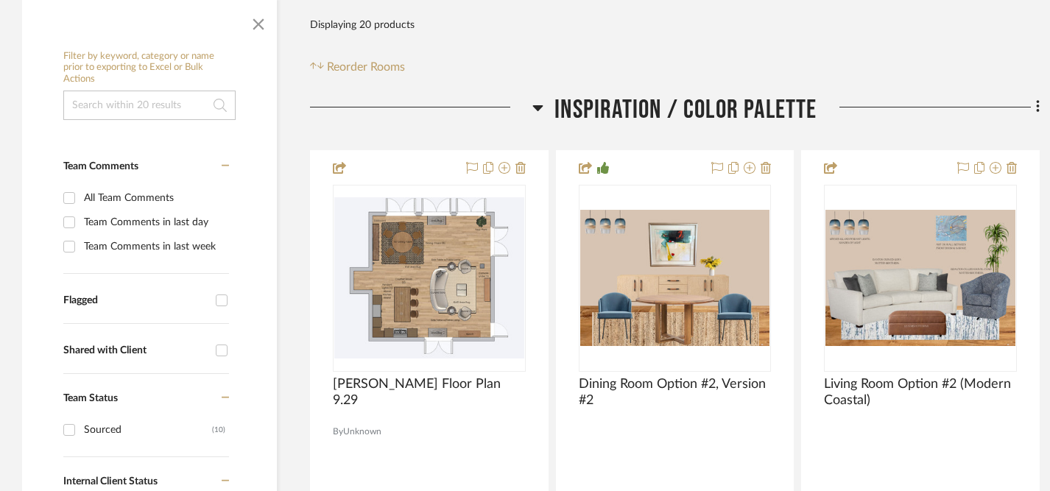
scroll to position [253, 0]
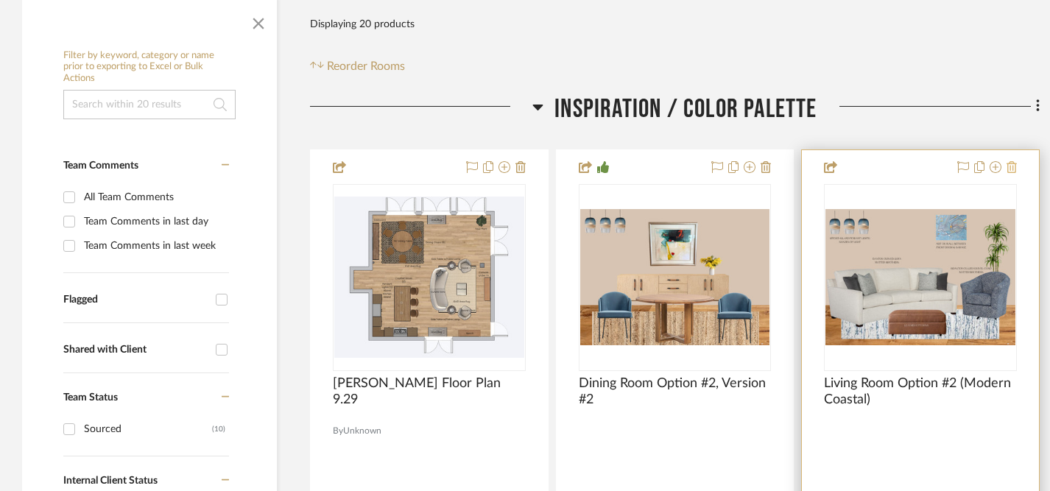
click at [1015, 168] on icon at bounding box center [1012, 167] width 10 height 12
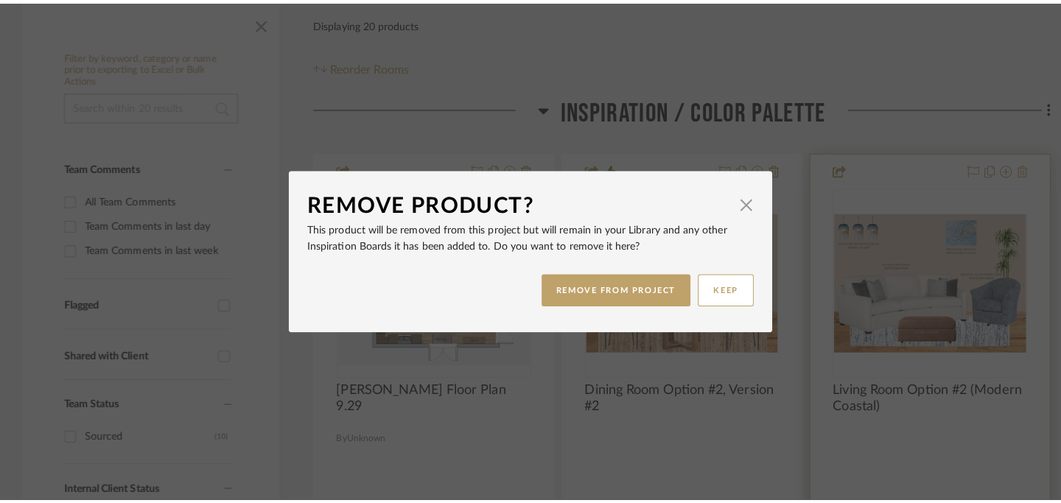
scroll to position [0, 0]
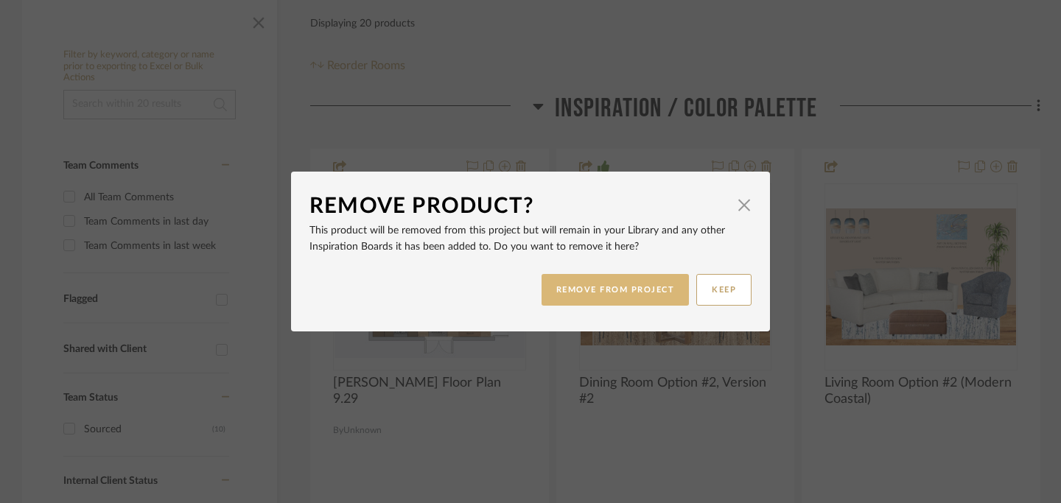
click at [622, 293] on button "REMOVE FROM PROJECT" at bounding box center [615, 290] width 148 height 32
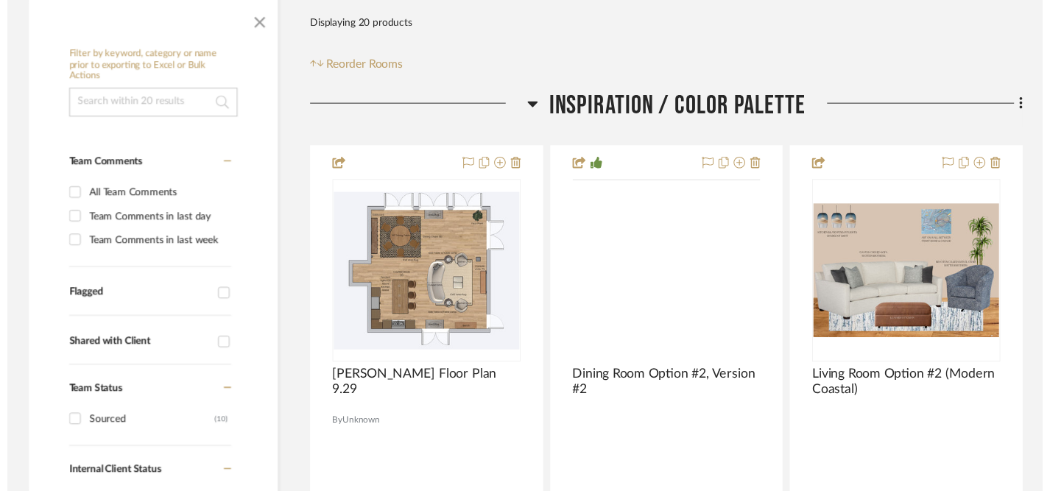
scroll to position [253, 0]
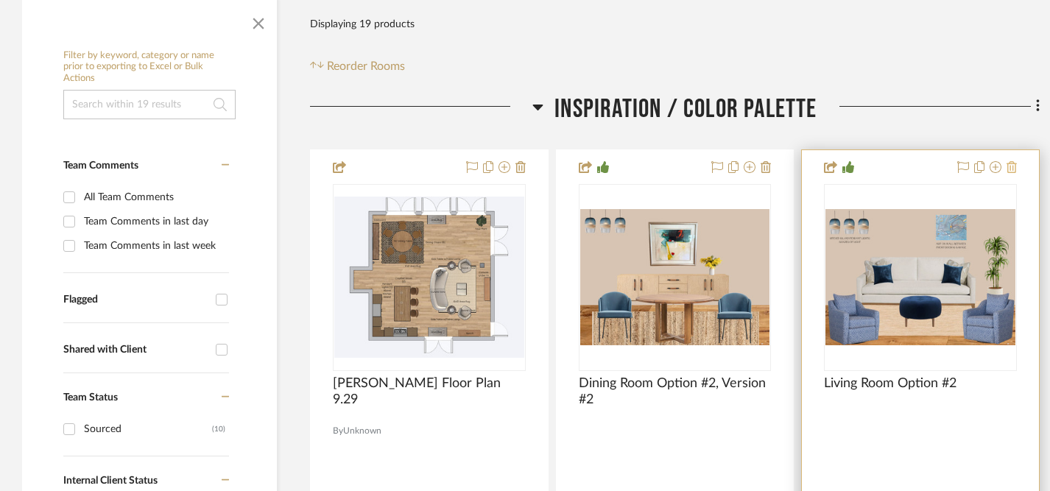
click at [1010, 166] on icon at bounding box center [1012, 167] width 10 height 12
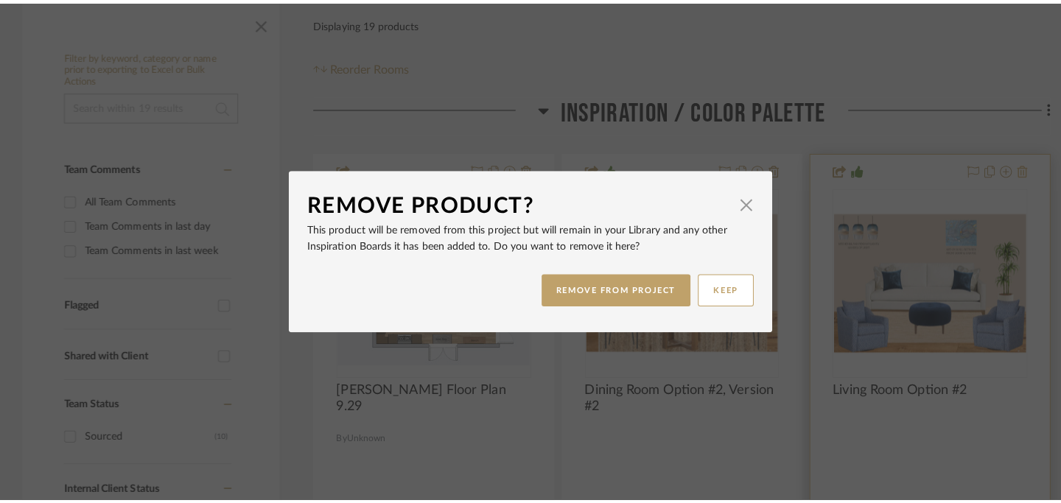
scroll to position [0, 0]
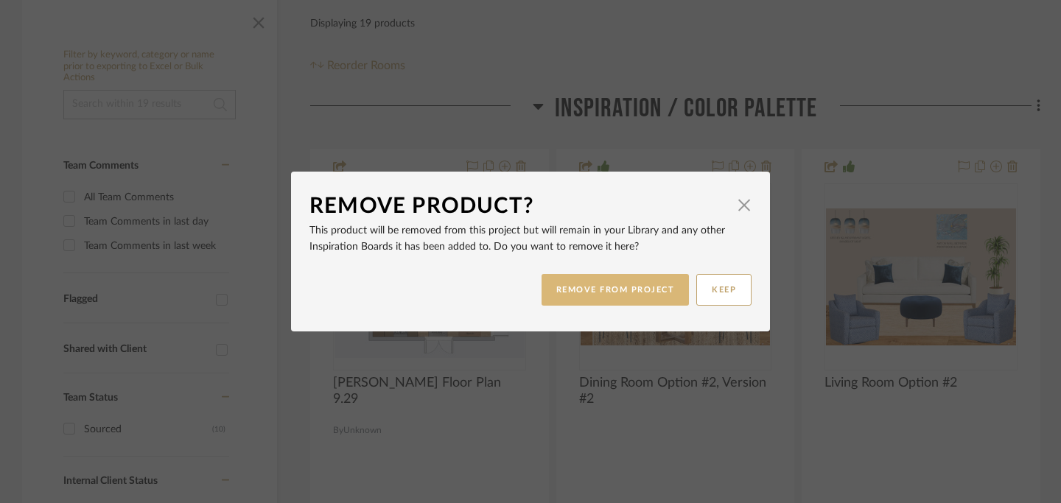
click at [636, 288] on button "REMOVE FROM PROJECT" at bounding box center [615, 290] width 148 height 32
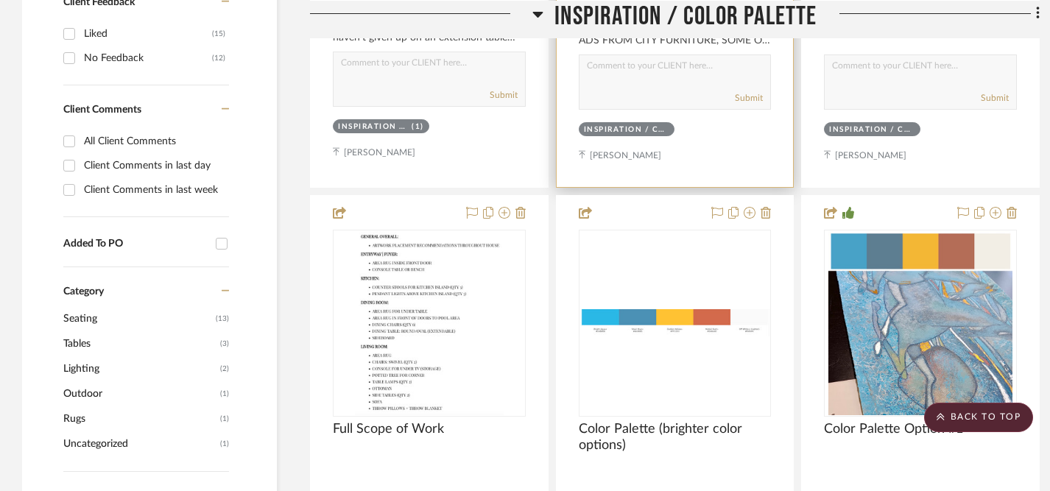
scroll to position [861, 0]
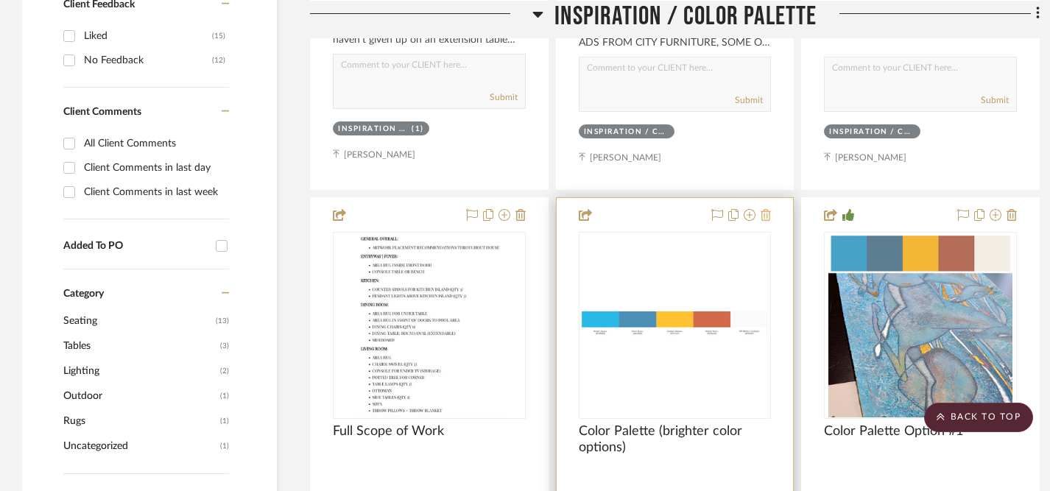
click at [765, 212] on icon at bounding box center [766, 215] width 10 height 12
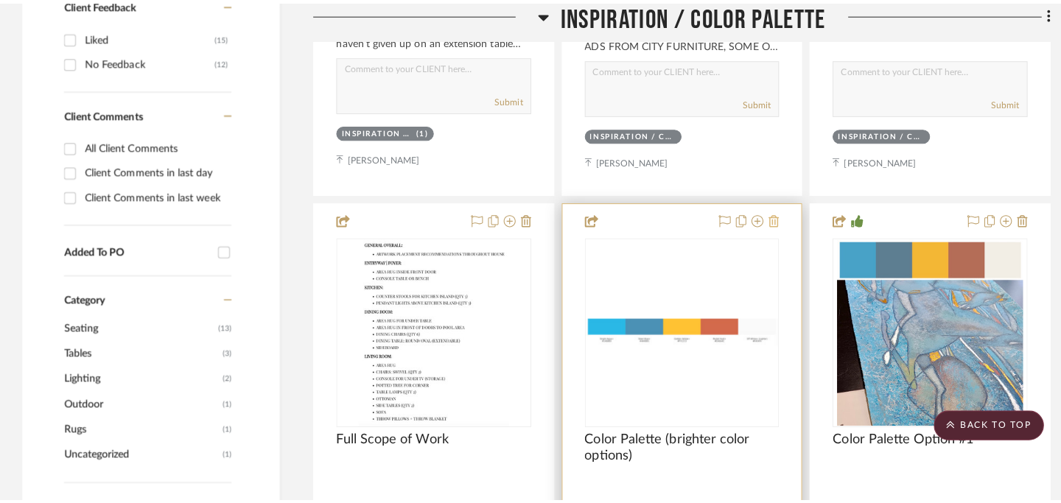
scroll to position [0, 0]
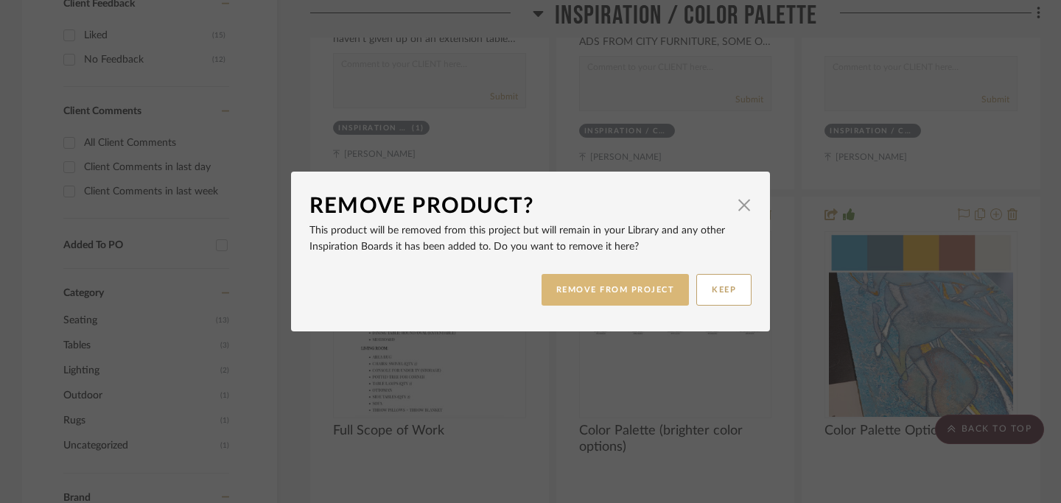
click at [625, 295] on button "REMOVE FROM PROJECT" at bounding box center [615, 290] width 148 height 32
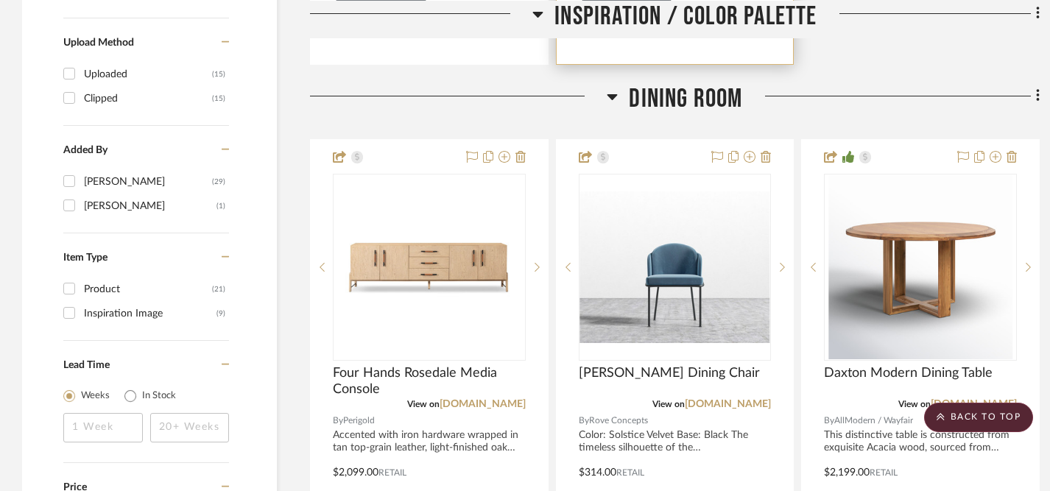
scroll to position [1640, 0]
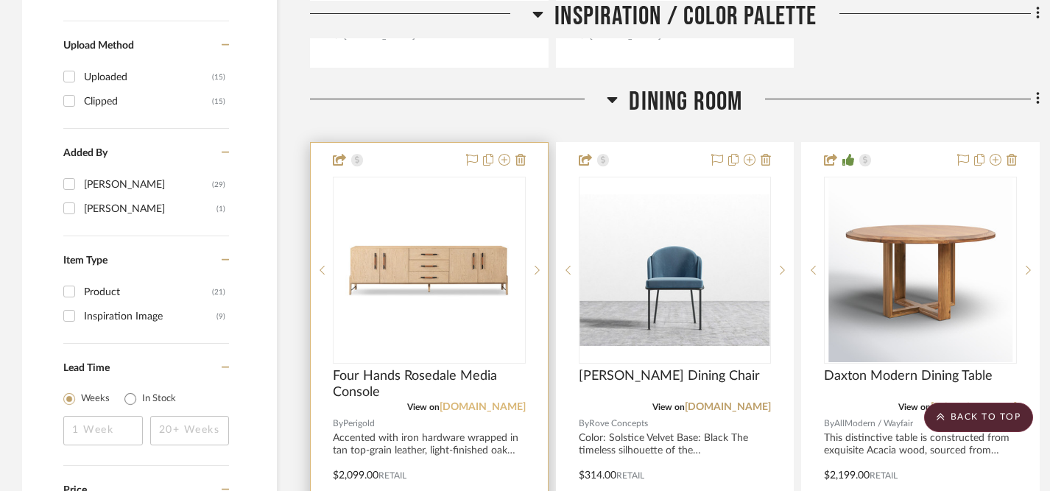
click at [480, 403] on link "perigold.com" at bounding box center [483, 407] width 86 height 10
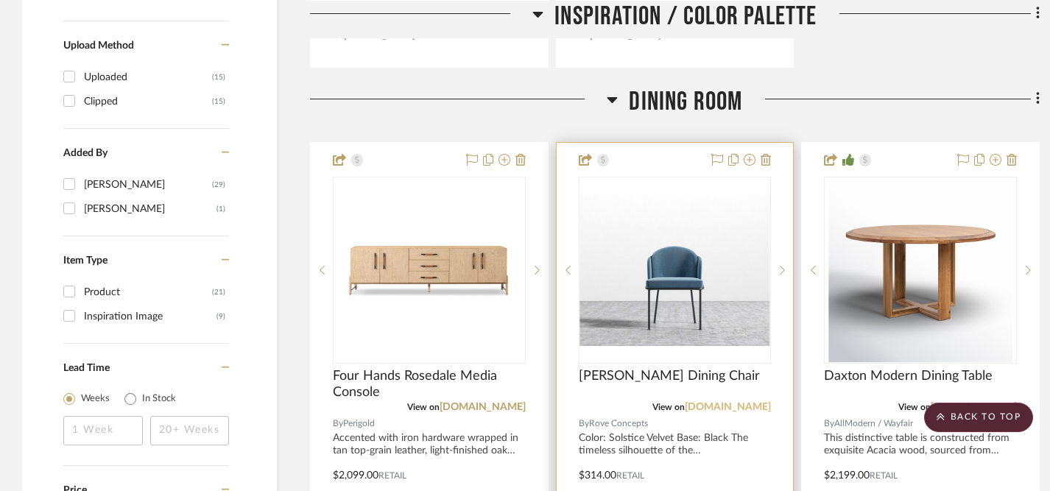
click at [735, 407] on link "roveconcepts.com" at bounding box center [728, 407] width 86 height 10
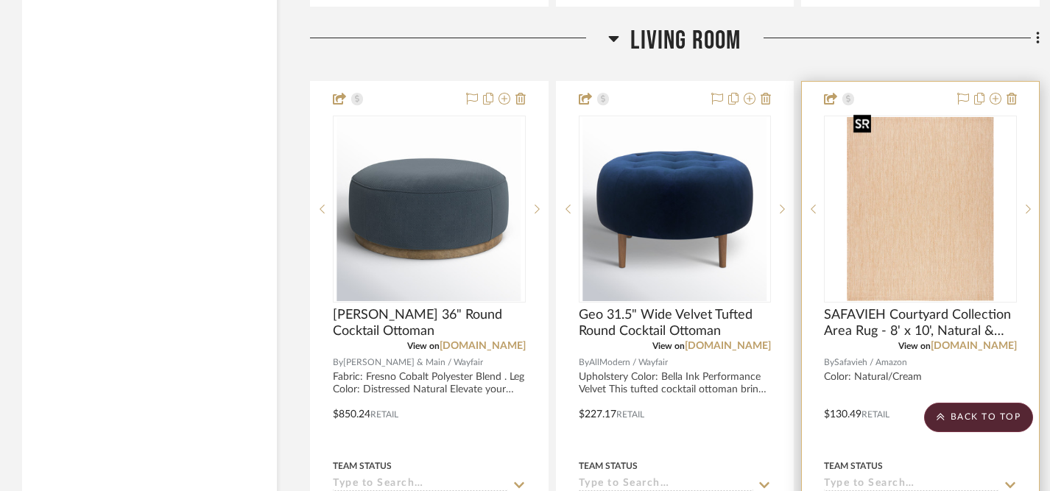
scroll to position [4574, 0]
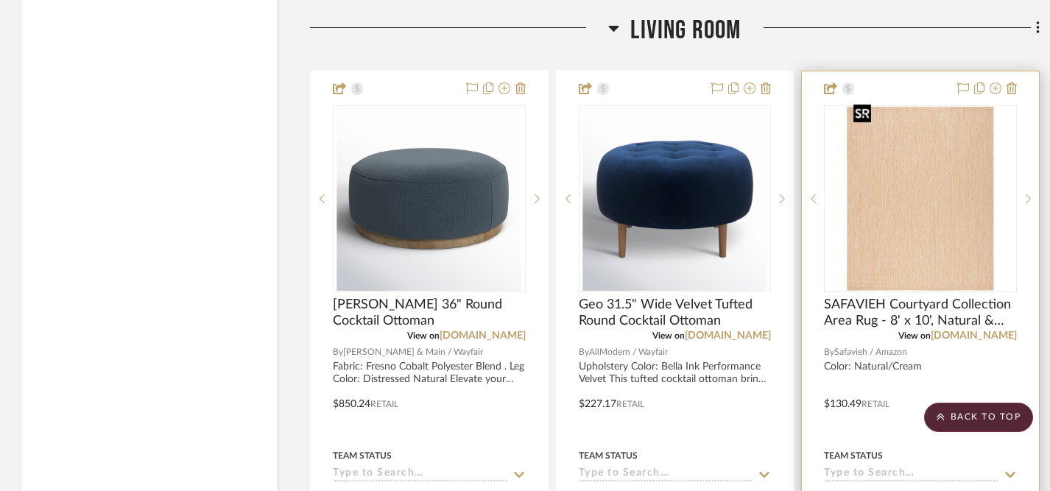
click at [915, 219] on img "0" at bounding box center [921, 199] width 147 height 184
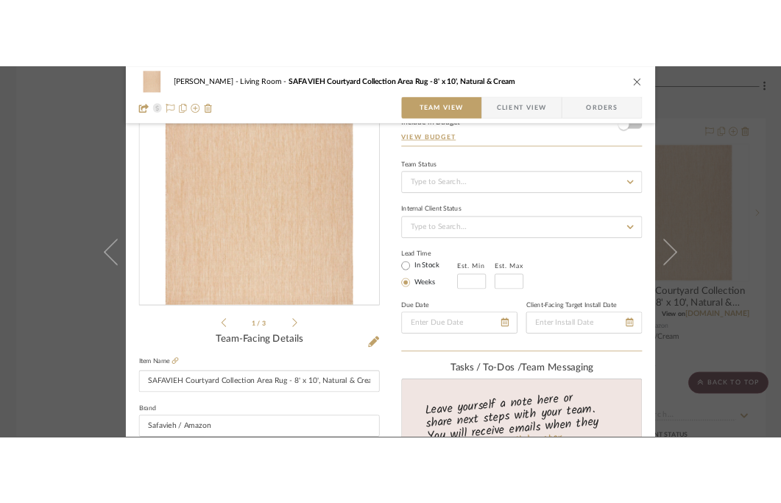
scroll to position [152, 0]
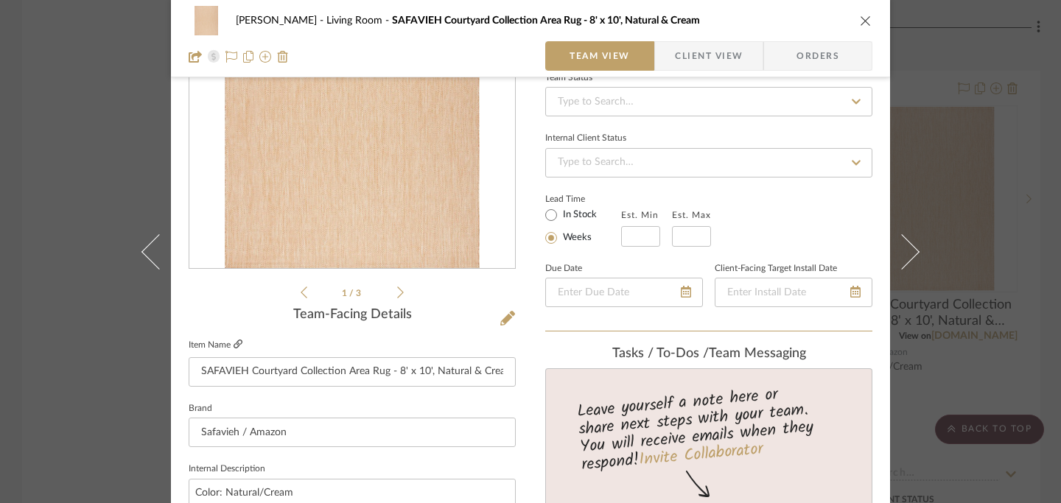
click at [234, 343] on icon at bounding box center [237, 344] width 9 height 9
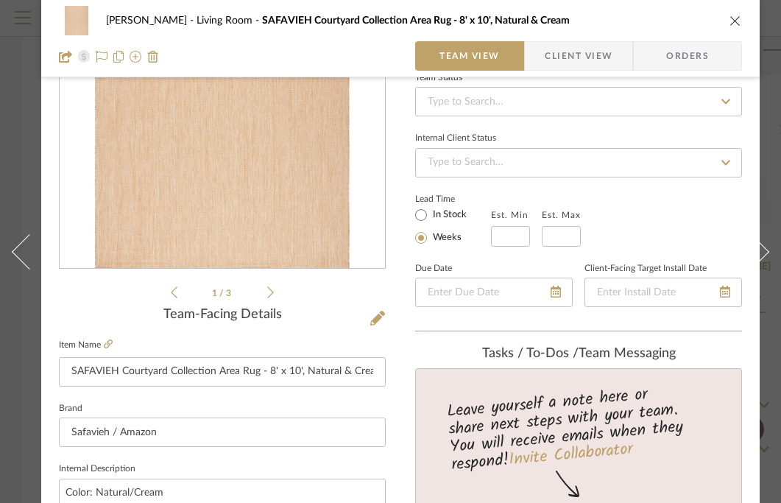
click at [733, 22] on icon "close" at bounding box center [736, 21] width 12 height 12
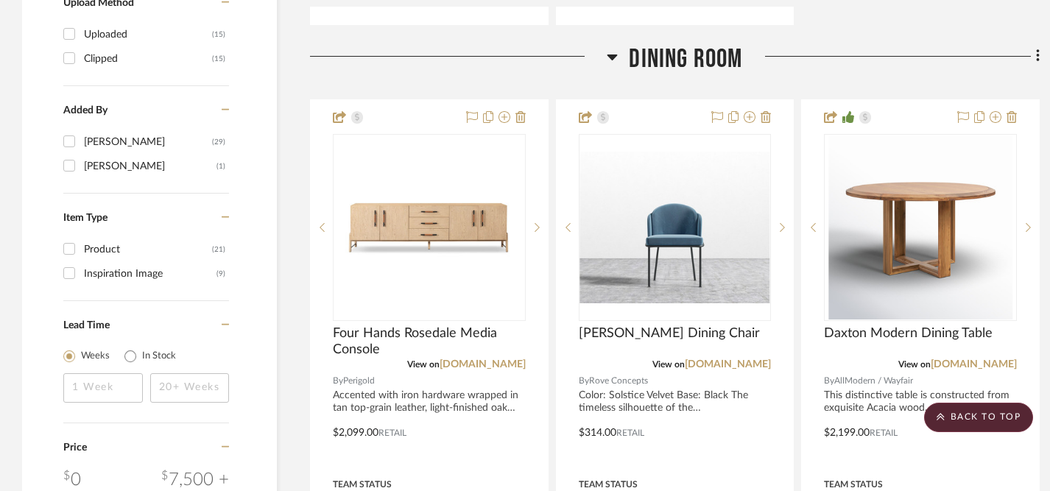
scroll to position [1683, 0]
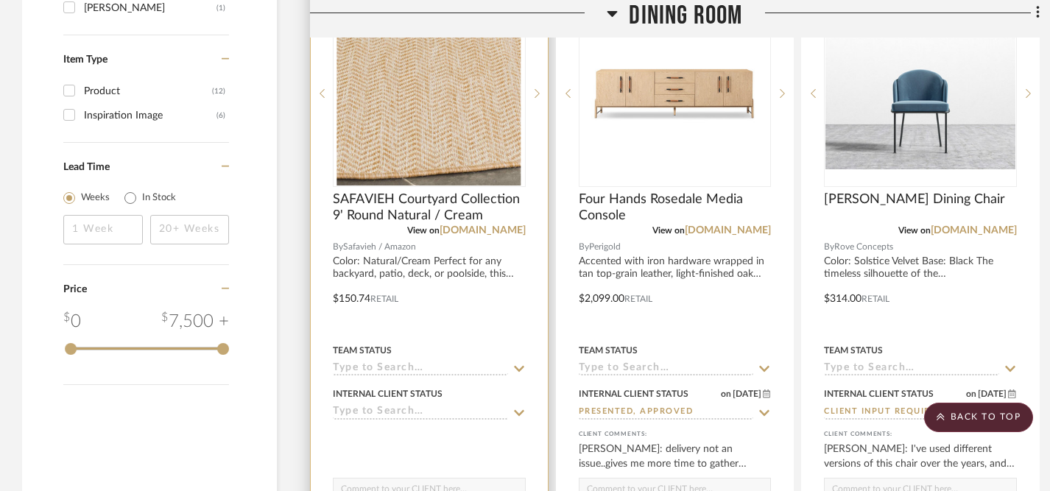
scroll to position [1807, 0]
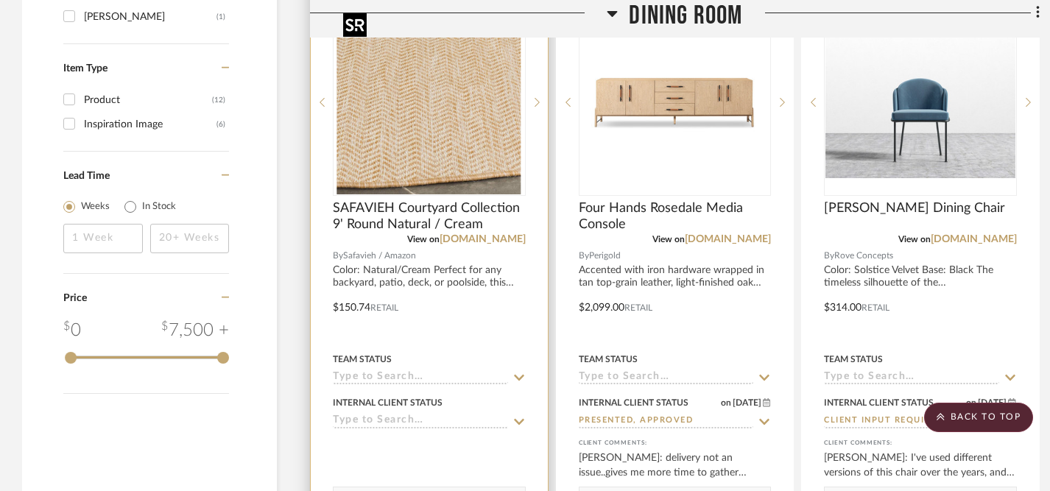
click at [464, 135] on img "0" at bounding box center [429, 102] width 184 height 184
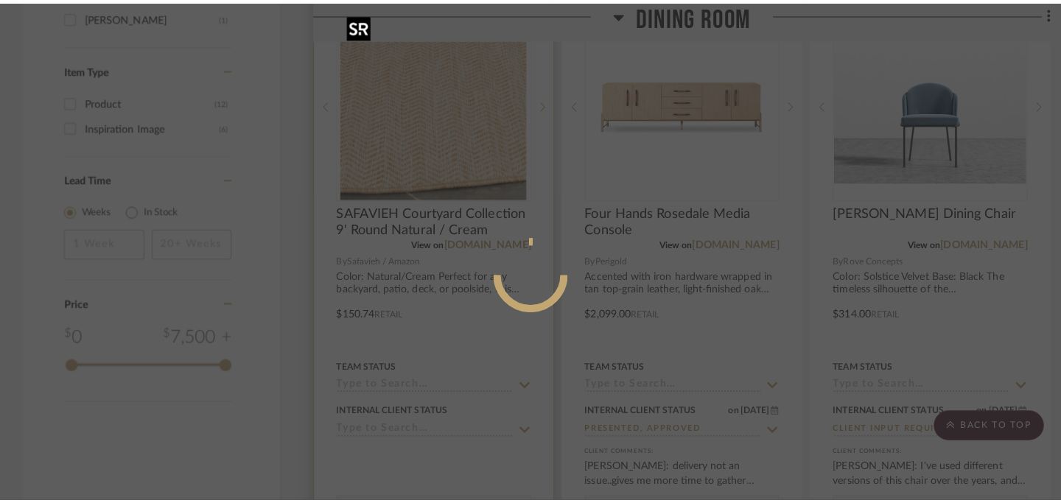
scroll to position [0, 0]
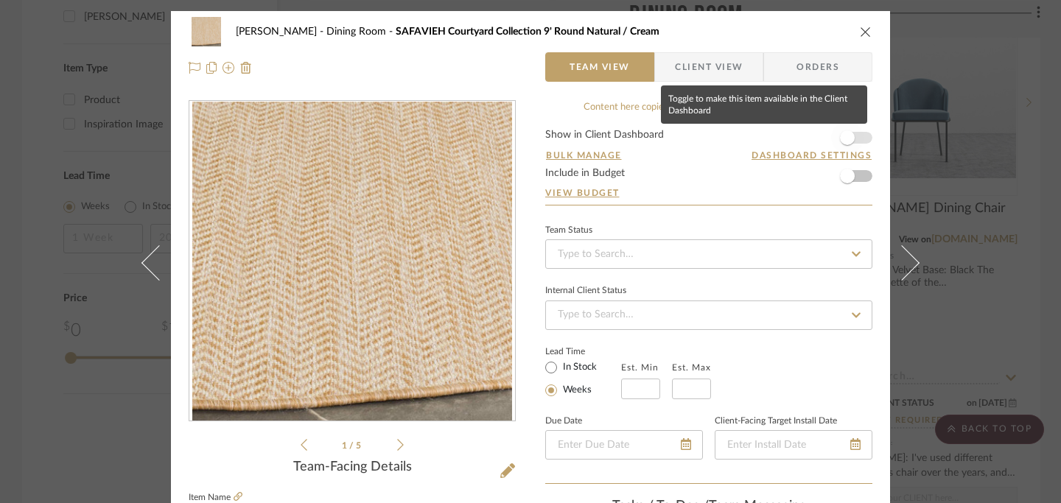
click at [844, 137] on span "button" at bounding box center [847, 137] width 15 height 15
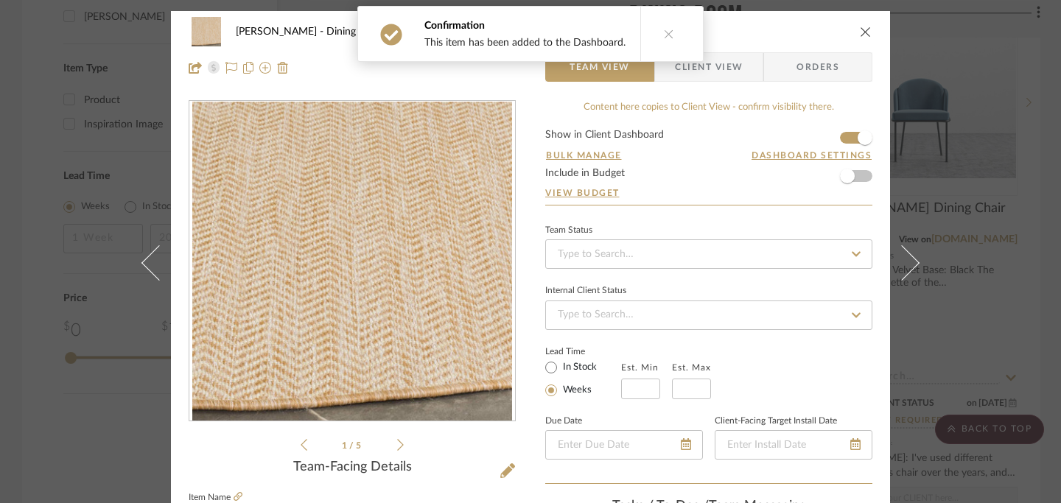
click at [860, 31] on icon "close" at bounding box center [866, 32] width 12 height 12
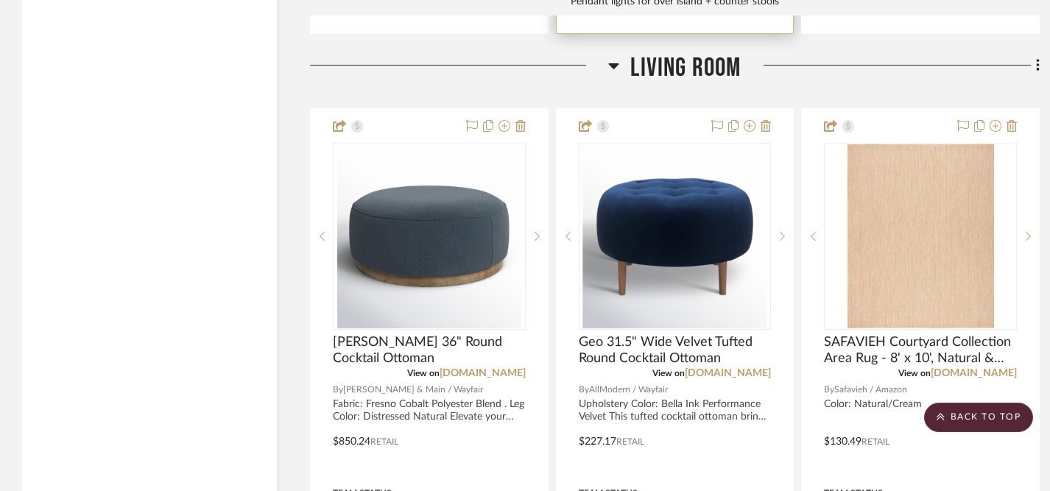
scroll to position [4532, 0]
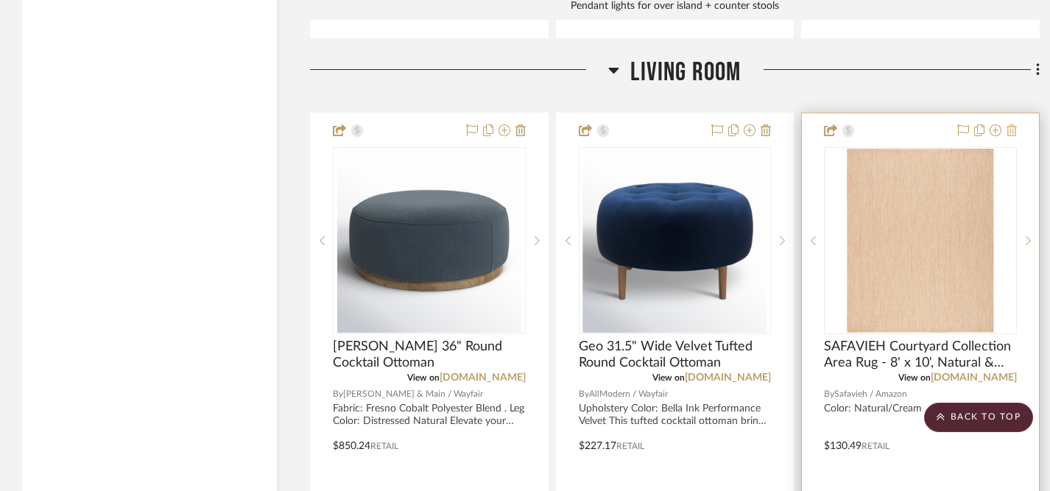
click at [1010, 124] on icon at bounding box center [1012, 130] width 10 height 12
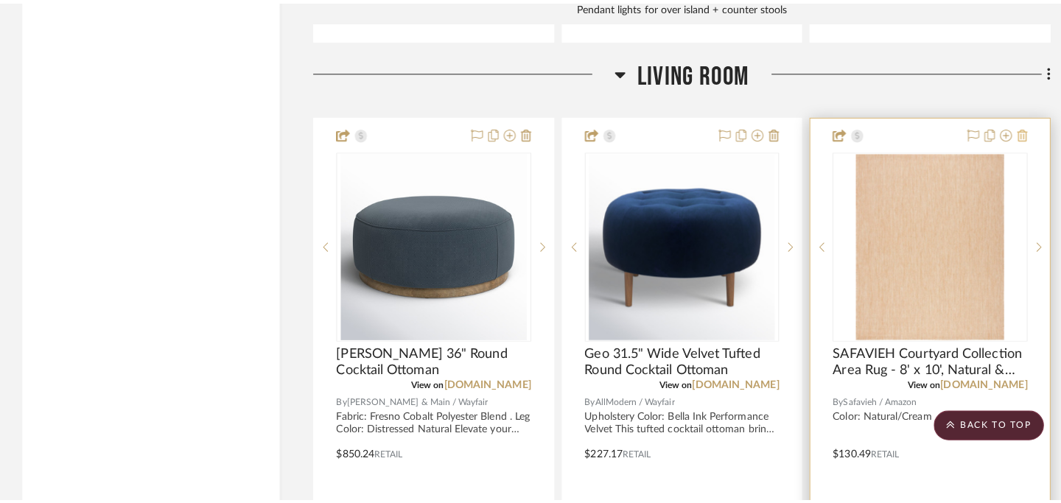
scroll to position [0, 0]
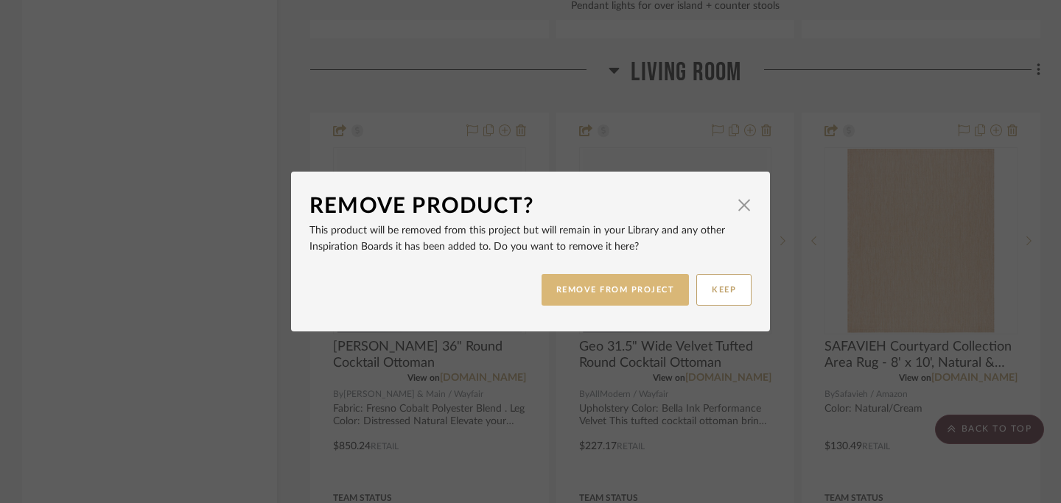
click at [639, 284] on button "REMOVE FROM PROJECT" at bounding box center [615, 290] width 148 height 32
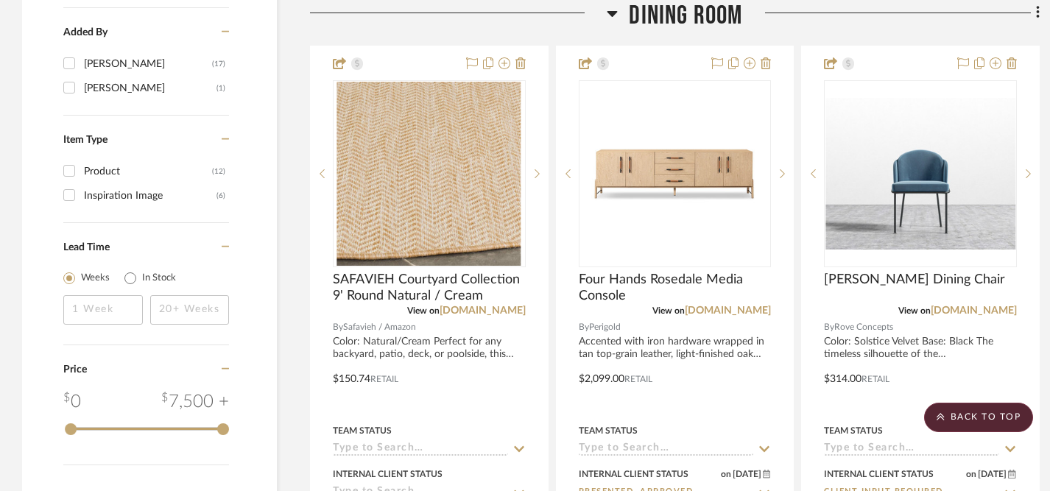
scroll to position [1735, 0]
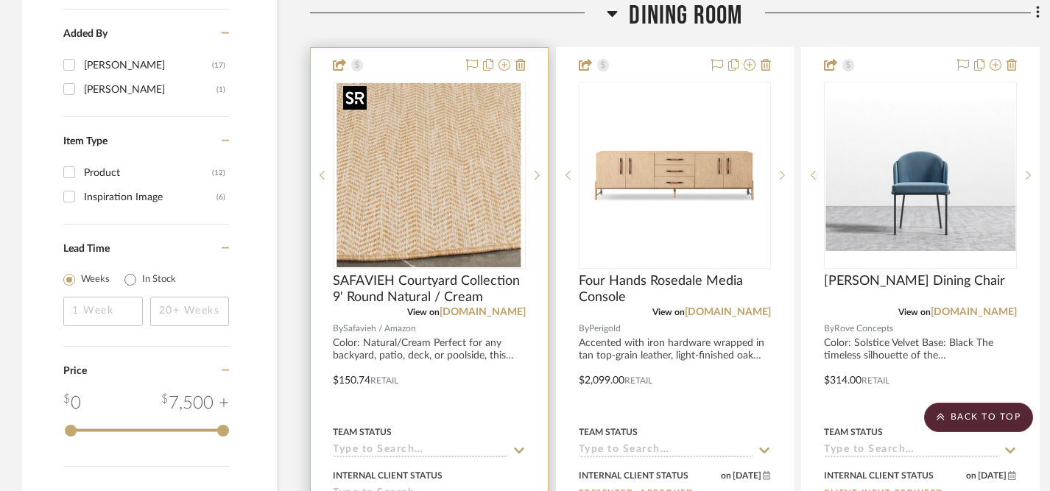
click at [461, 190] on img "0" at bounding box center [429, 175] width 184 height 184
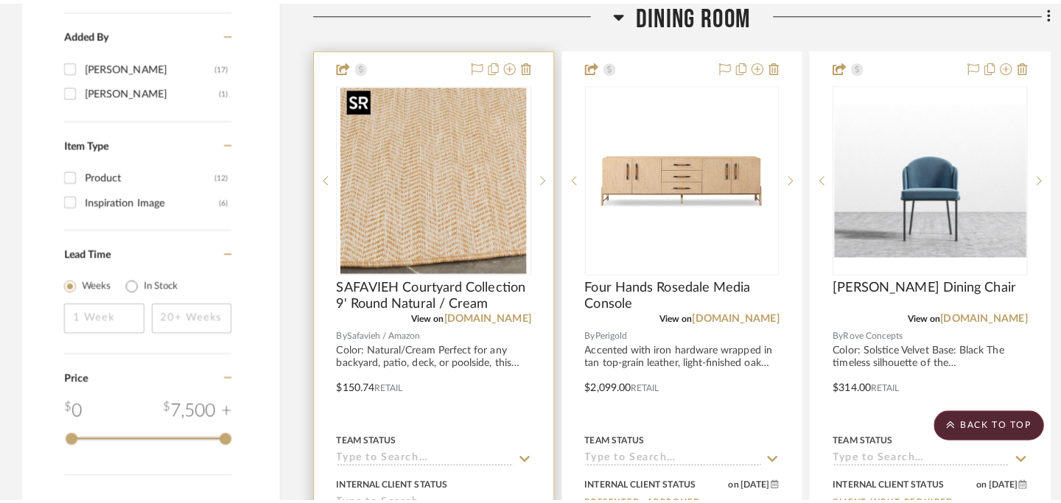
scroll to position [0, 0]
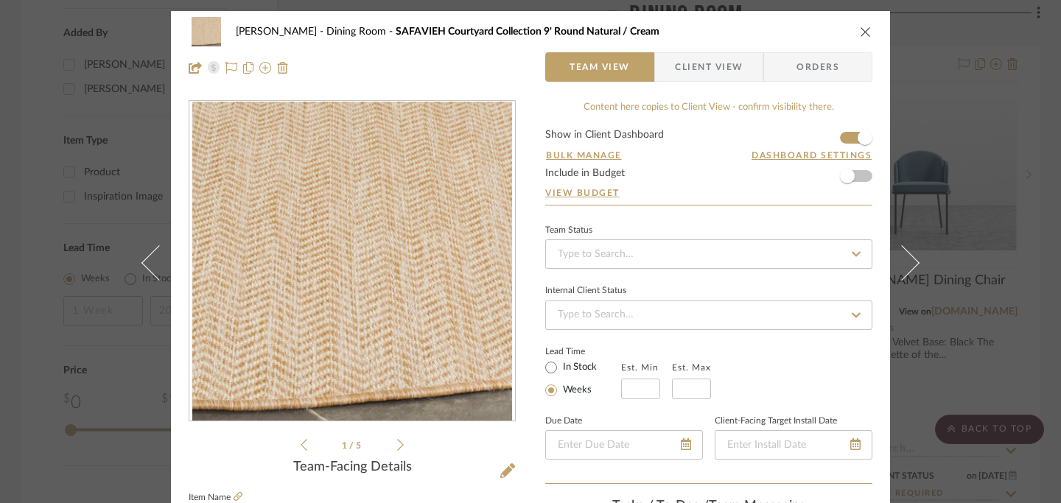
click at [397, 450] on icon at bounding box center [400, 444] width 7 height 13
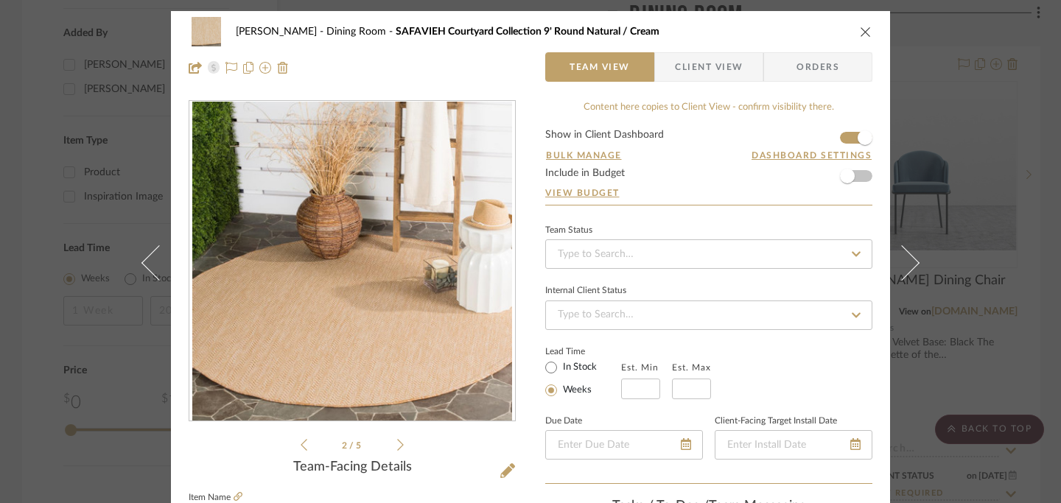
click at [397, 449] on icon at bounding box center [400, 444] width 7 height 13
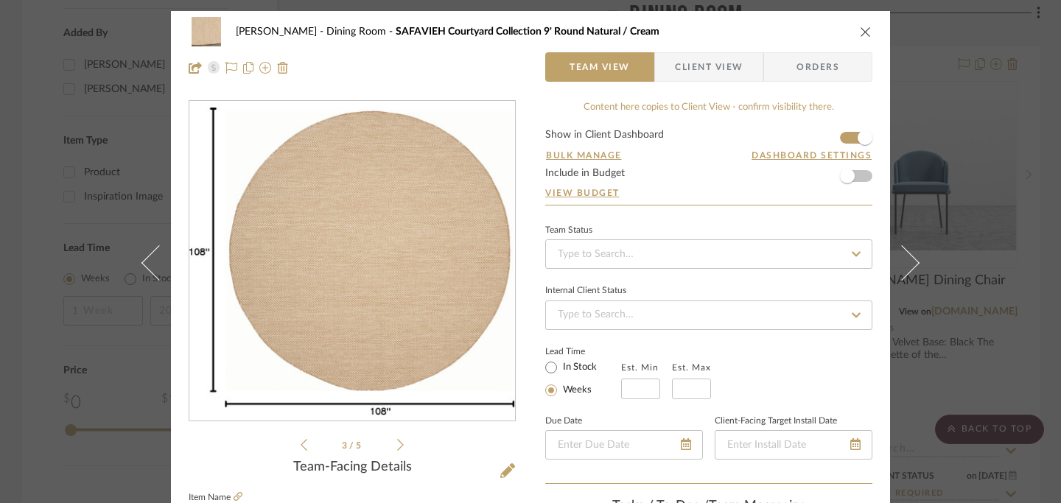
click at [397, 449] on icon at bounding box center [400, 444] width 7 height 13
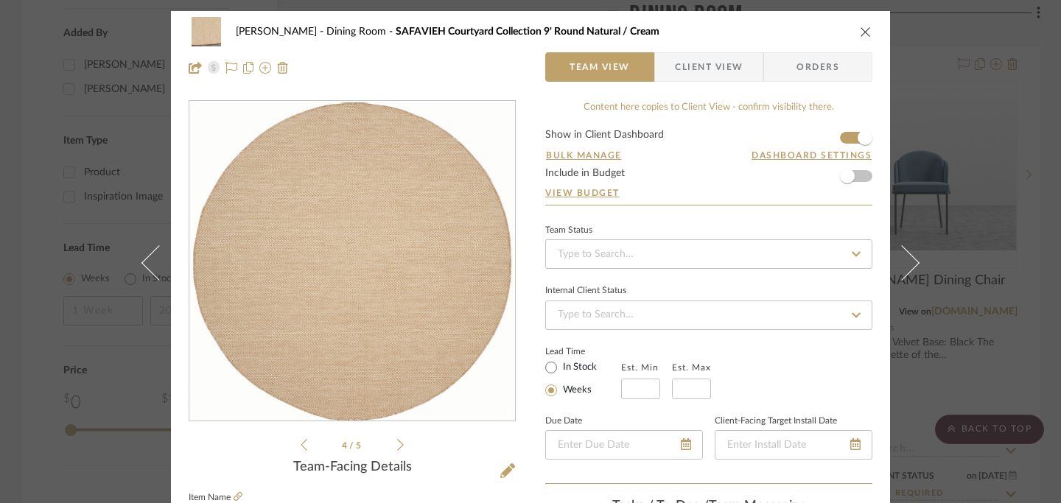
click at [397, 446] on icon at bounding box center [400, 444] width 7 height 13
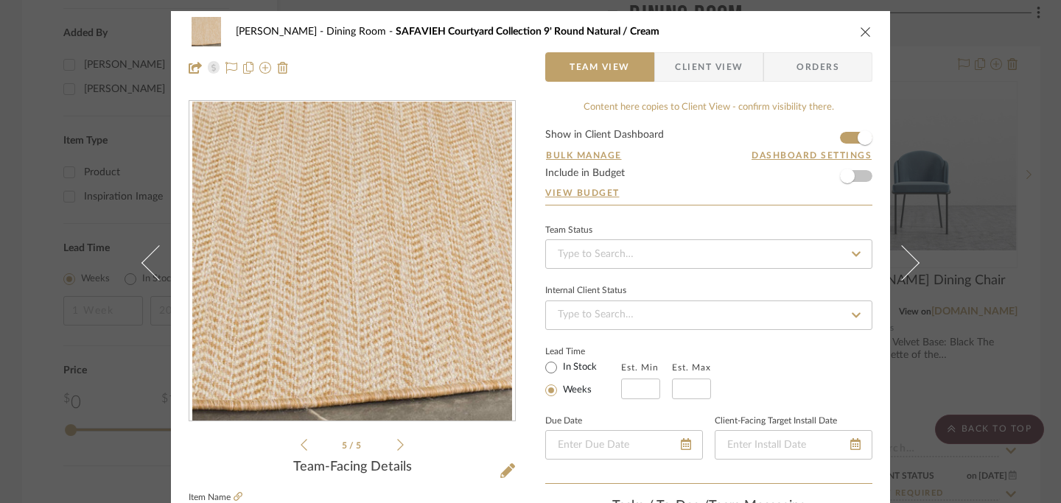
click at [397, 445] on icon at bounding box center [400, 444] width 7 height 13
click at [397, 444] on icon at bounding box center [400, 444] width 7 height 13
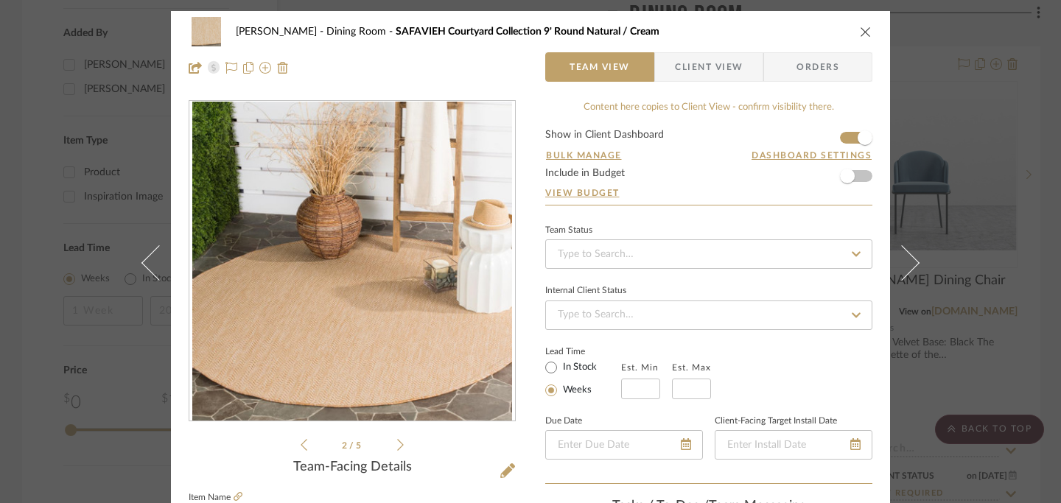
click at [862, 30] on icon "close" at bounding box center [866, 32] width 12 height 12
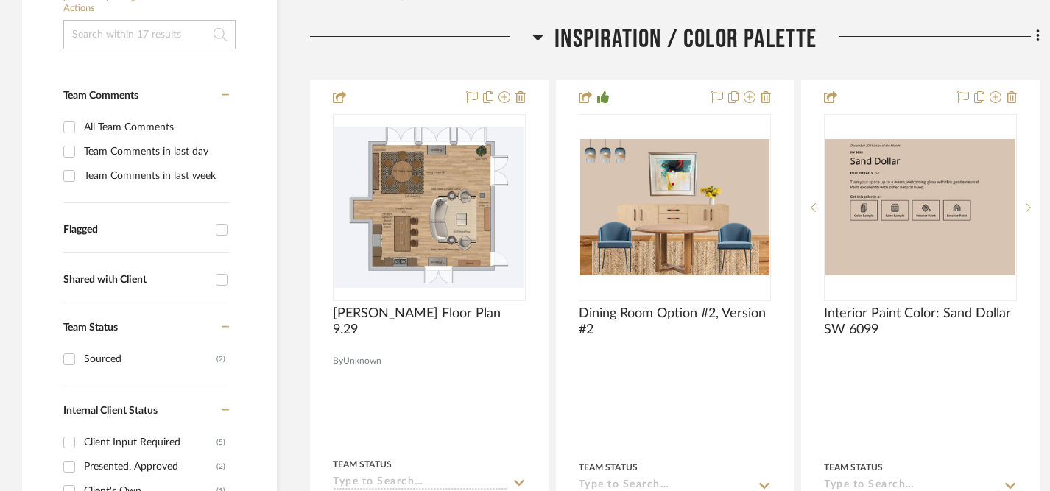
scroll to position [326, 0]
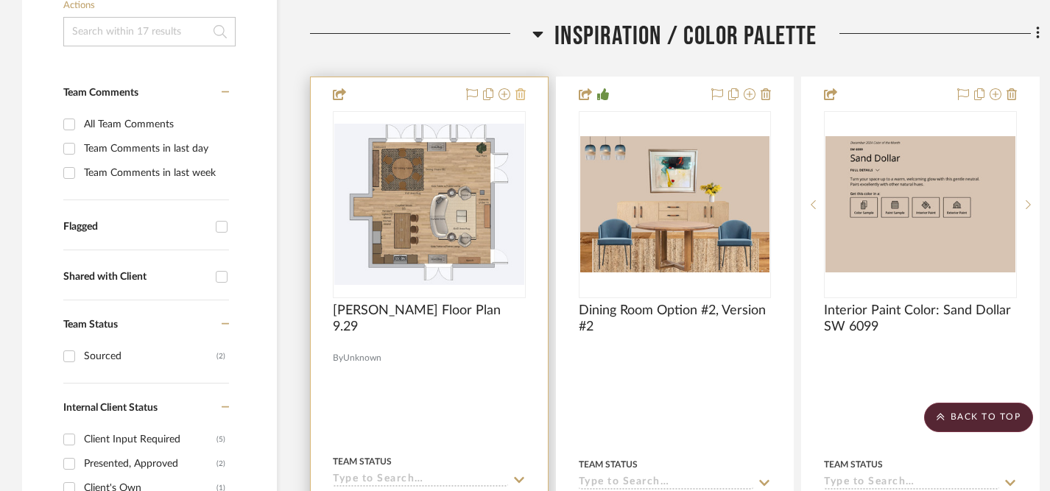
click at [520, 94] on icon at bounding box center [521, 94] width 10 height 12
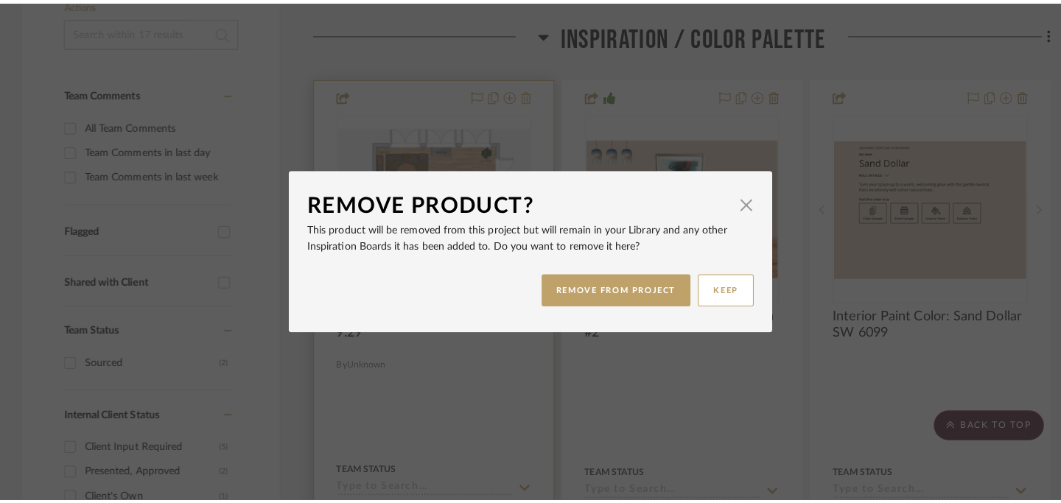
scroll to position [0, 0]
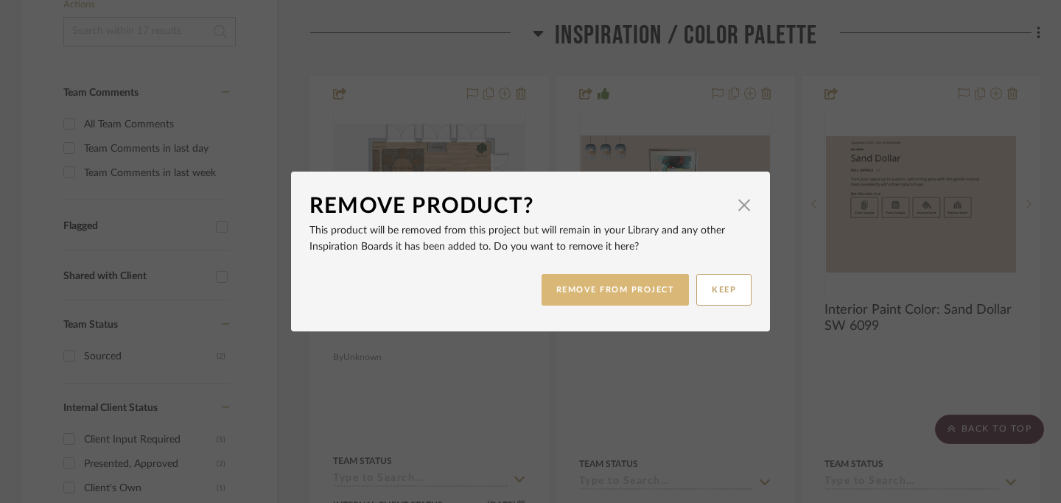
click at [615, 285] on button "REMOVE FROM PROJECT" at bounding box center [615, 290] width 148 height 32
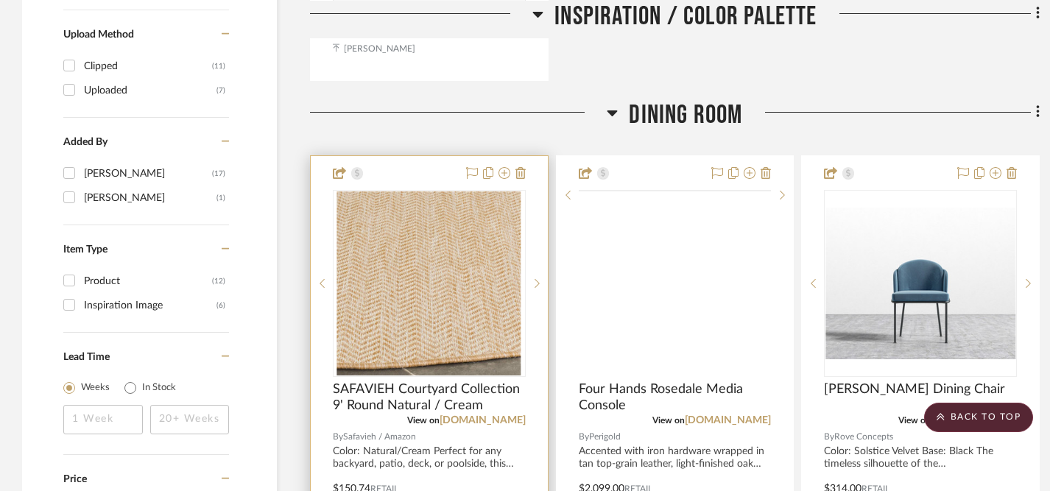
scroll to position [1622, 0]
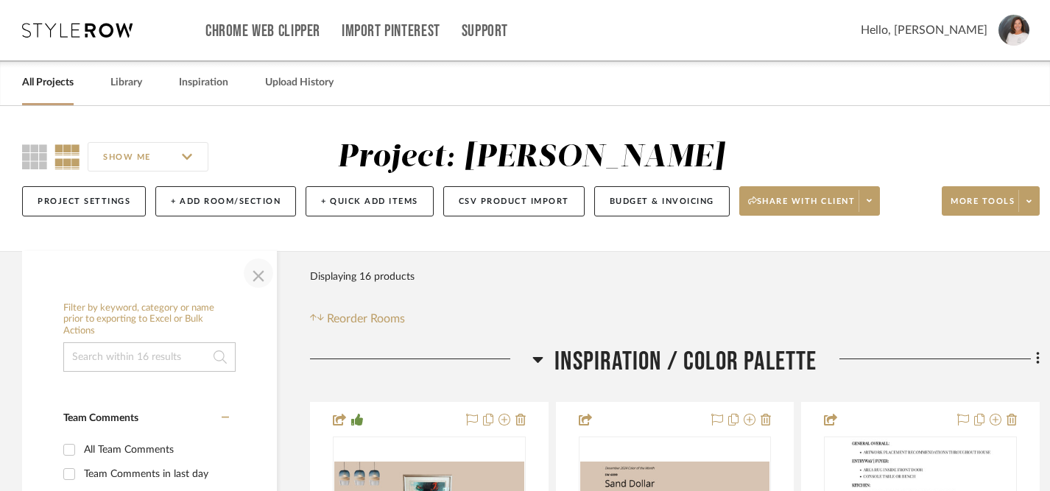
click at [264, 273] on span "button" at bounding box center [258, 273] width 35 height 35
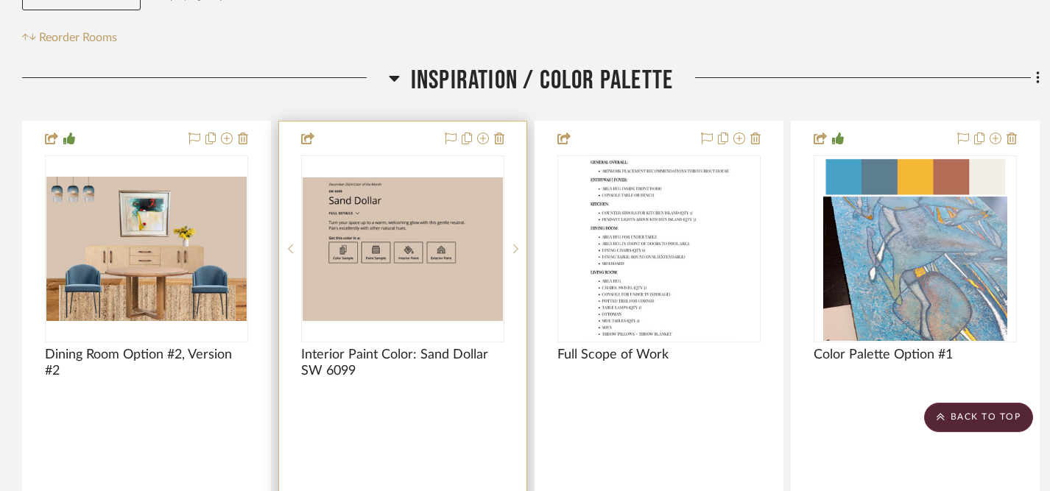
scroll to position [280, 0]
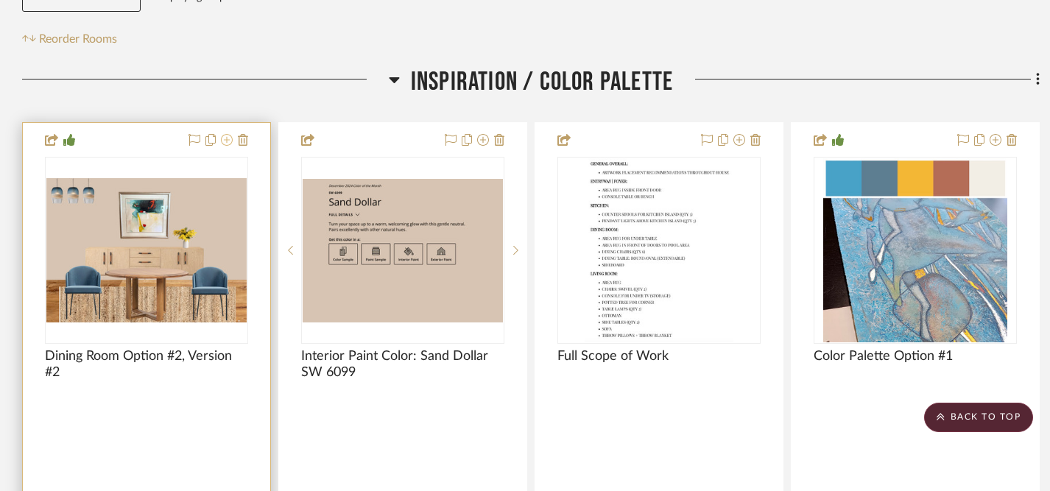
click at [225, 141] on icon at bounding box center [227, 140] width 12 height 12
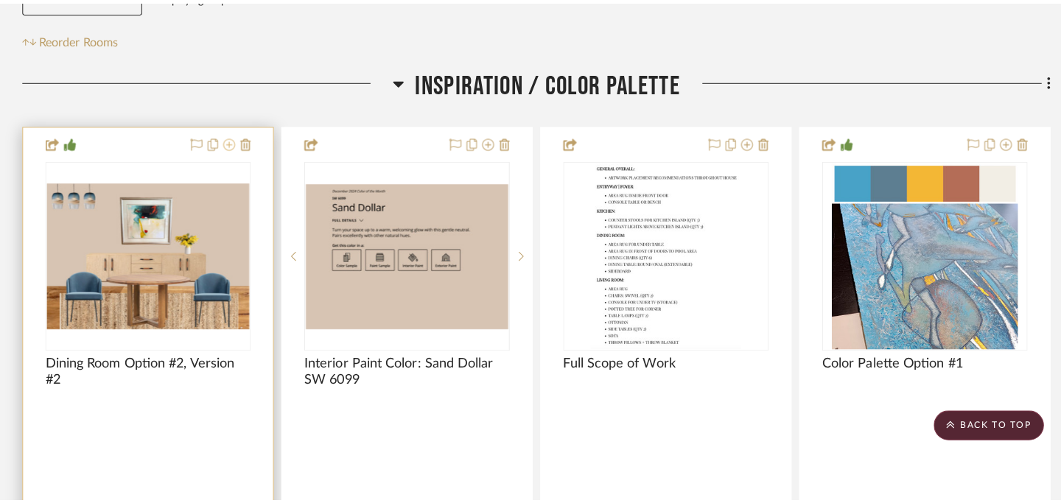
scroll to position [0, 0]
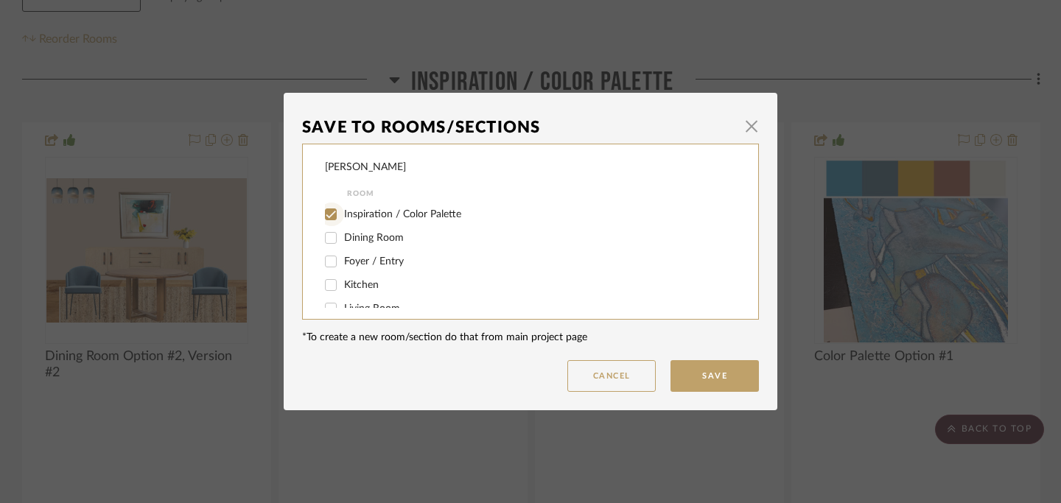
click at [327, 213] on input "Inspiration / Color Palette" at bounding box center [331, 215] width 24 height 24
checkbox input "false"
click at [326, 238] on input "Dining Room" at bounding box center [331, 238] width 24 height 24
checkbox input "true"
click at [706, 381] on button "Save" at bounding box center [714, 376] width 88 height 32
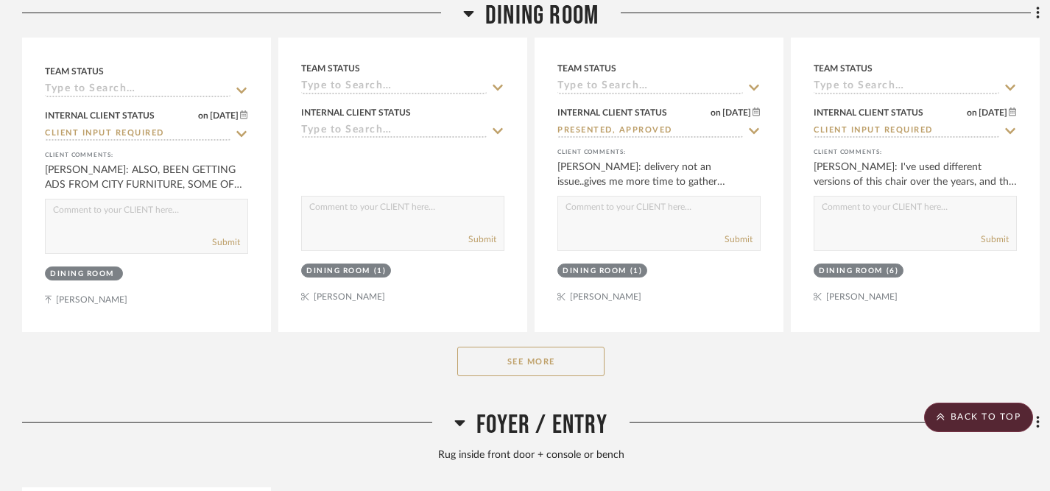
scroll to position [1444, 0]
click at [562, 364] on button "See More" at bounding box center [530, 359] width 147 height 29
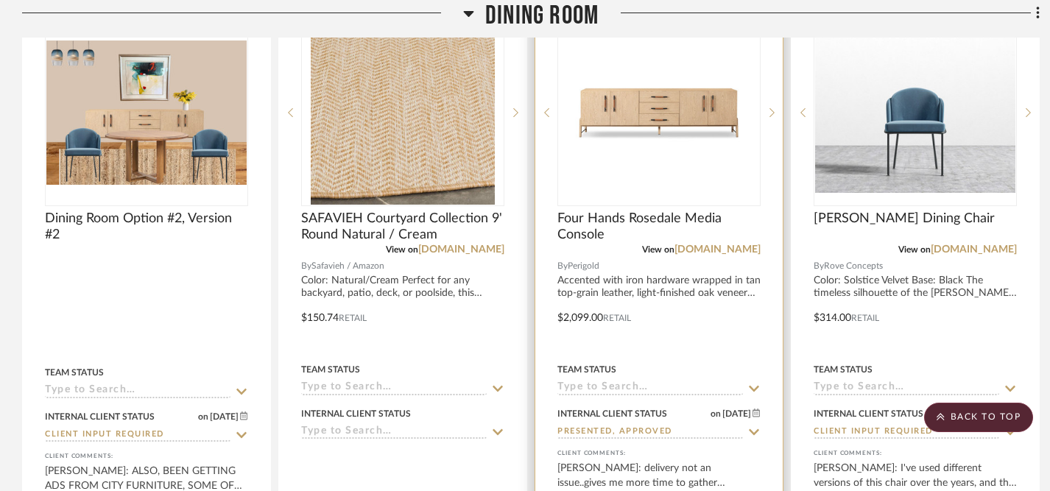
scroll to position [1095, 0]
